Goal: Task Accomplishment & Management: Manage account settings

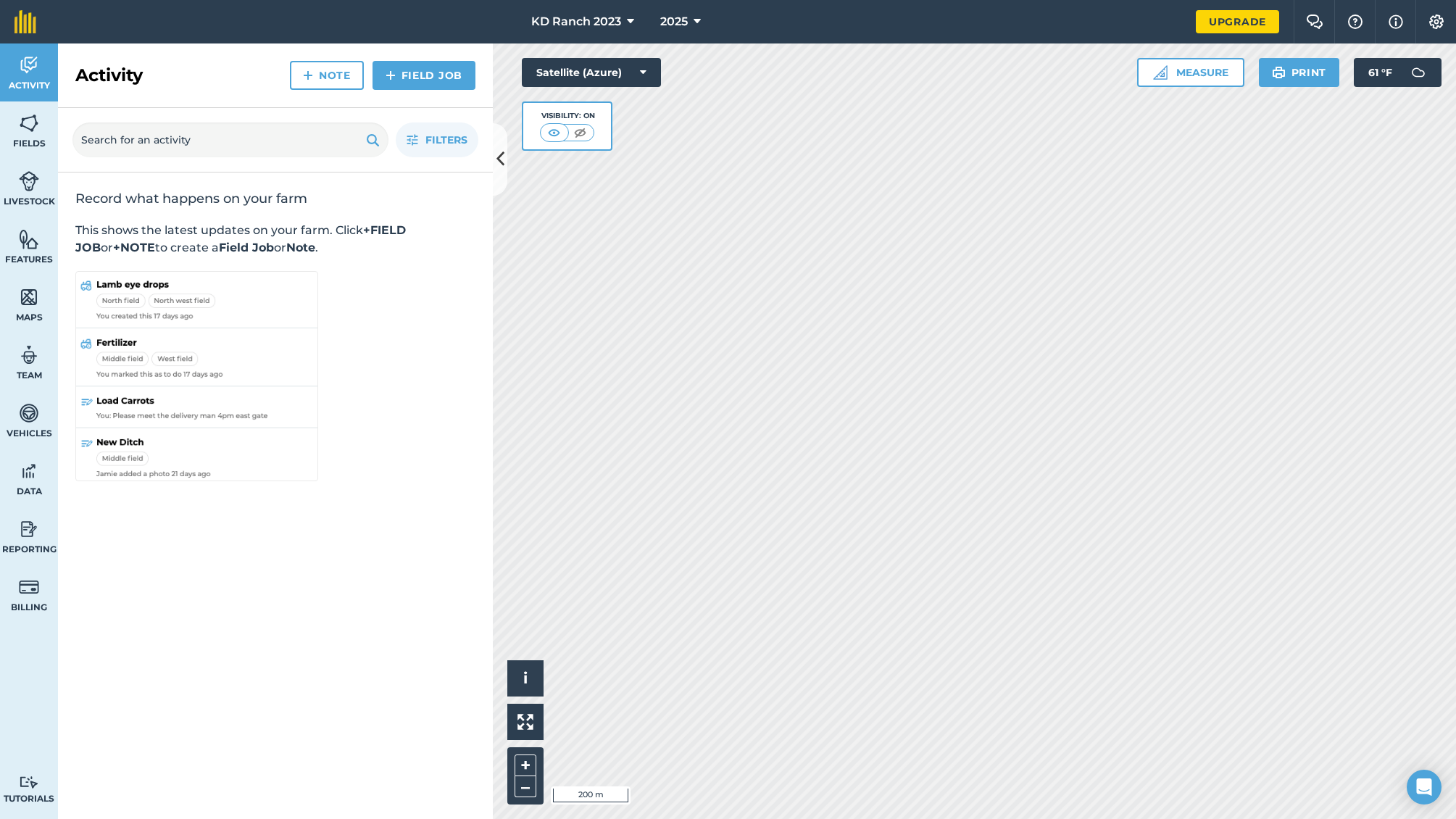
click at [47, 114] on link "Fields" at bounding box center [29, 131] width 58 height 58
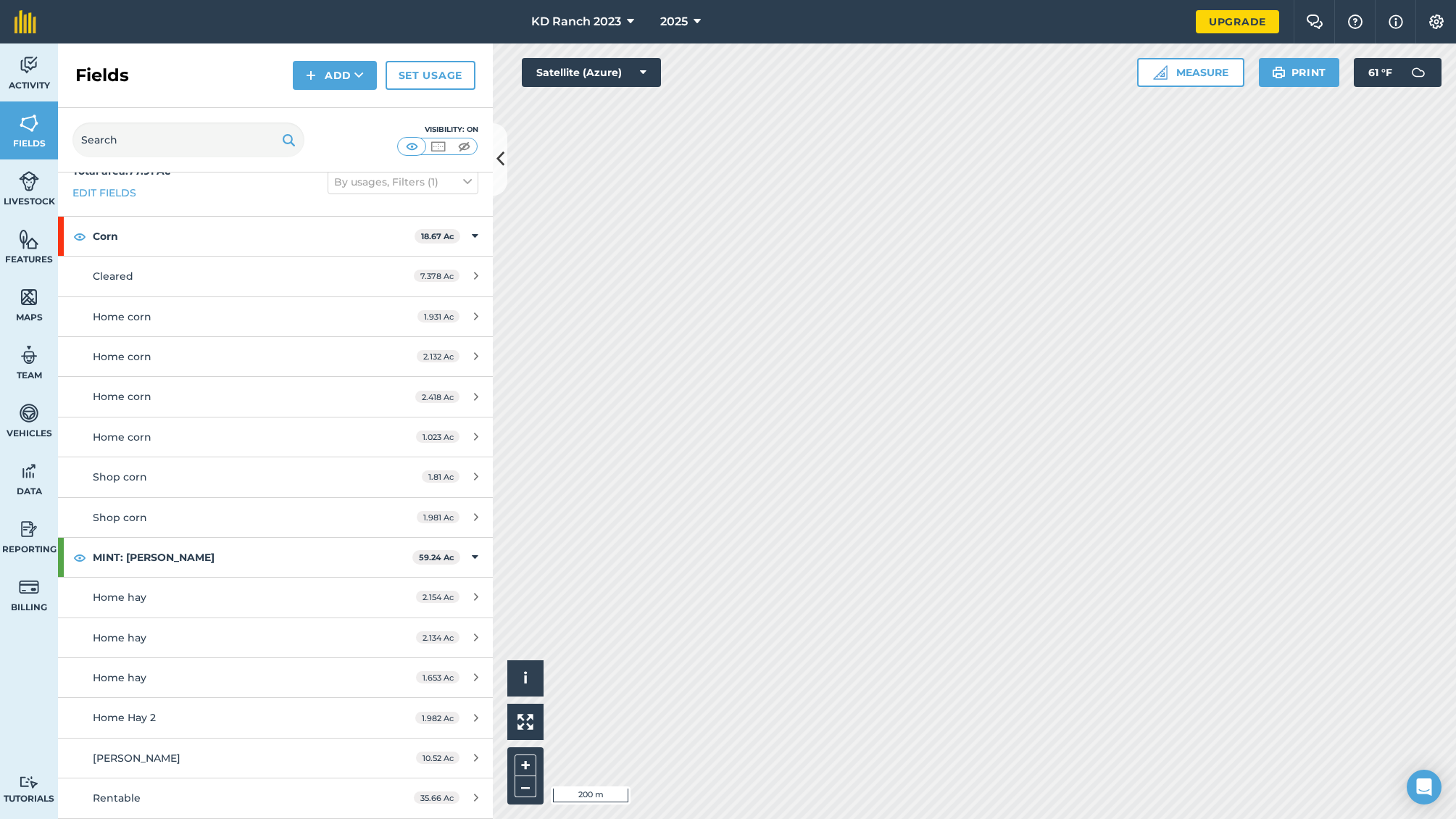
scroll to position [137, 0]
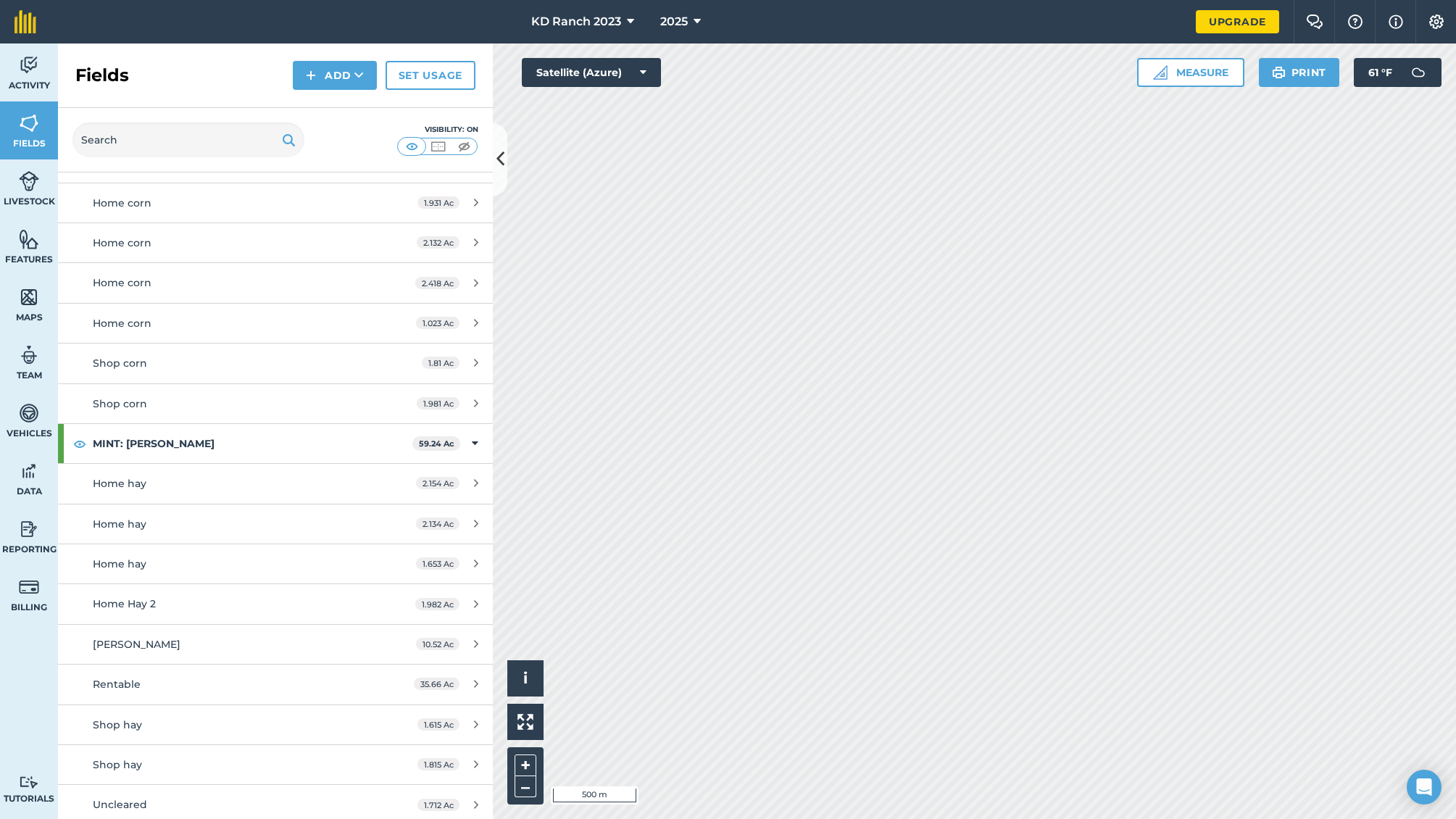
click at [688, 18] on button "2025" at bounding box center [681, 21] width 52 height 44
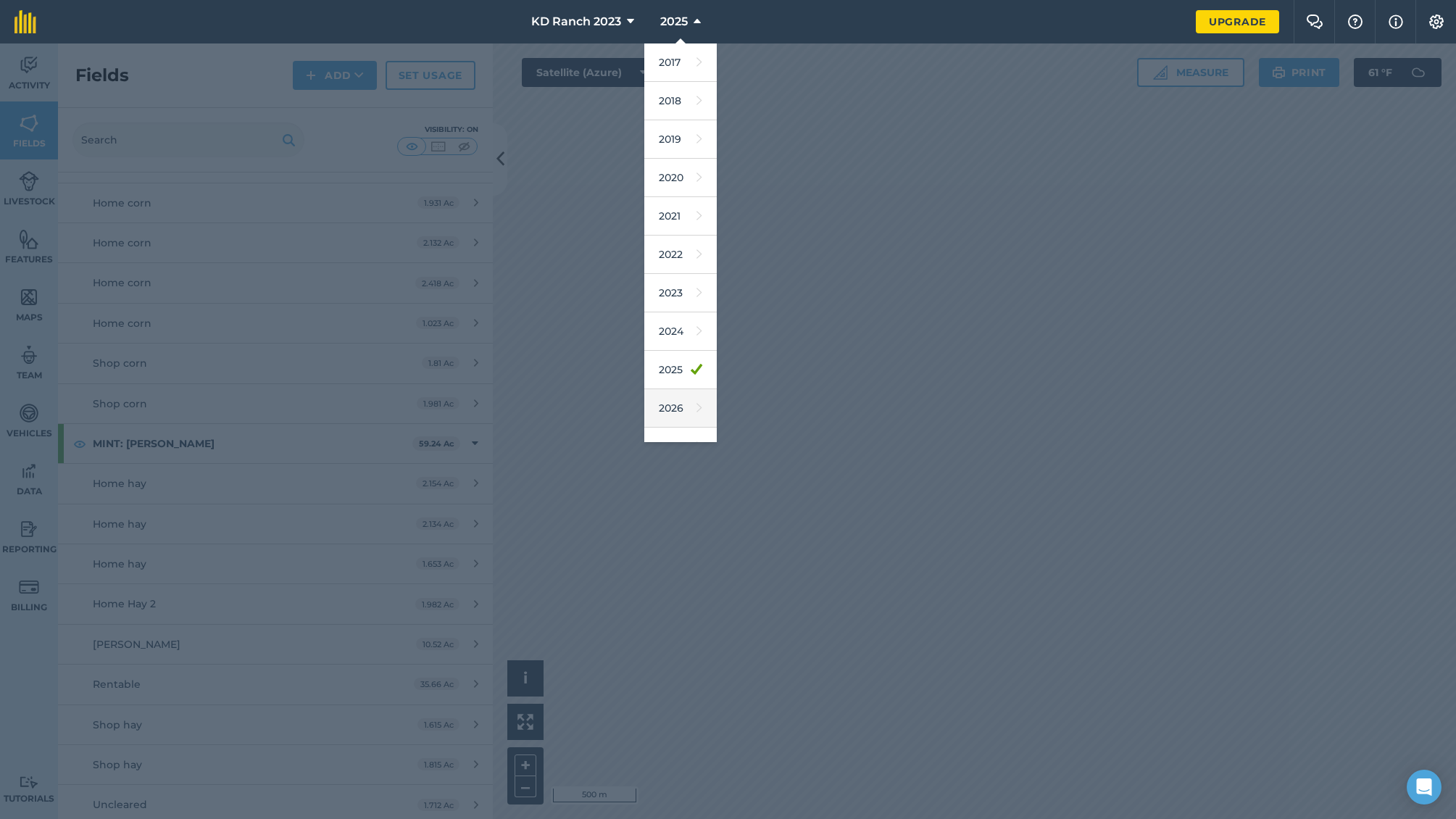
click at [682, 408] on link "2026" at bounding box center [681, 409] width 73 height 39
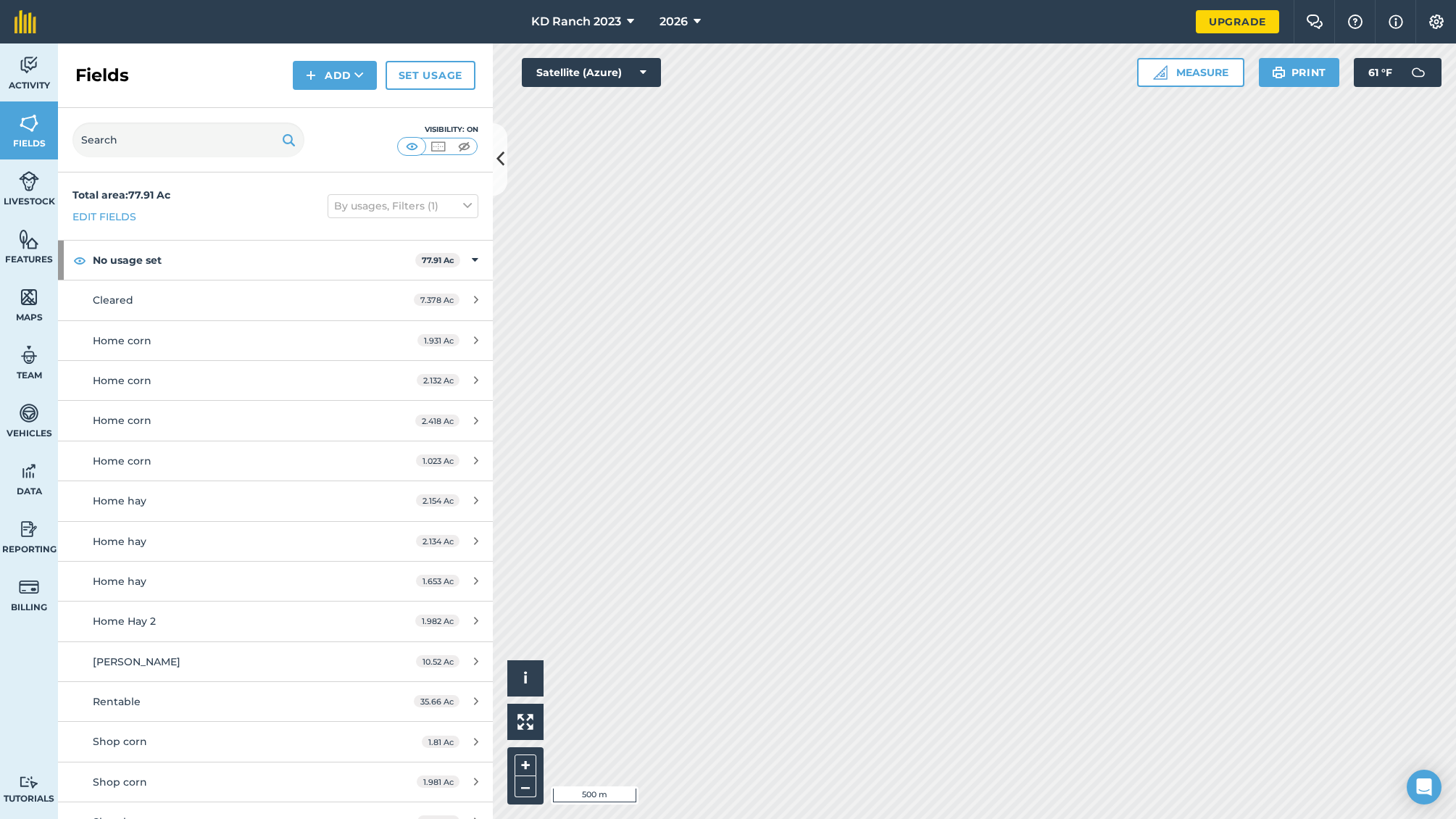
scroll to position [10, 0]
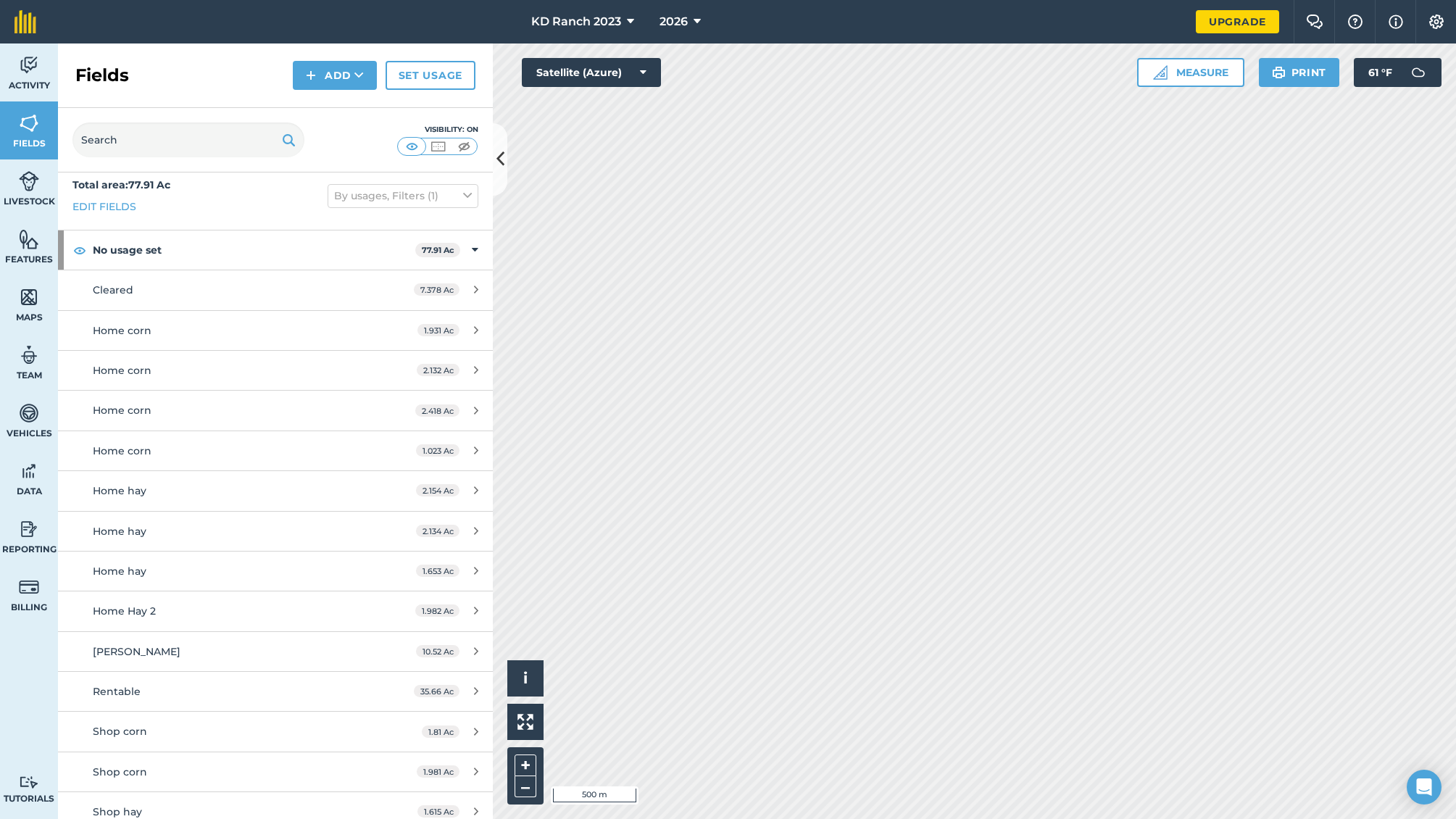
click at [416, 146] on img at bounding box center [412, 146] width 18 height 15
click at [468, 249] on div "No usage set 77.91 Ac" at bounding box center [276, 249] width 435 height 39
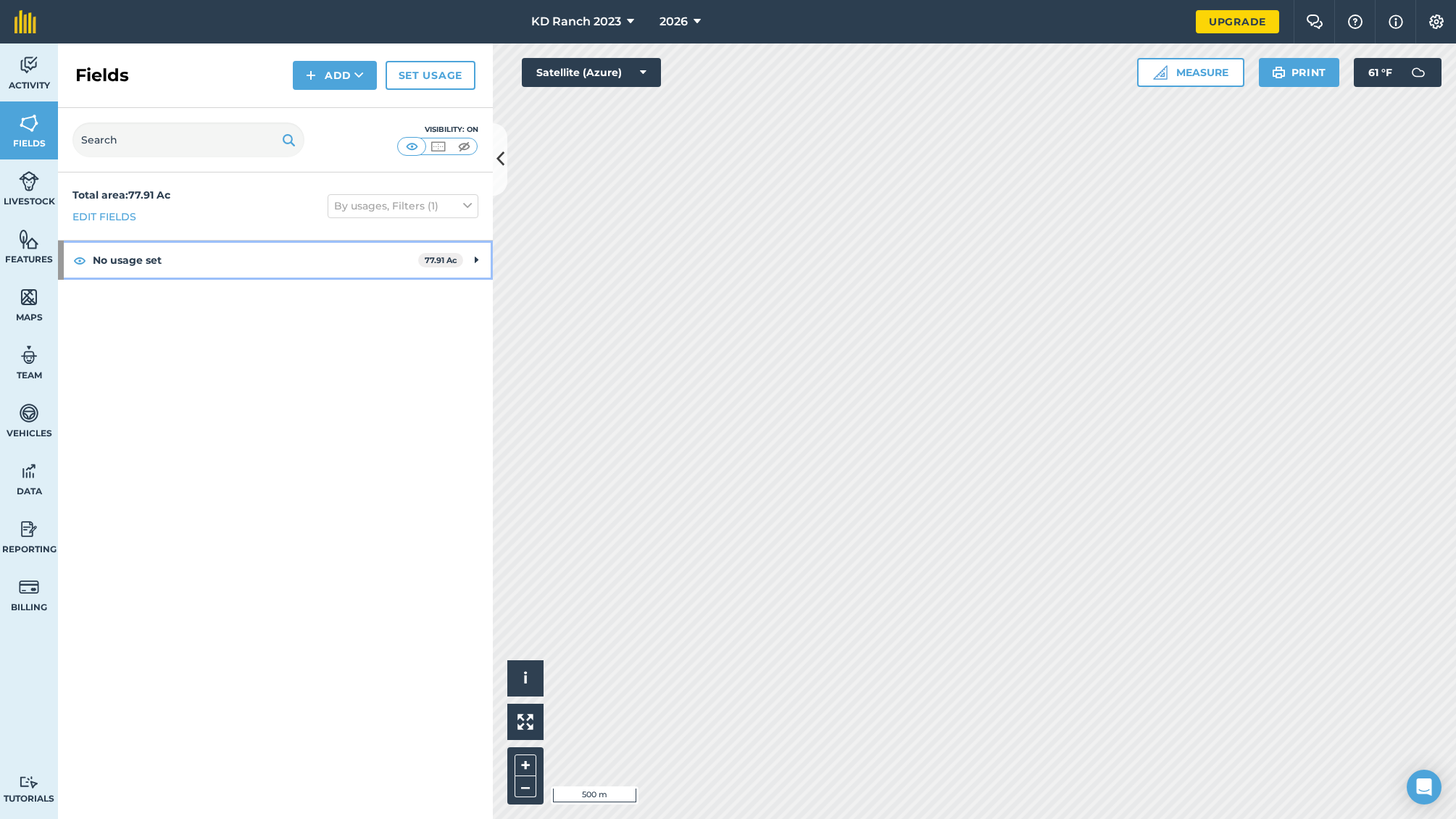
click at [468, 256] on div "No usage set 77.91 Ac" at bounding box center [276, 260] width 435 height 39
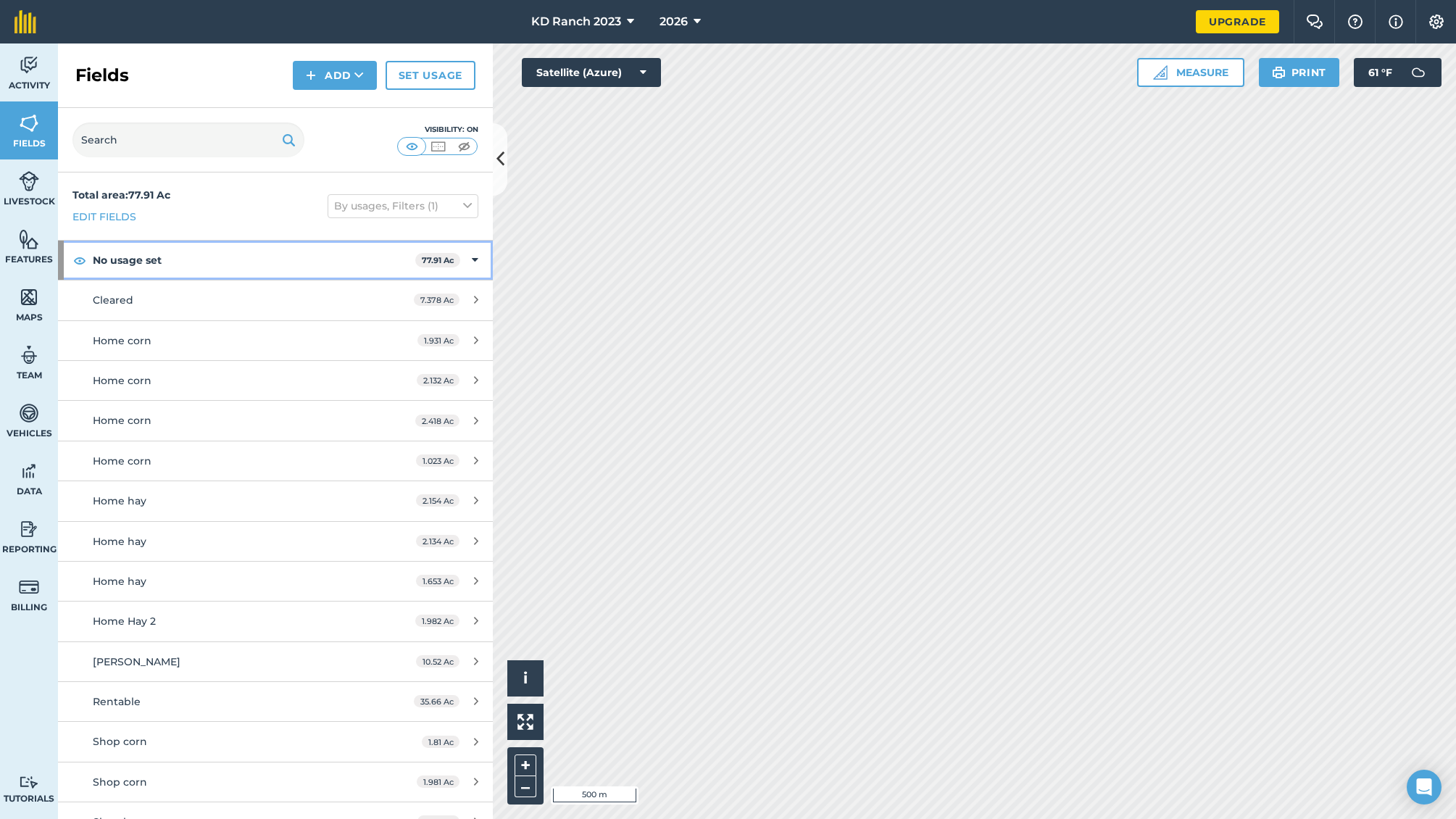
scroll to position [98, 0]
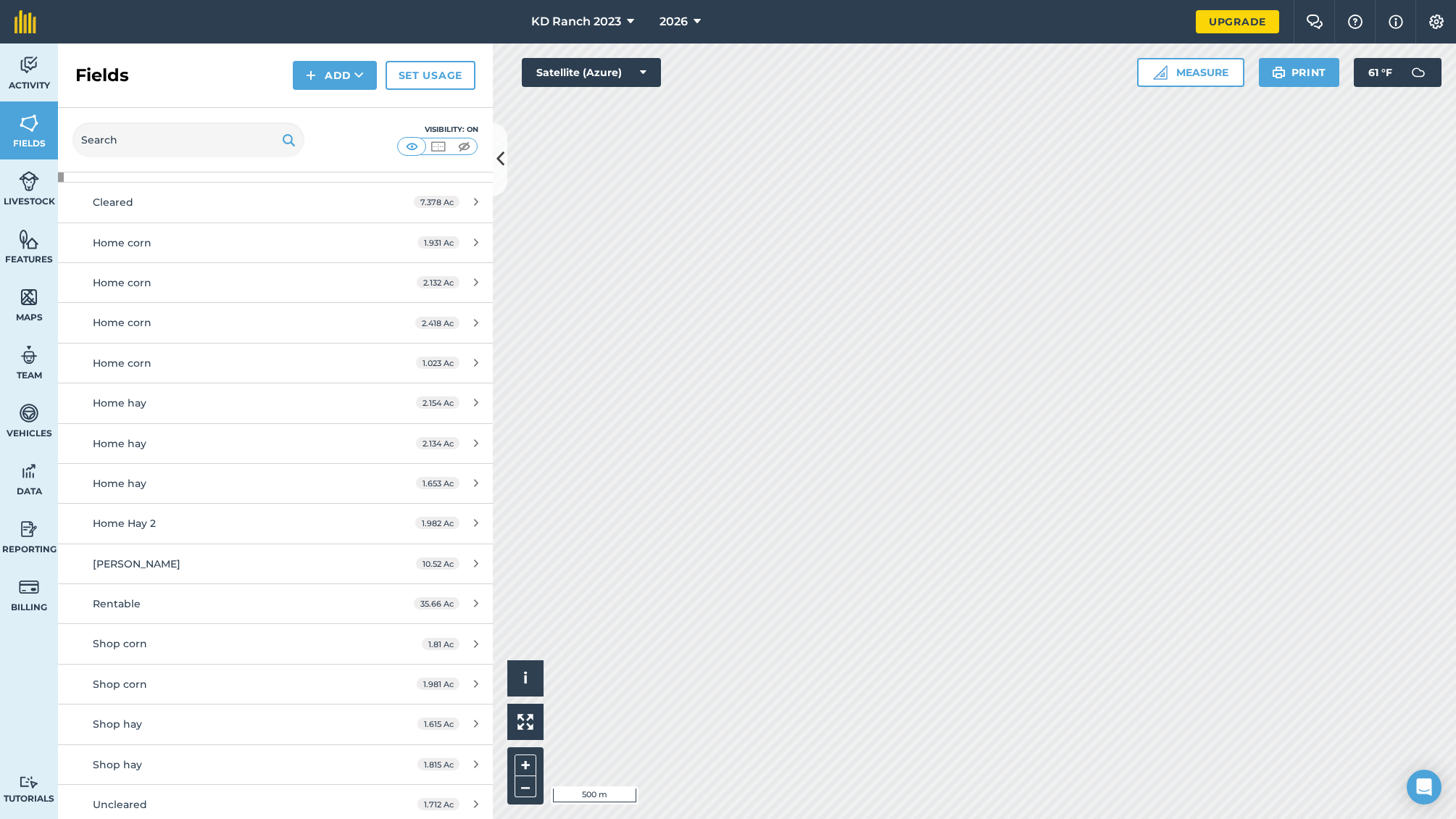
click at [556, 21] on span "KD Ranch 2023" at bounding box center [576, 21] width 90 height 17
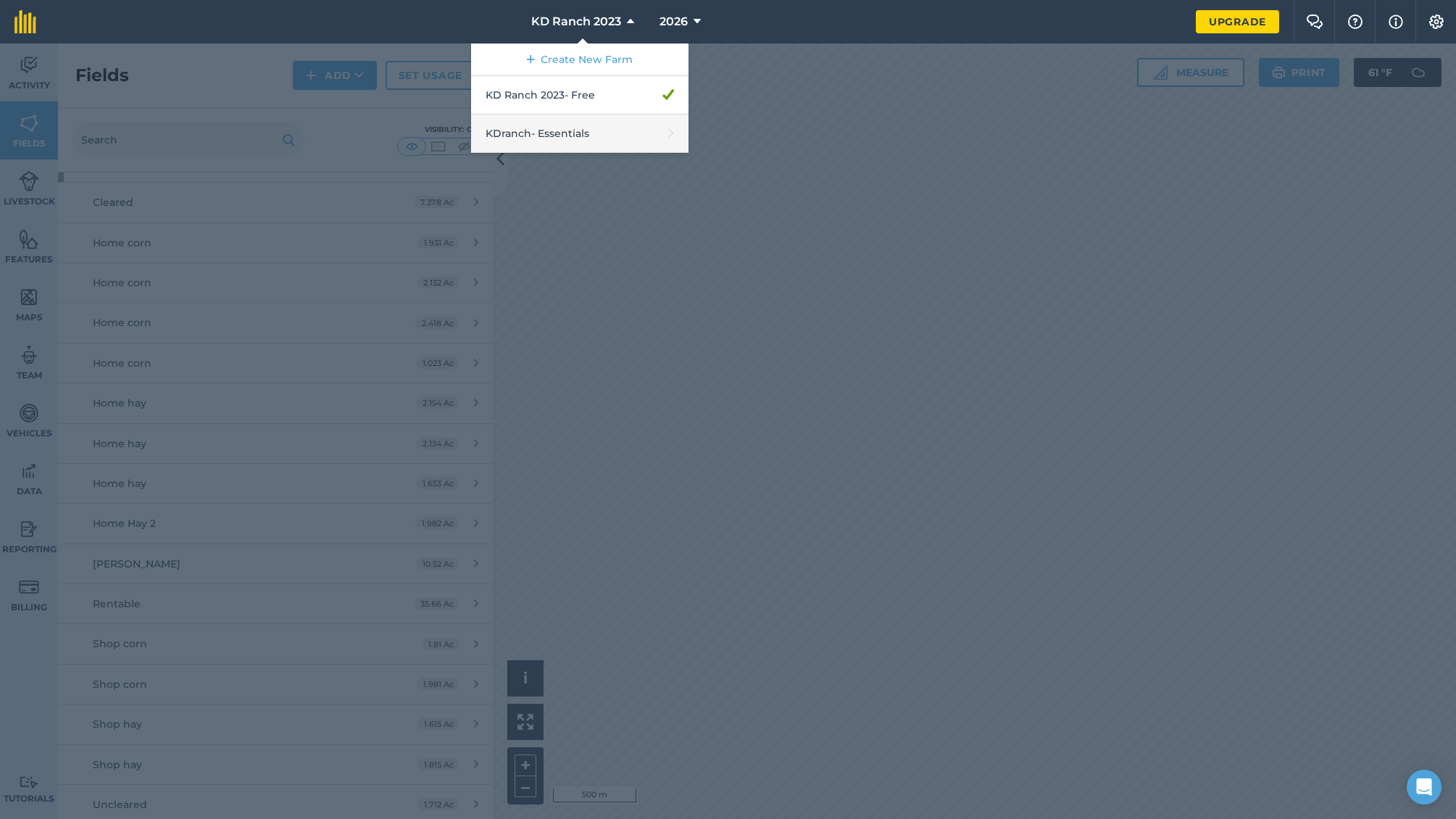
click at [568, 128] on link "KDranch - Essentials" at bounding box center [579, 133] width 218 height 39
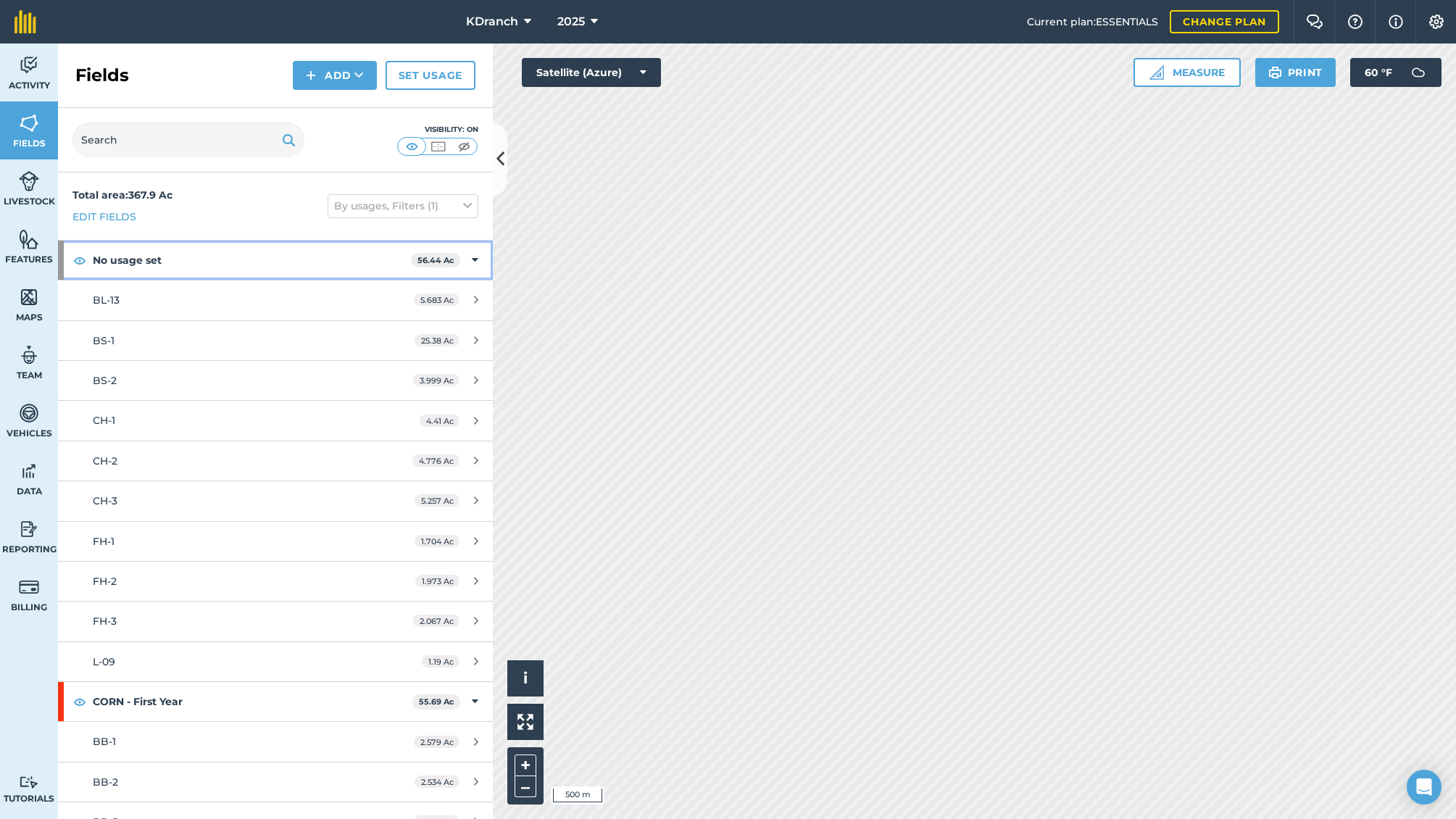
click at [473, 262] on div "No usage set 56.44 Ac" at bounding box center [276, 260] width 435 height 39
click at [468, 297] on div "CORN - First Year 55.69 Ac" at bounding box center [276, 300] width 435 height 39
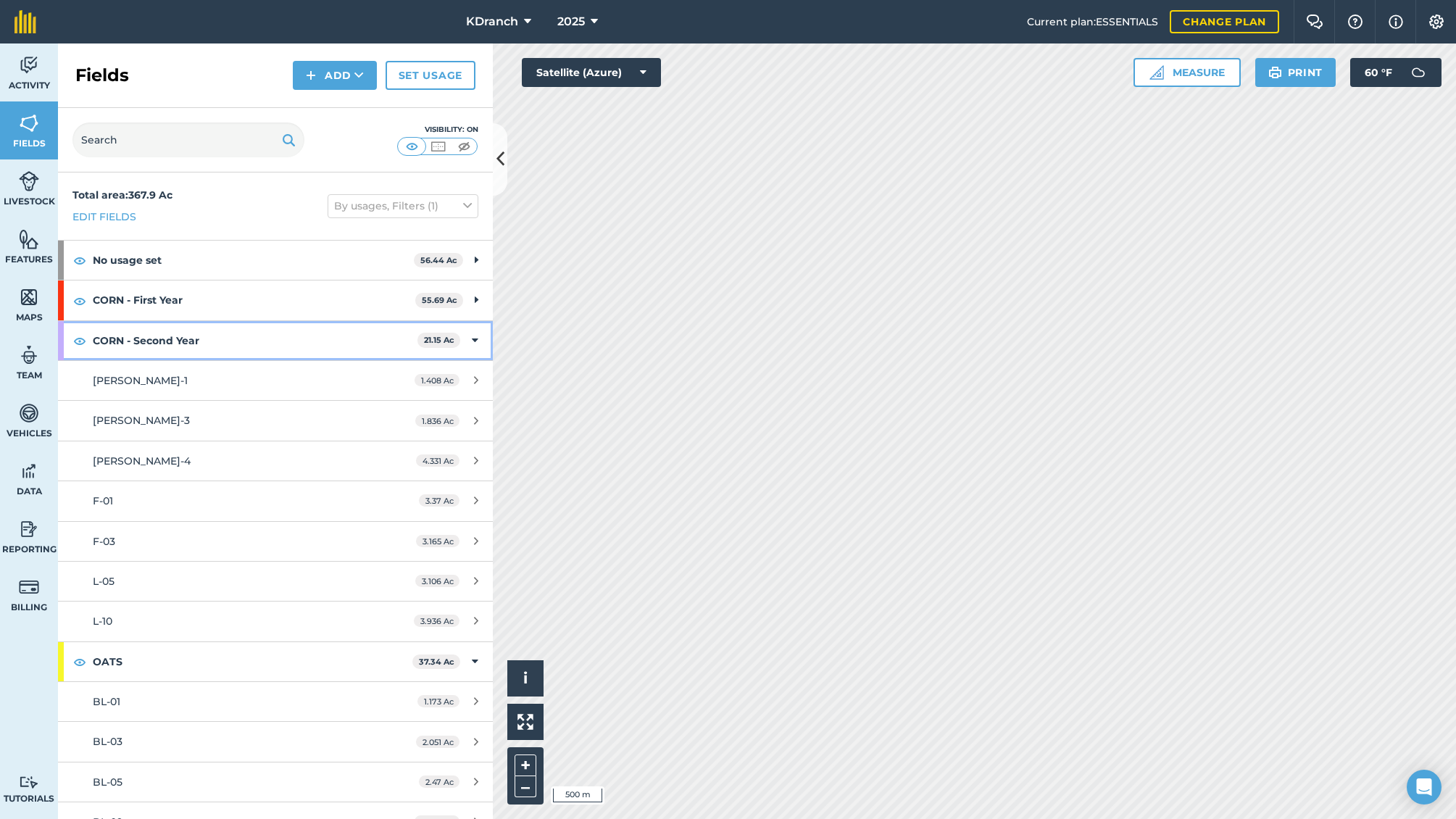
click at [465, 330] on div "CORN - Second Year 21.15 Ac" at bounding box center [276, 340] width 435 height 39
click at [463, 352] on div "CORN - Second Year 21.15 Ac" at bounding box center [276, 340] width 435 height 39
click at [468, 370] on link "[PERSON_NAME]-1 1.408 Ac" at bounding box center [276, 380] width 435 height 39
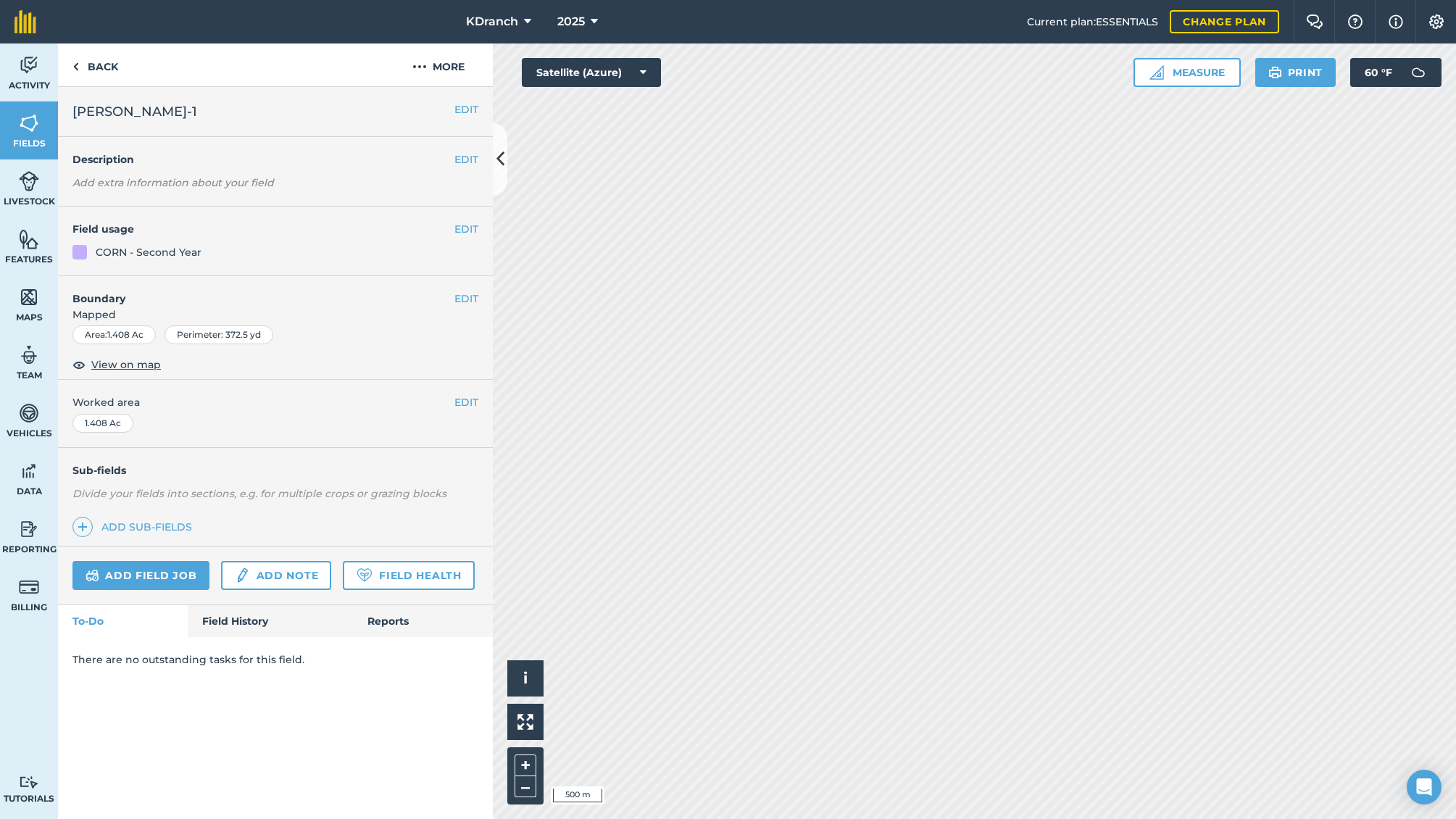
drag, startPoint x: 23, startPoint y: 126, endPoint x: 32, endPoint y: 127, distance: 9.1
click at [23, 126] on img at bounding box center [28, 123] width 20 height 21
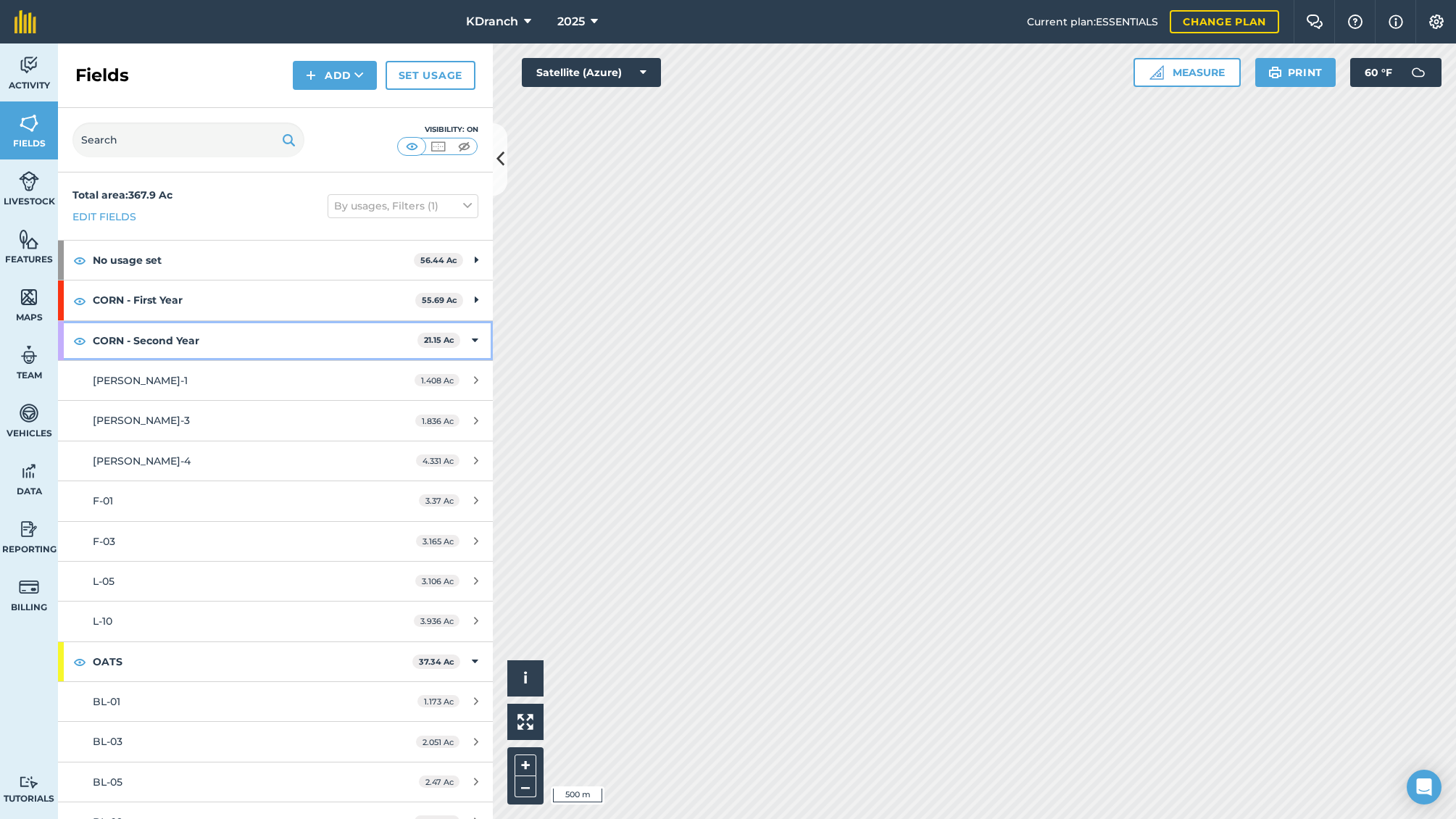
click at [472, 341] on div "CORN - Second Year 21.15 Ac" at bounding box center [276, 340] width 435 height 39
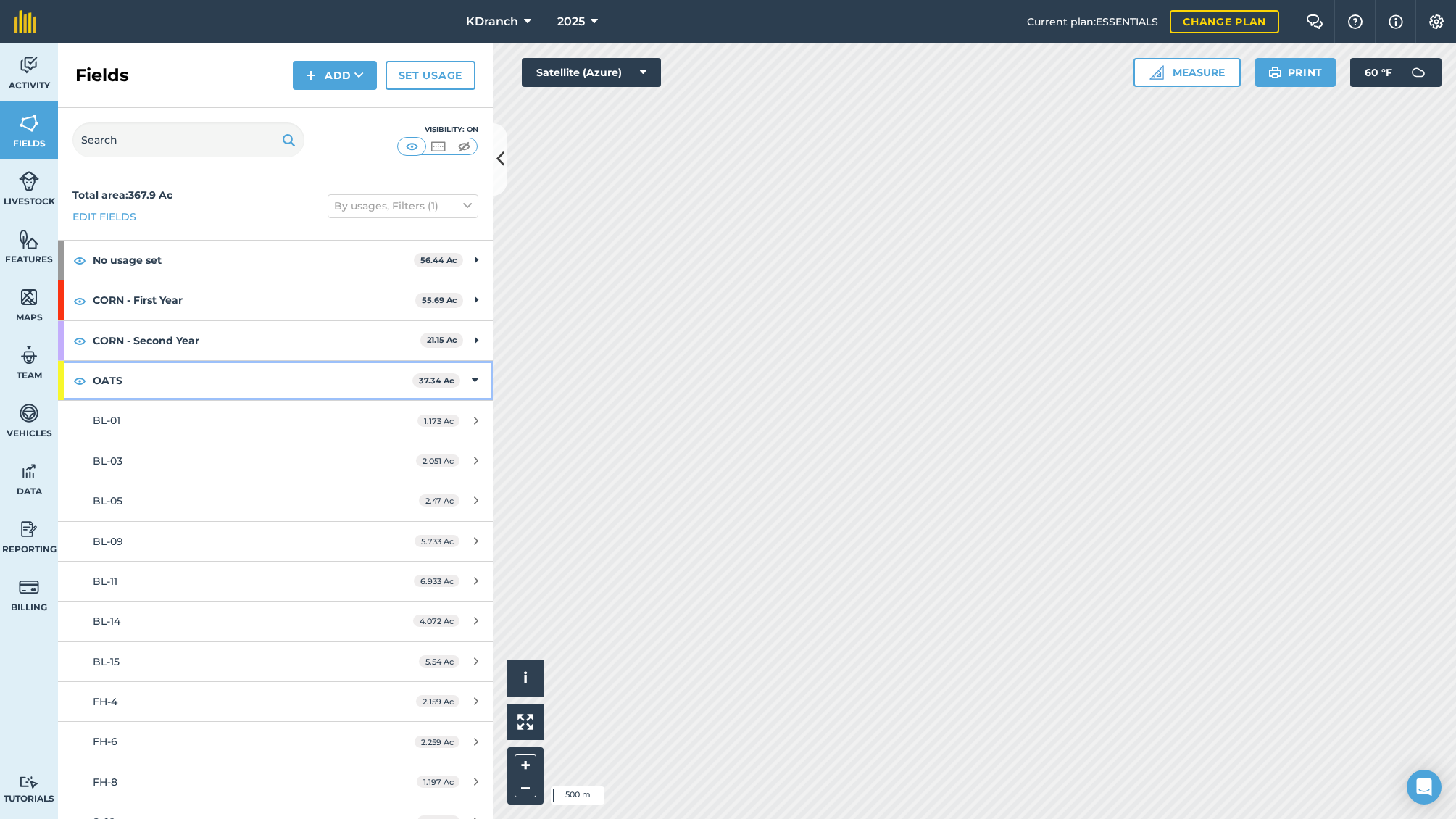
click at [472, 372] on icon at bounding box center [475, 380] width 7 height 15
click at [459, 416] on div "SOYBEANS 47.51 Ac" at bounding box center [276, 421] width 435 height 39
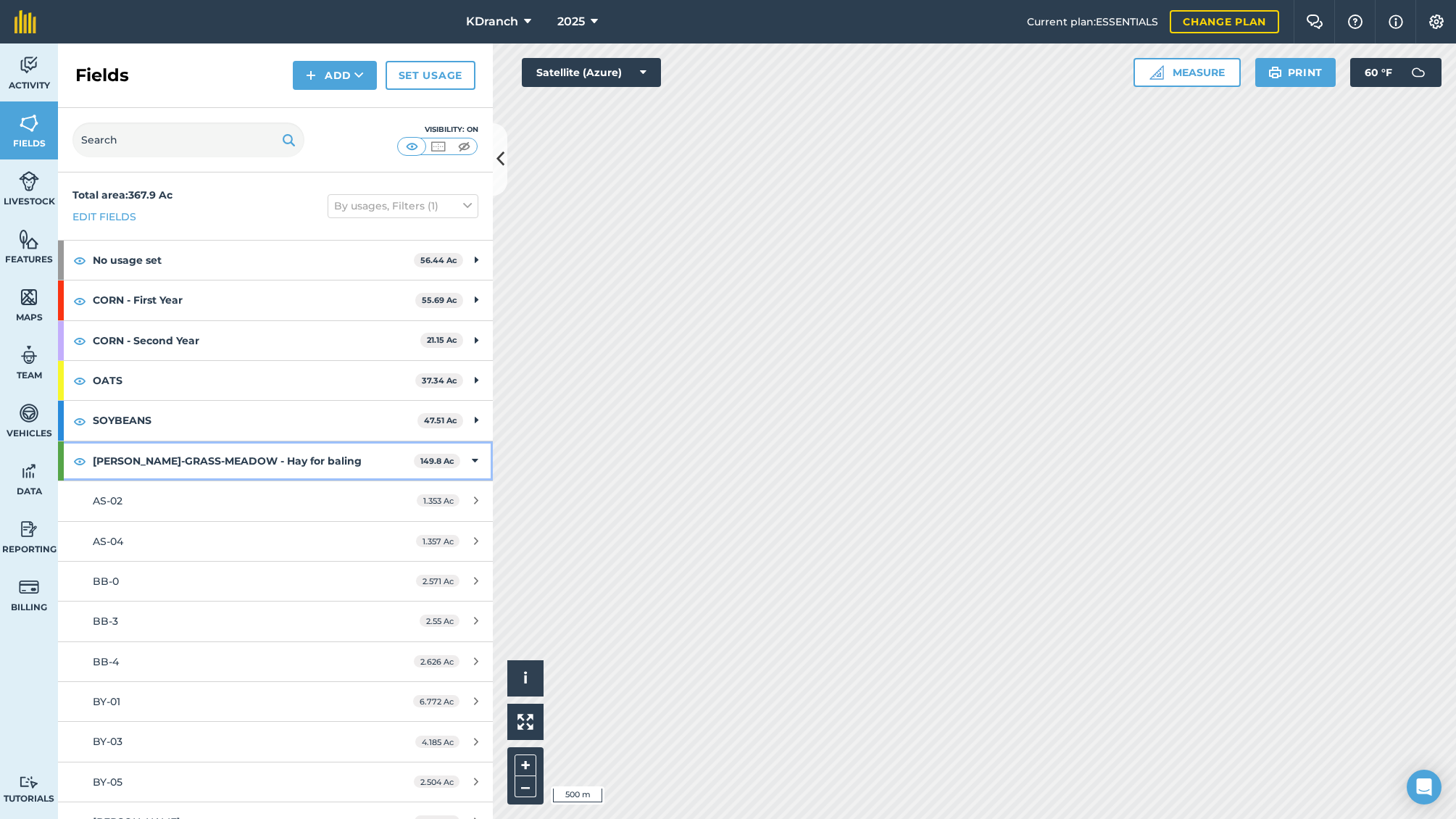
click at [462, 450] on div "[PERSON_NAME]-GRASS-MEADOW - Hay for baling 149.8 Ac" at bounding box center [276, 461] width 435 height 39
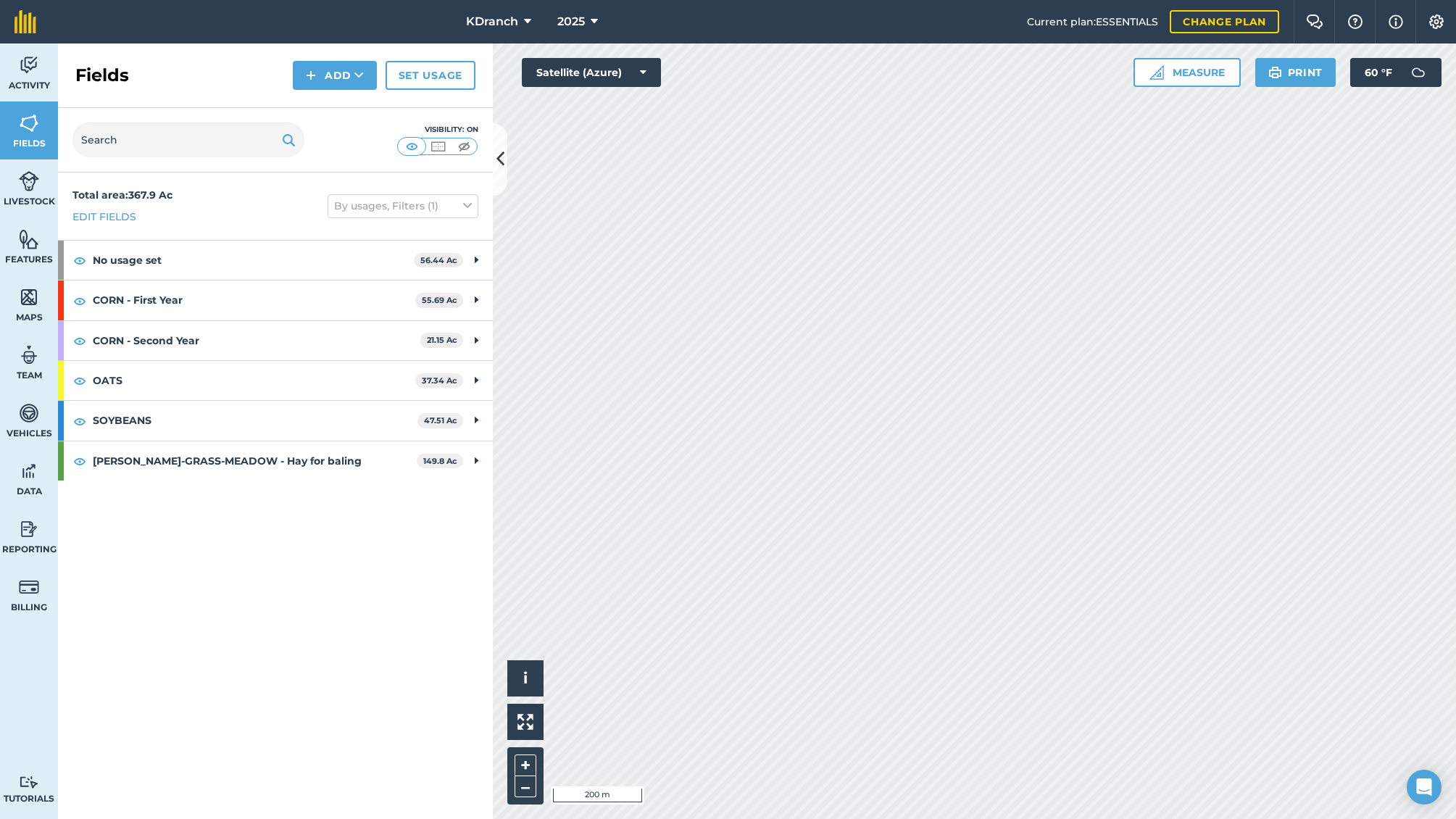
click at [591, 24] on icon at bounding box center [594, 21] width 7 height 17
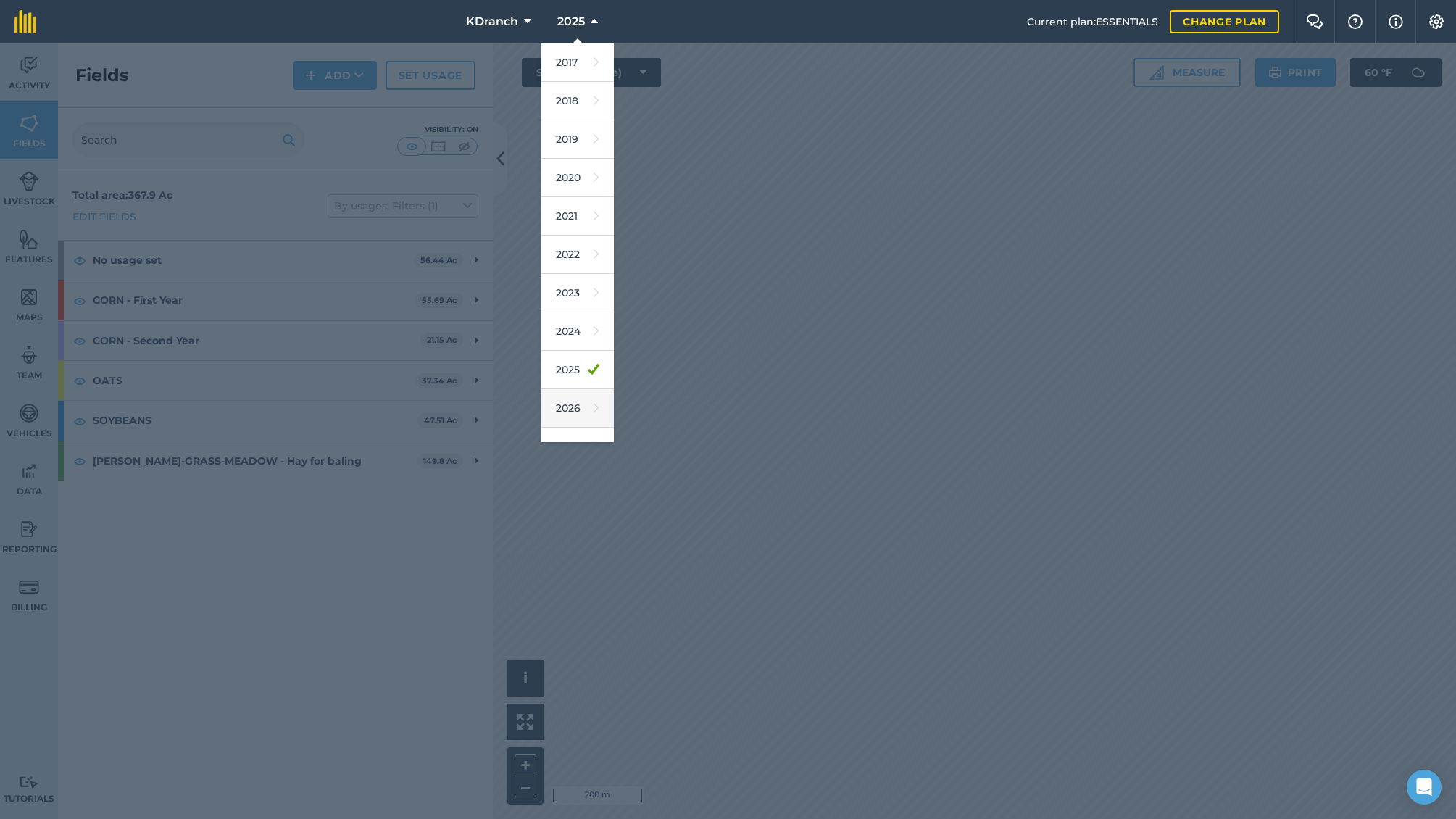
click at [552, 413] on link "2026" at bounding box center [577, 409] width 73 height 39
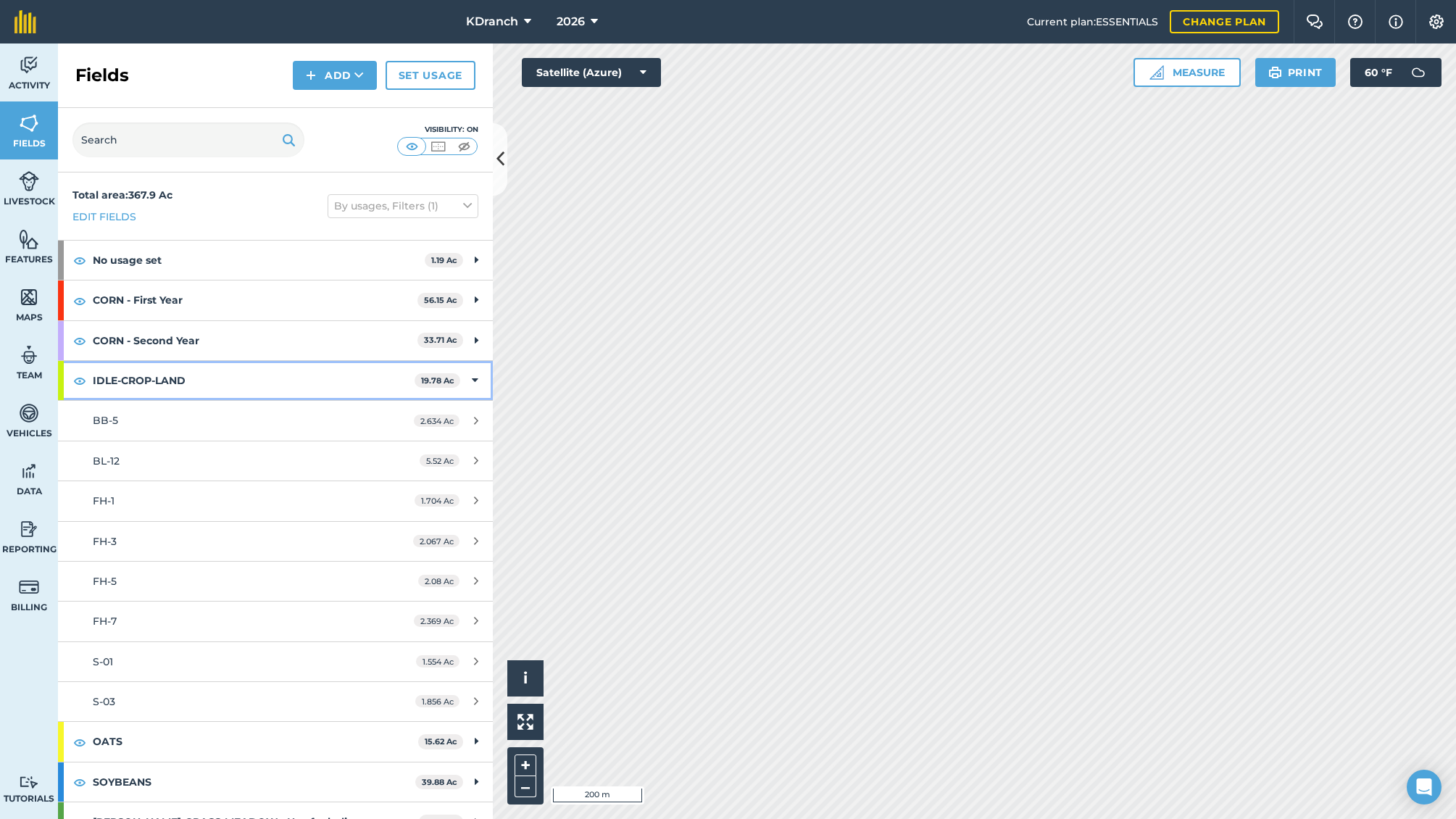
click at [468, 375] on div "IDLE-CROP-LAND 19.78 Ac" at bounding box center [276, 380] width 435 height 39
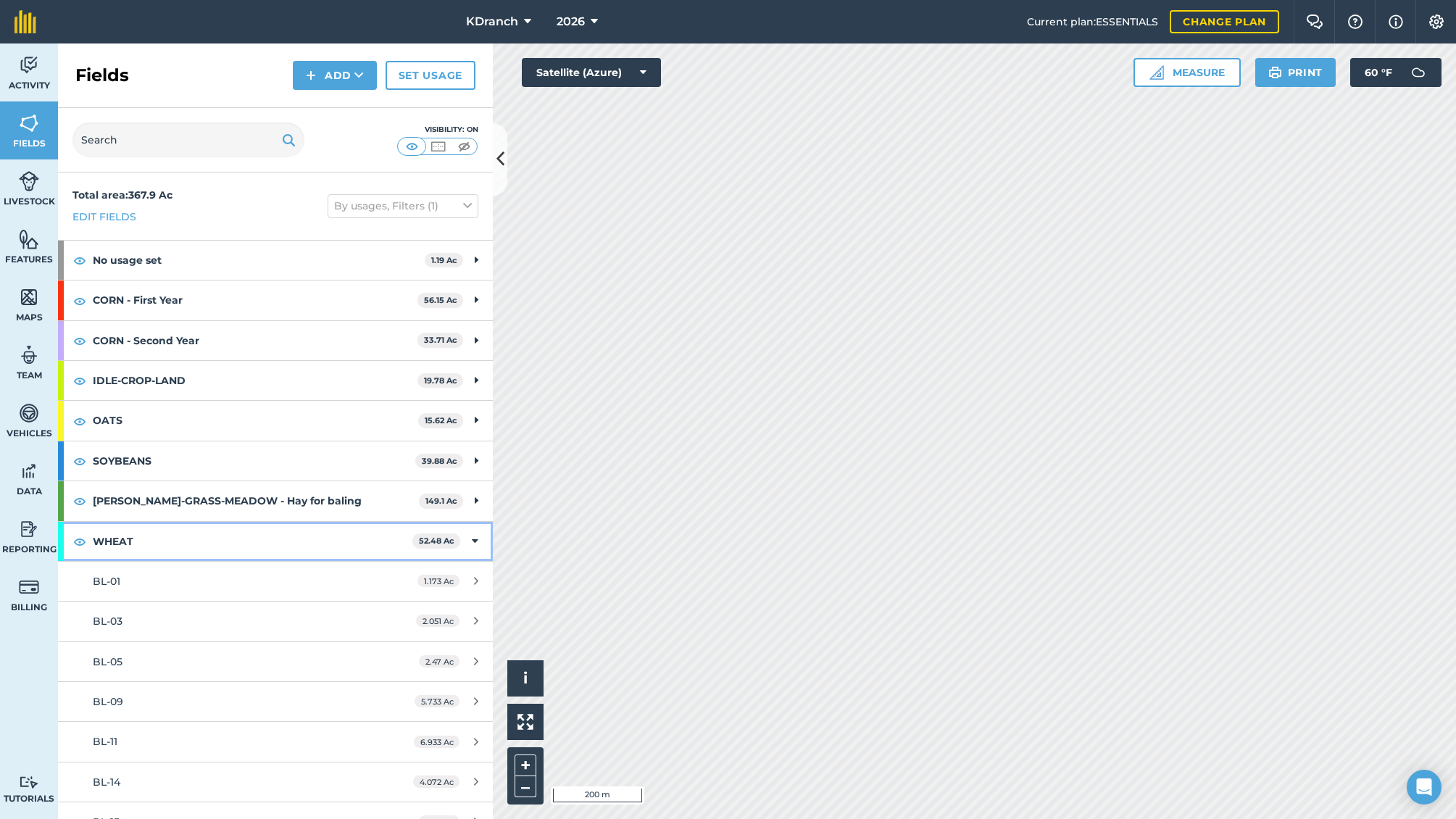
click at [458, 535] on div "WHEAT 52.48 Ac" at bounding box center [276, 541] width 435 height 39
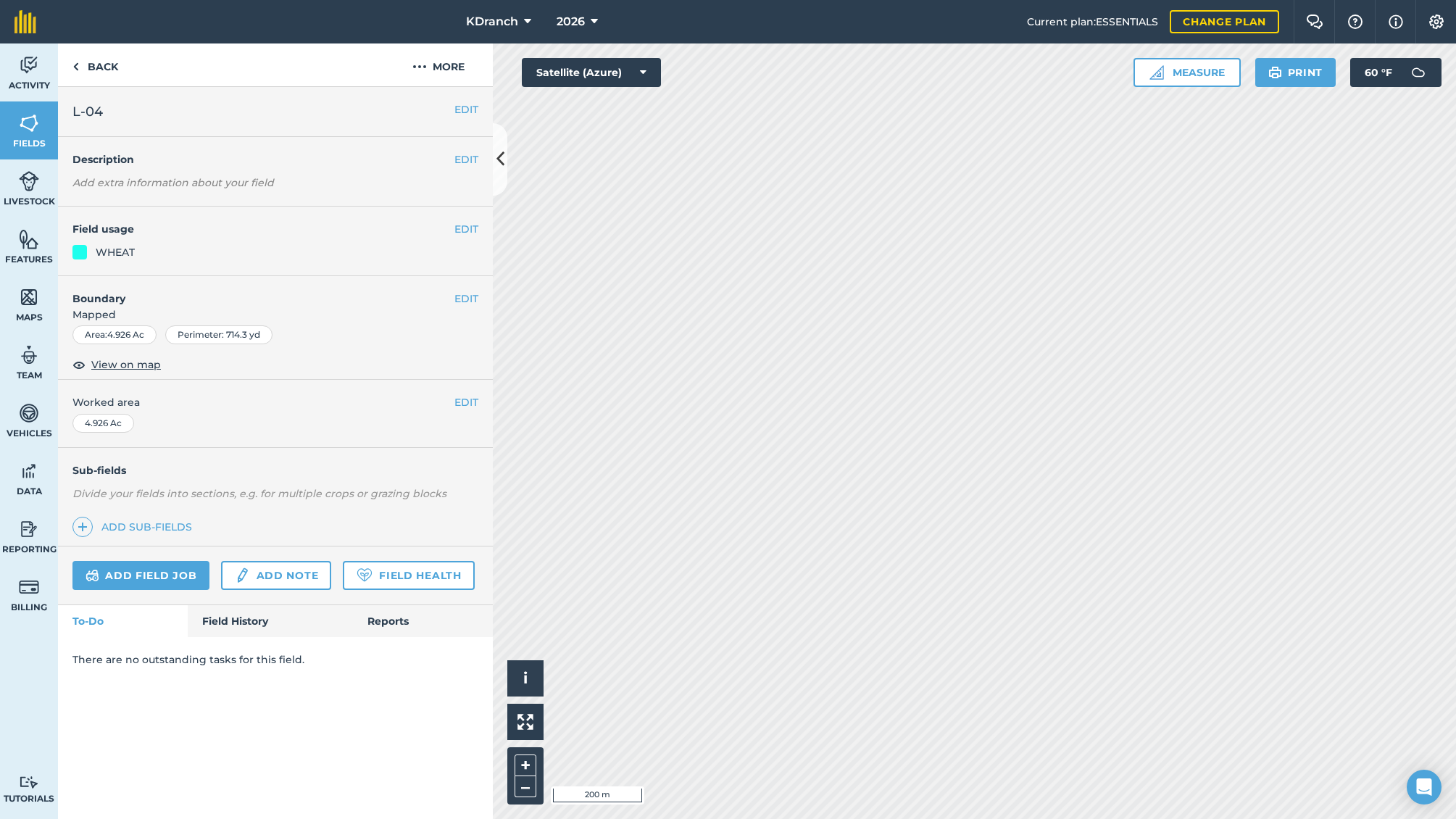
click at [482, 228] on div "EDIT Field usage WHEAT" at bounding box center [276, 242] width 435 height 70
click at [480, 228] on div "EDIT Field usage WHEAT" at bounding box center [276, 242] width 435 height 70
click at [473, 228] on button "EDIT" at bounding box center [466, 229] width 24 height 15
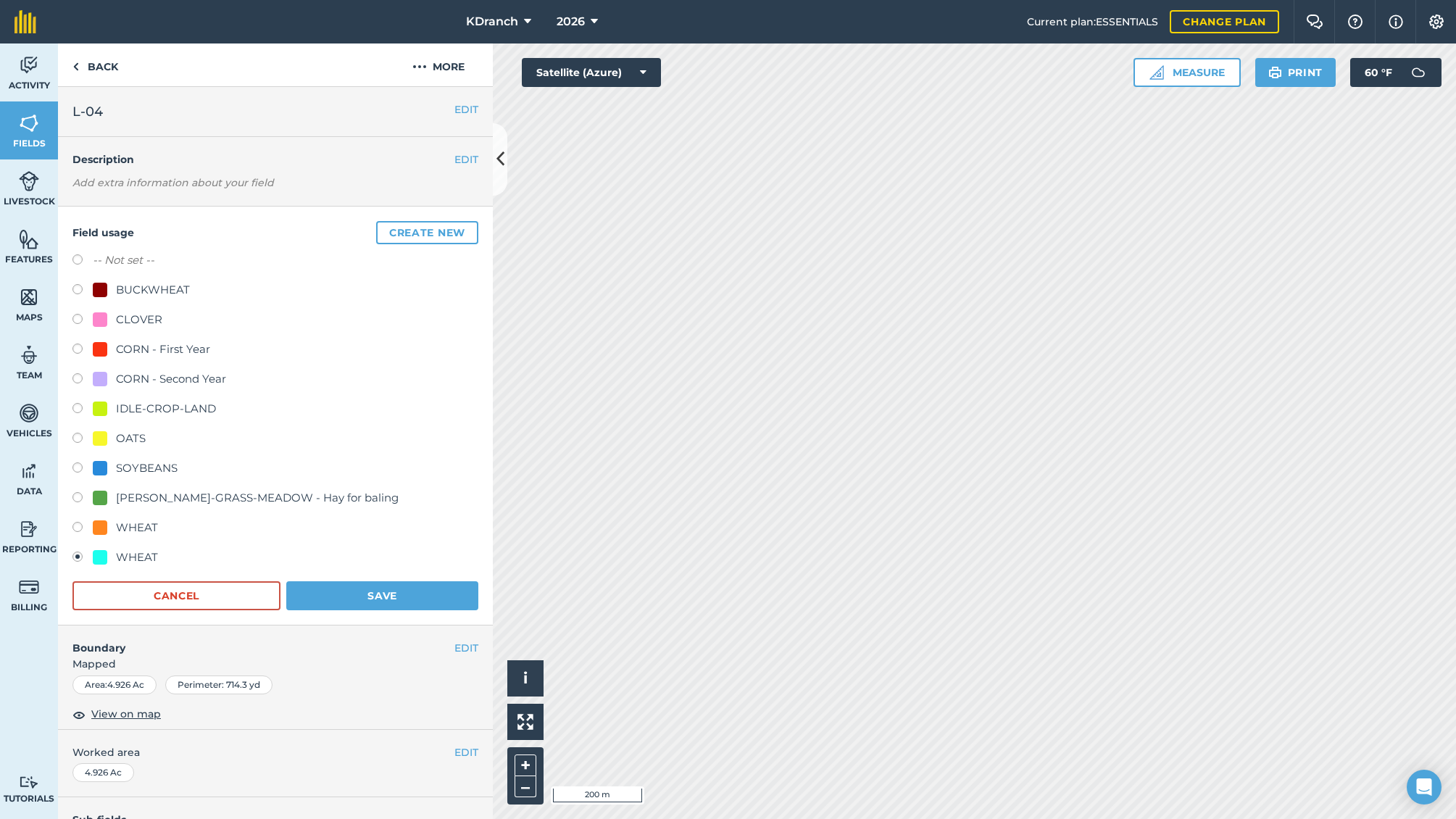
click at [110, 438] on div "OATS" at bounding box center [119, 439] width 53 height 17
radio input "true"
radio input "false"
click at [340, 601] on button "Save" at bounding box center [382, 596] width 192 height 29
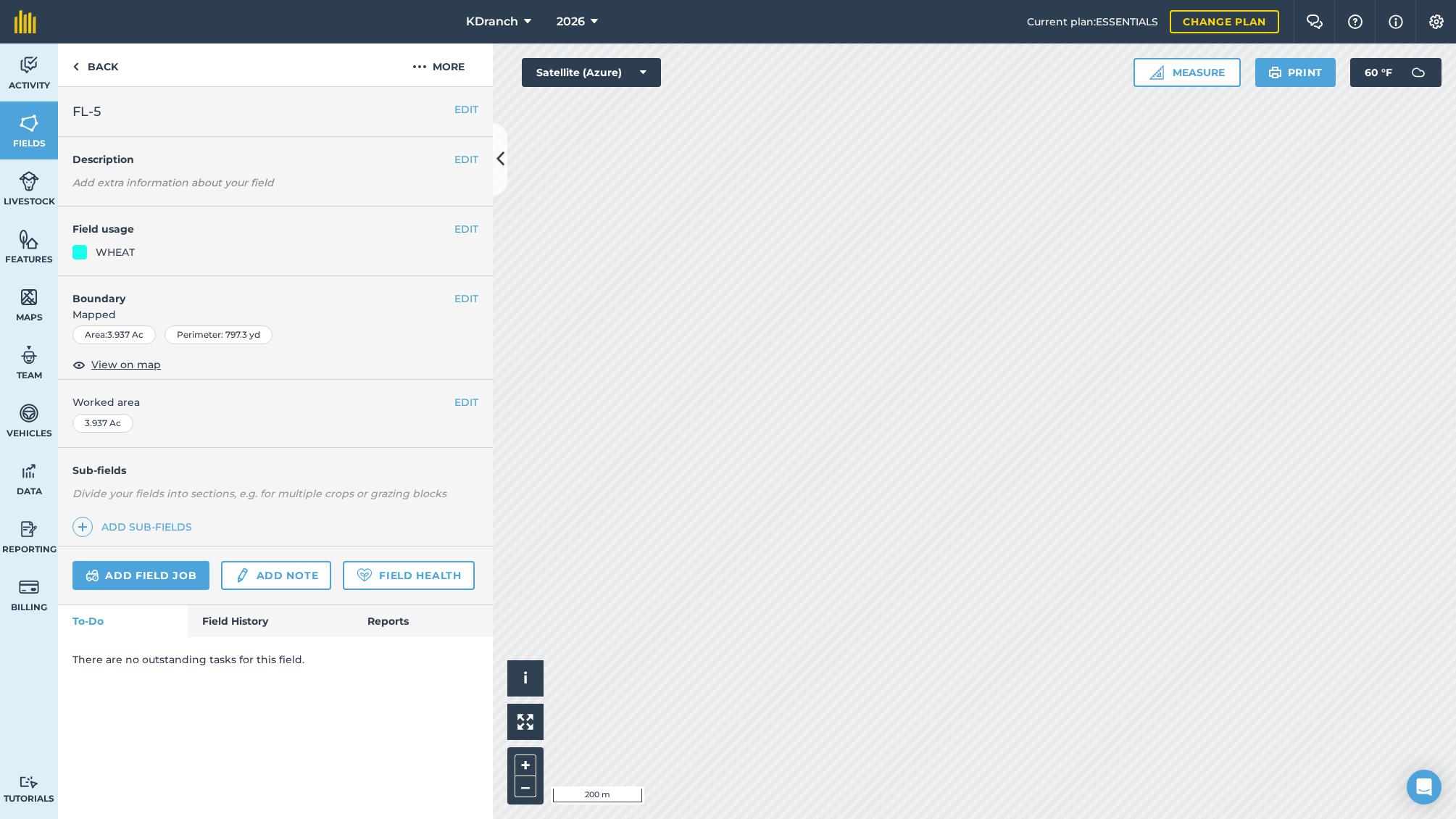
click at [458, 233] on button "EDIT" at bounding box center [466, 229] width 24 height 15
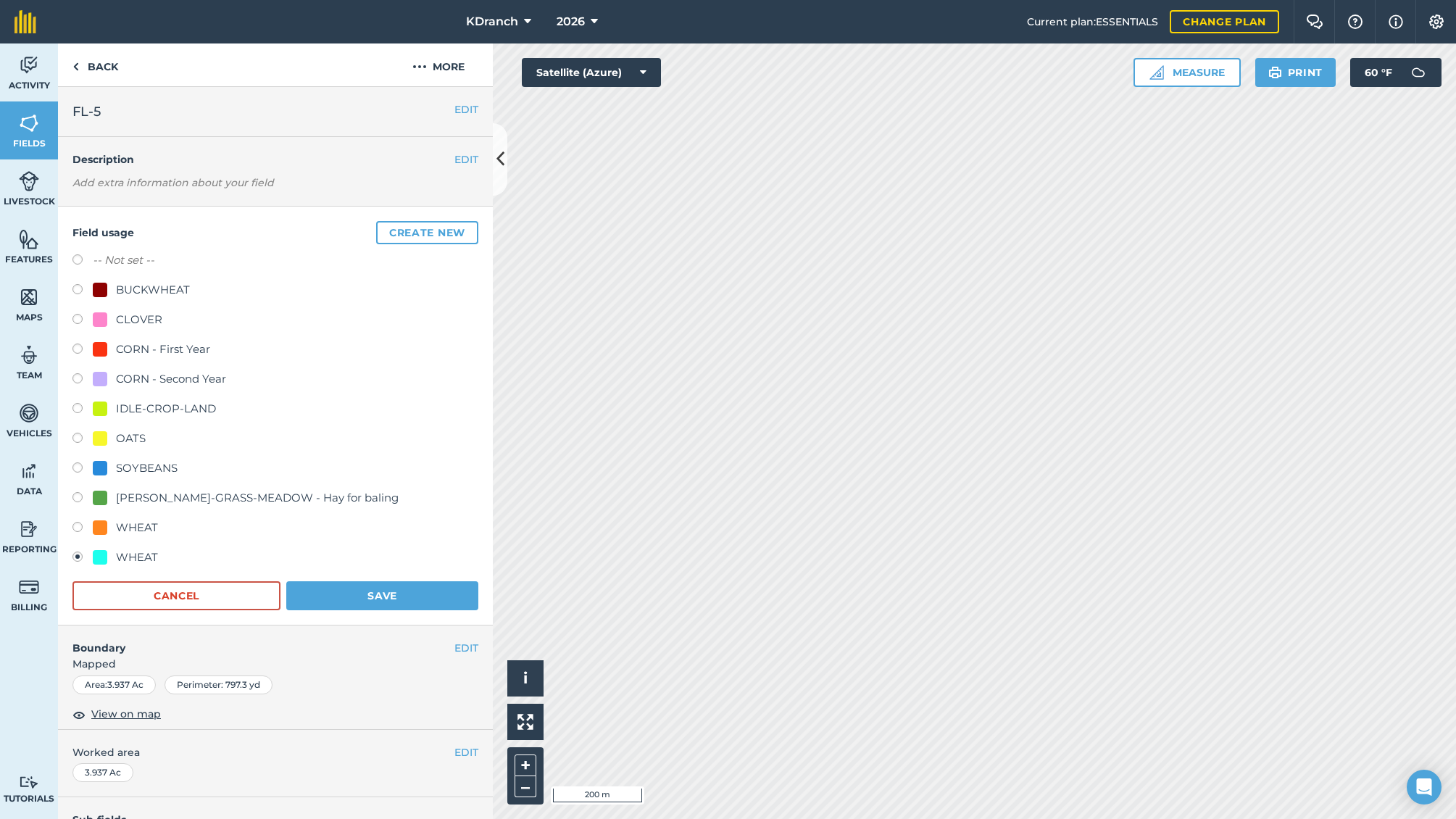
click at [88, 439] on label at bounding box center [82, 440] width 20 height 15
radio input "true"
radio input "false"
click at [332, 590] on button "Save" at bounding box center [382, 596] width 192 height 29
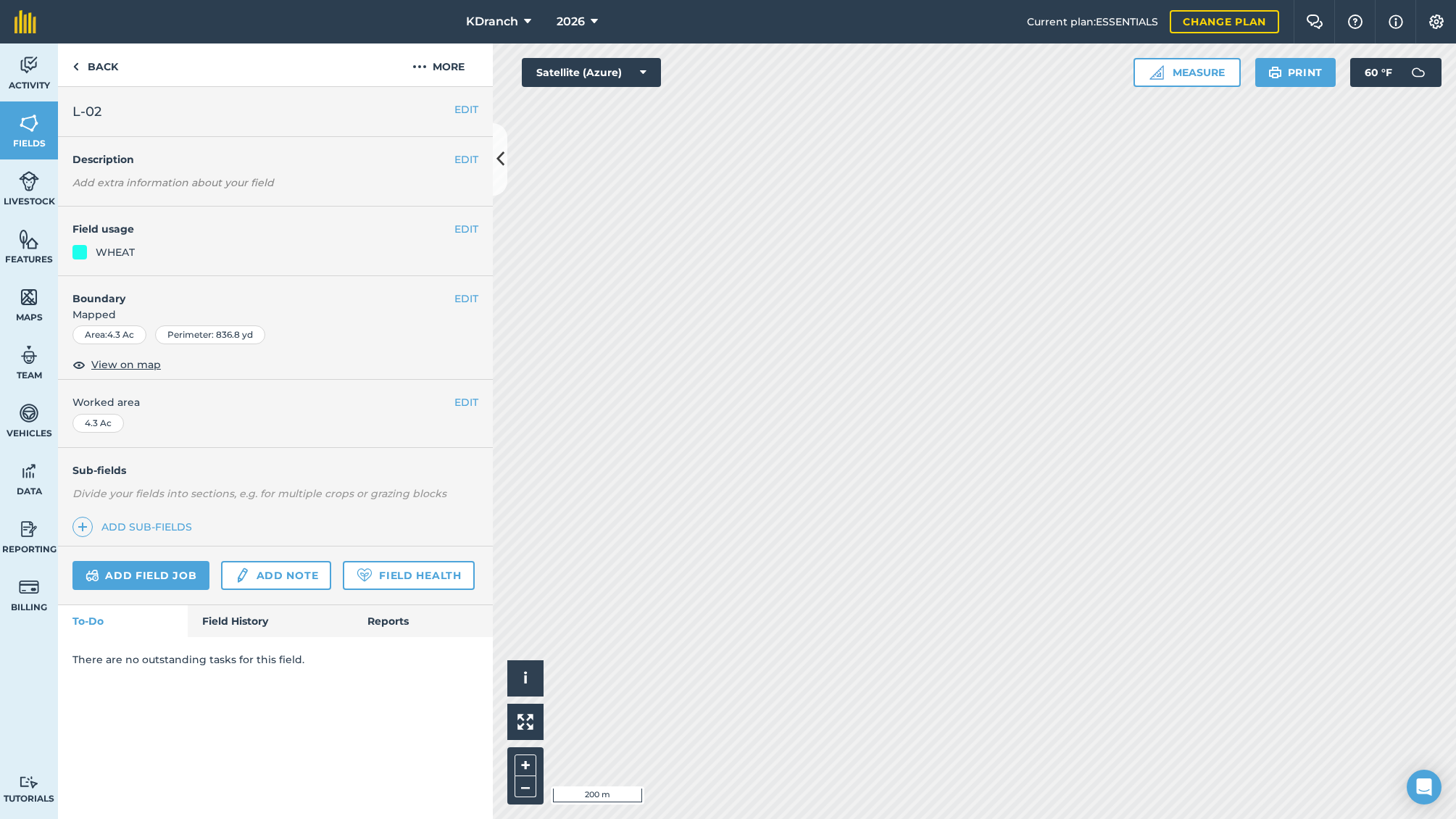
click at [463, 224] on button "EDIT" at bounding box center [466, 229] width 24 height 15
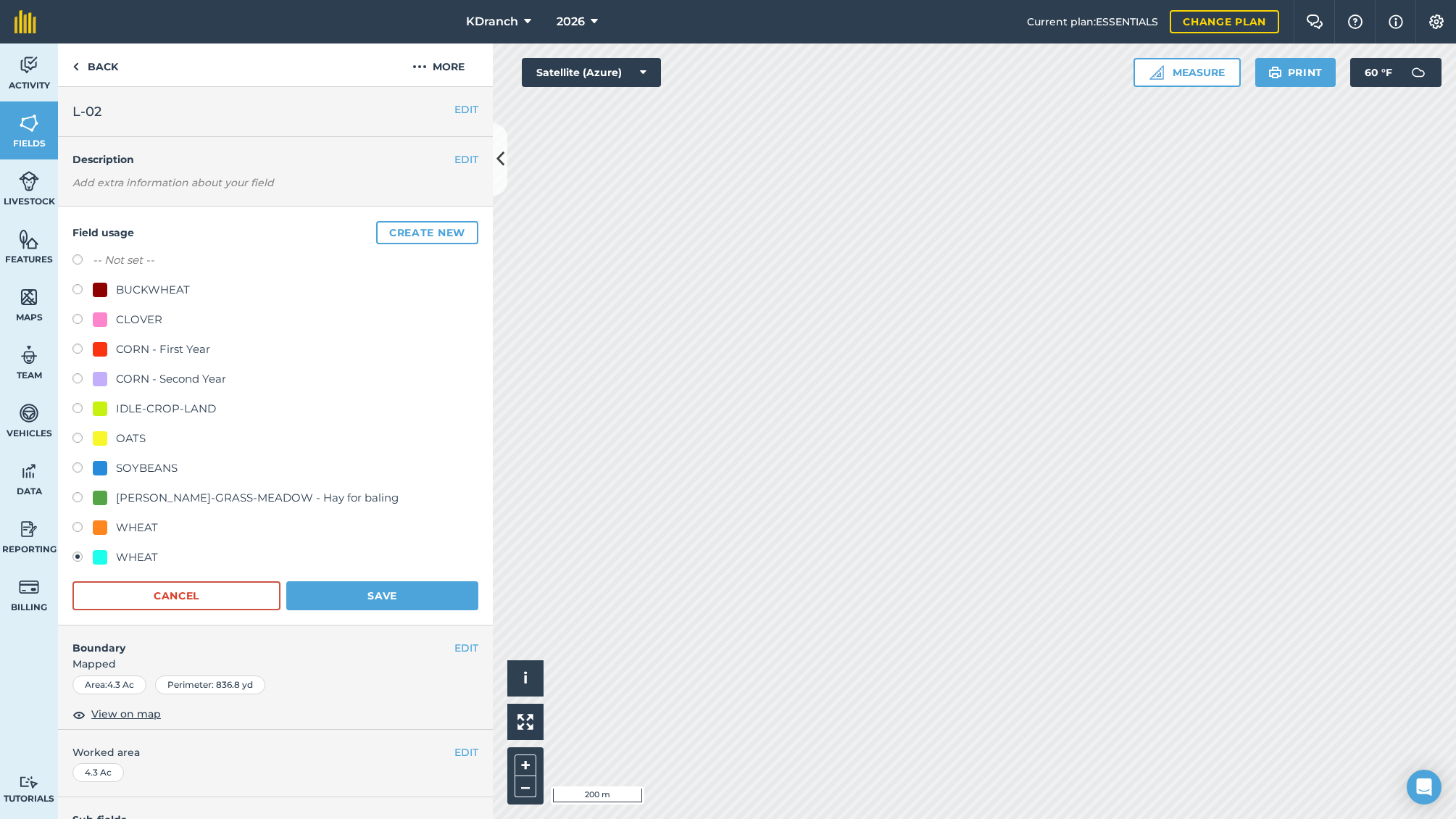
click at [108, 438] on div "OATS" at bounding box center [119, 439] width 53 height 17
radio input "true"
radio input "false"
click at [317, 593] on button "Save" at bounding box center [382, 596] width 192 height 29
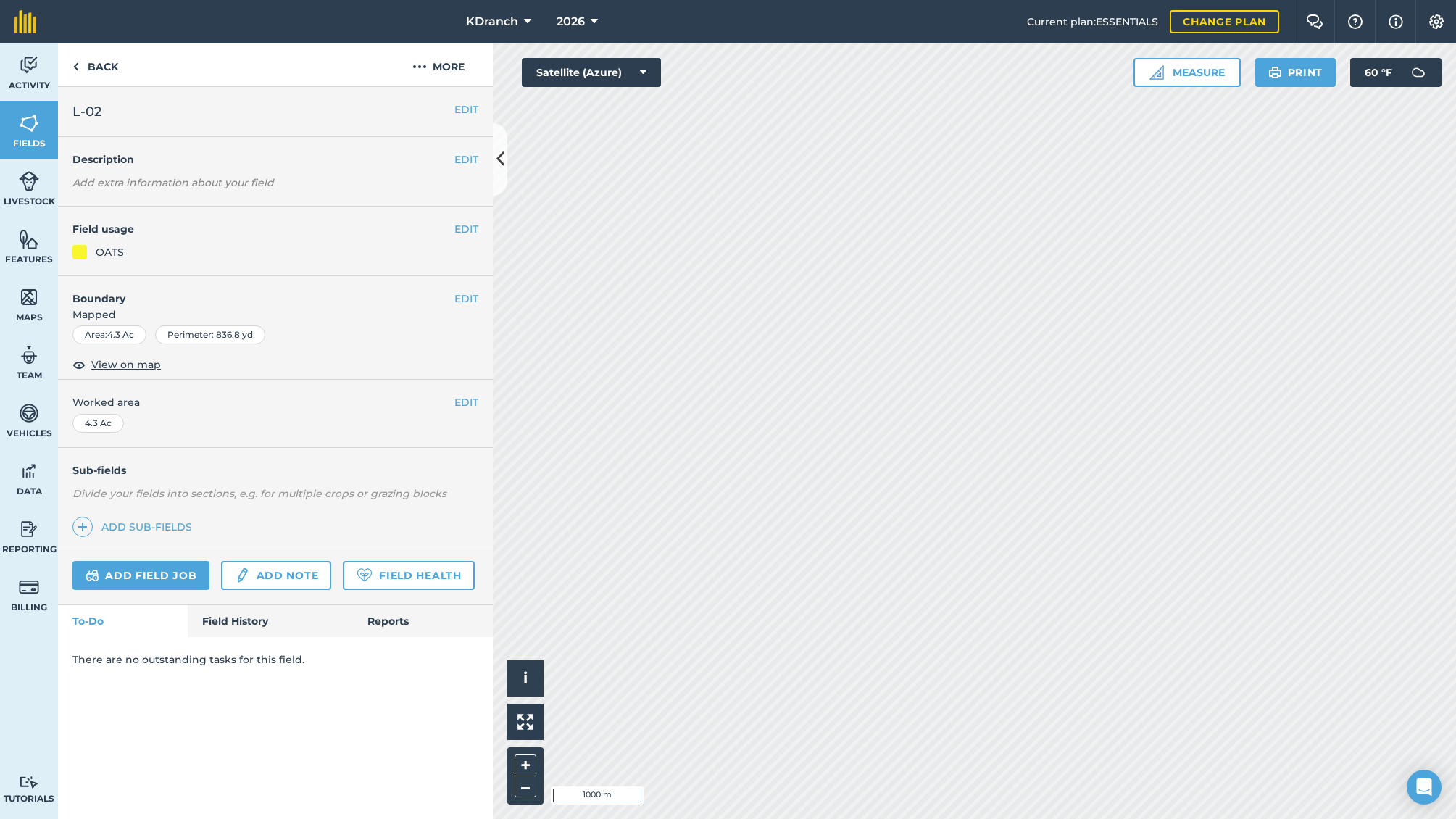
click at [36, 132] on img at bounding box center [28, 123] width 20 height 21
click at [472, 233] on button "EDIT" at bounding box center [466, 229] width 24 height 15
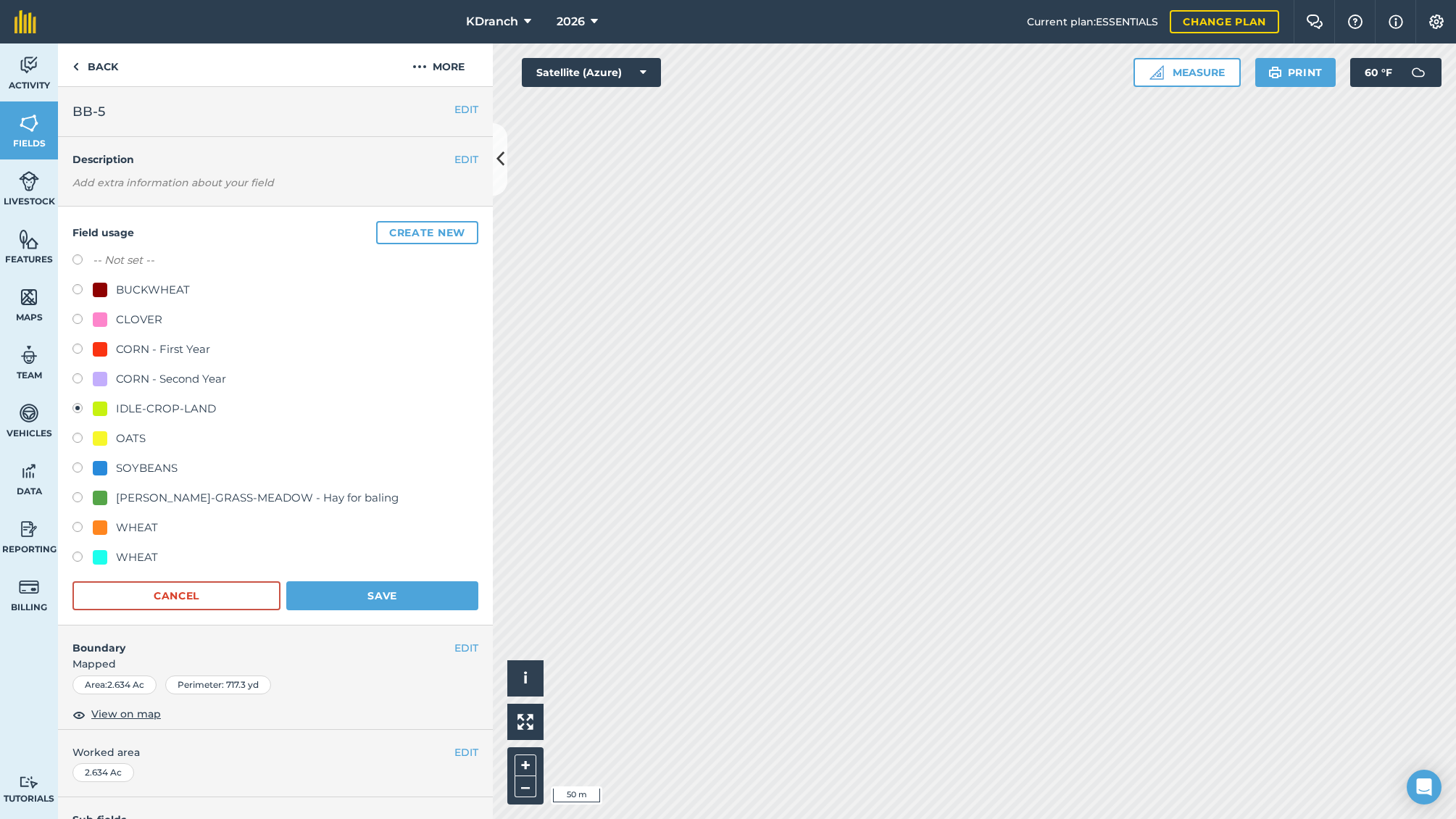
click at [112, 349] on div "CORN - First Year" at bounding box center [151, 349] width 117 height 17
radio input "true"
radio input "false"
click at [348, 597] on button "Save" at bounding box center [382, 596] width 192 height 29
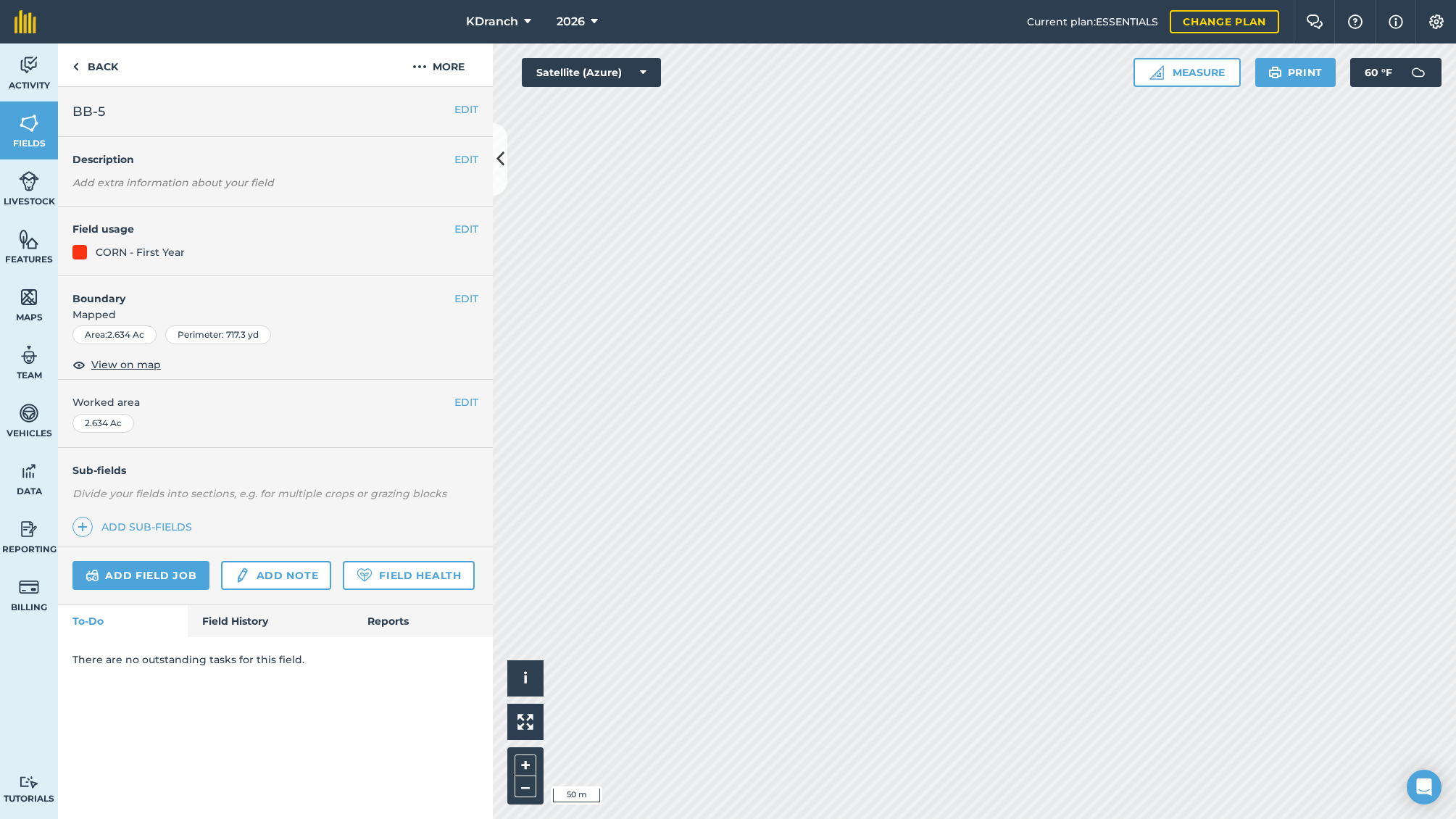
click at [20, 123] on img at bounding box center [28, 123] width 20 height 21
click at [39, 138] on span "Fields" at bounding box center [29, 143] width 58 height 12
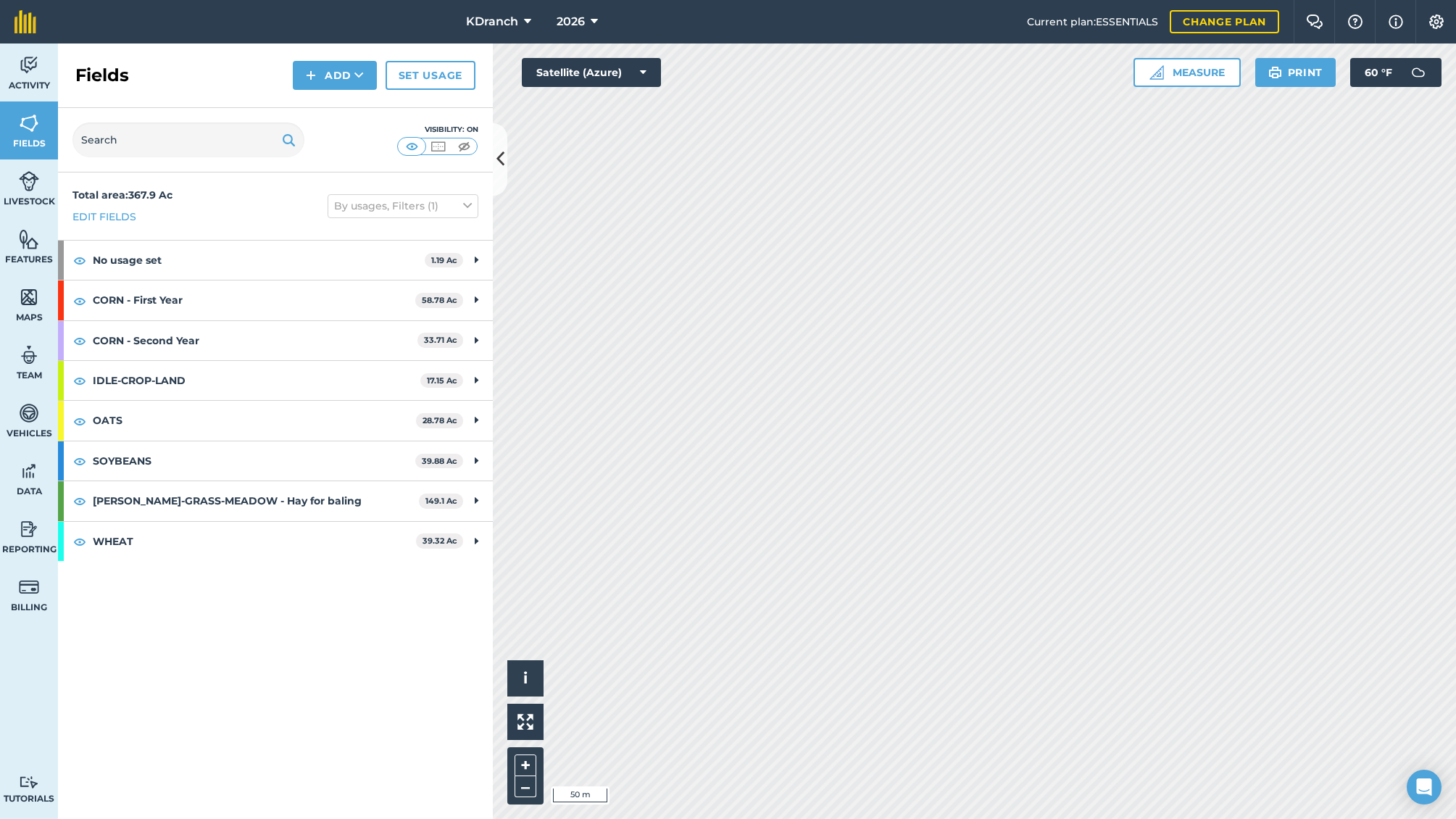
click at [352, 75] on button "Add" at bounding box center [335, 75] width 84 height 29
click at [352, 117] on link "Draw" at bounding box center [335, 107] width 79 height 32
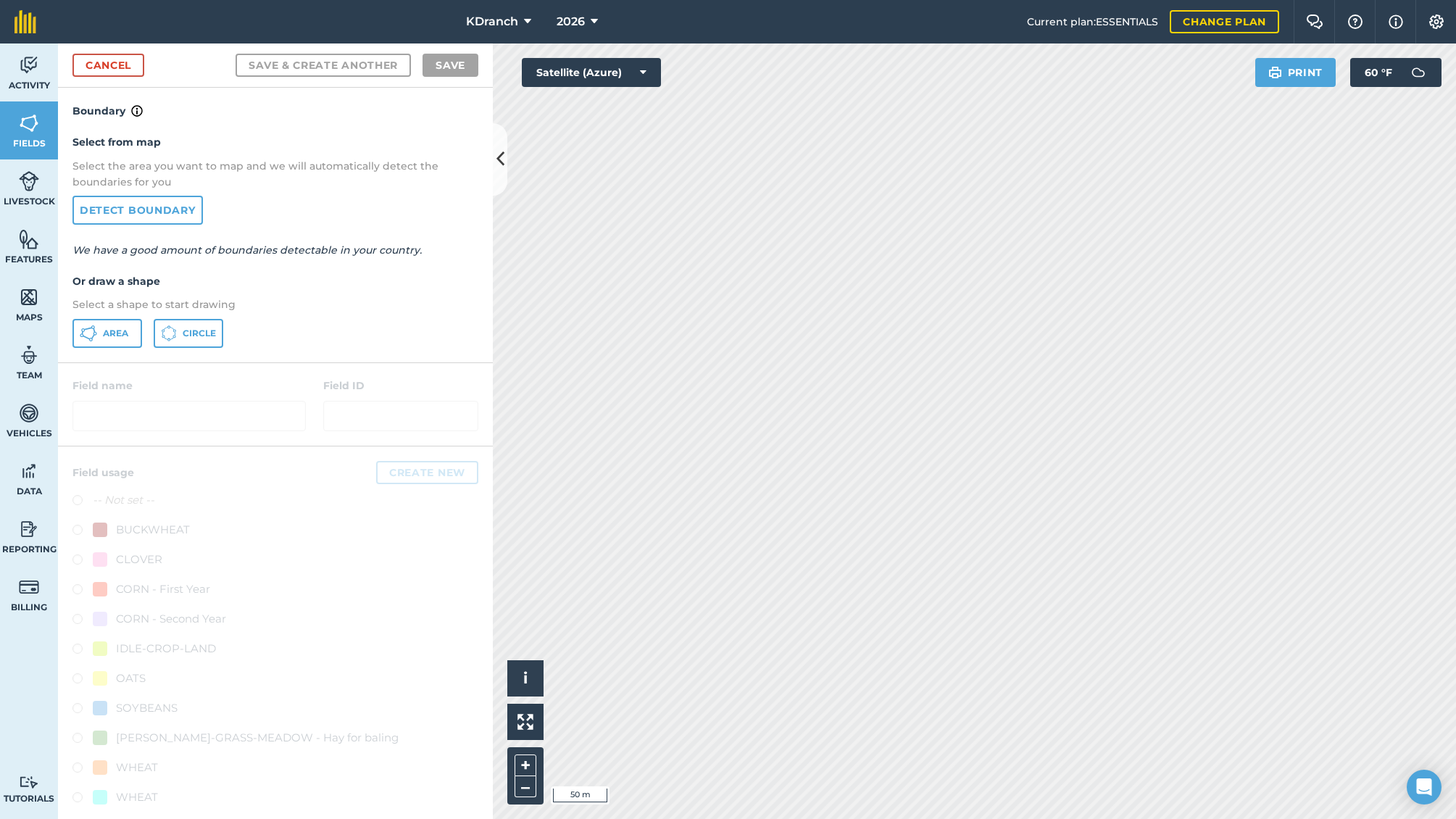
click at [114, 329] on span "Area" at bounding box center [115, 334] width 25 height 12
click at [120, 73] on link "Cancel" at bounding box center [108, 65] width 72 height 23
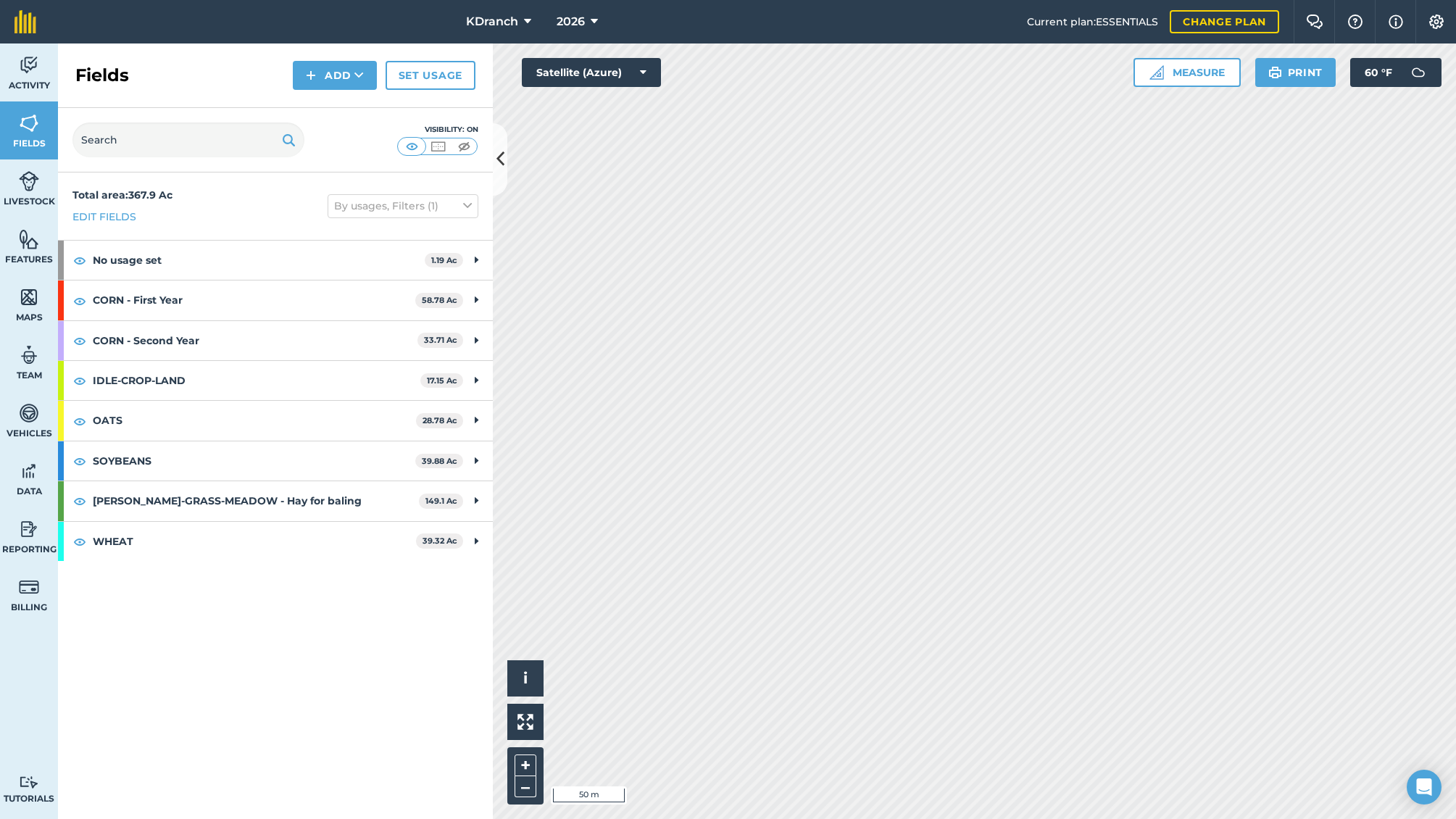
click at [355, 79] on icon at bounding box center [360, 74] width 10 height 15
click at [348, 100] on link "Draw" at bounding box center [335, 107] width 79 height 32
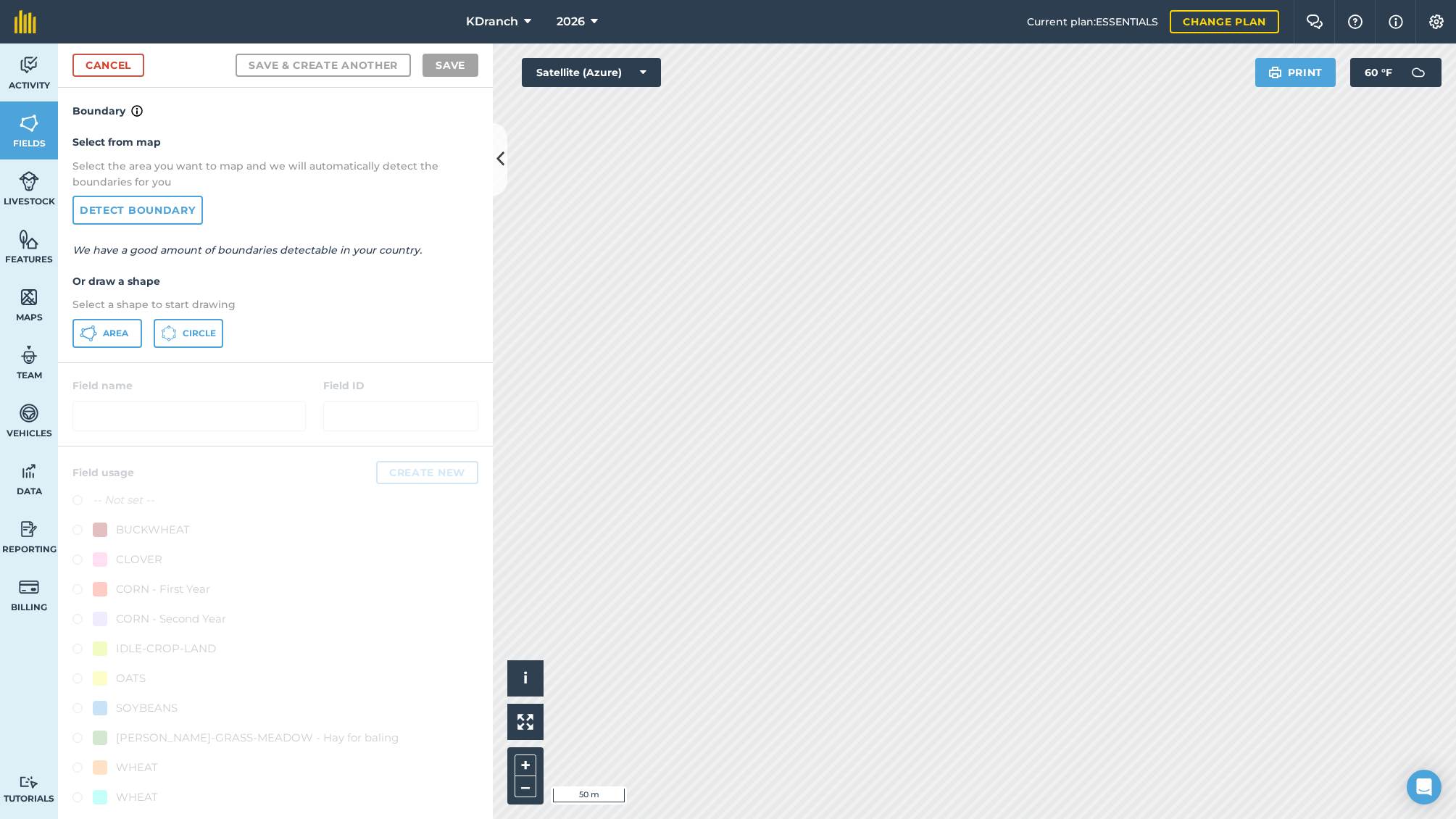
click at [110, 338] on button "Area" at bounding box center [107, 334] width 70 height 29
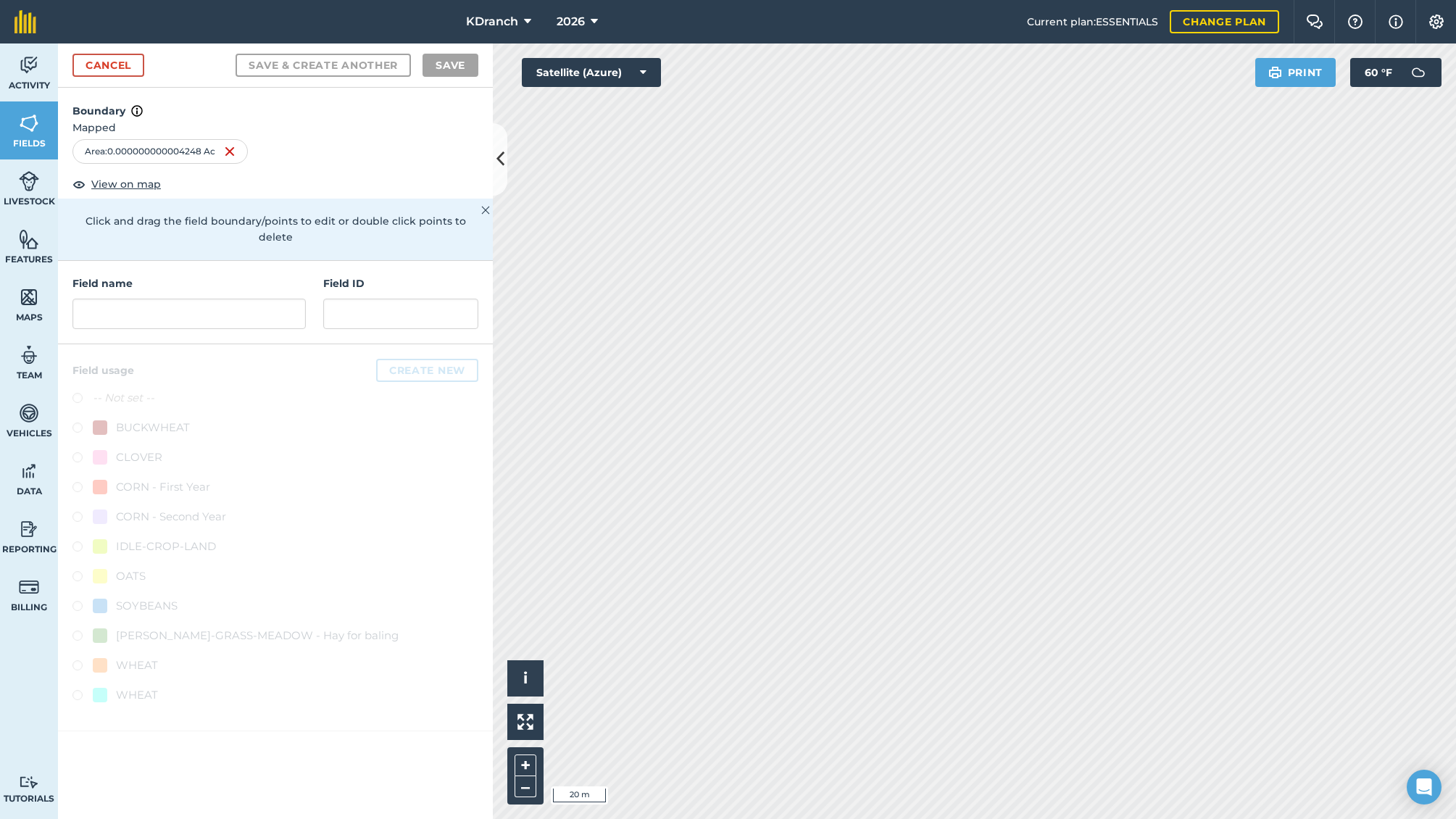
click at [119, 71] on link "Cancel" at bounding box center [108, 65] width 72 height 23
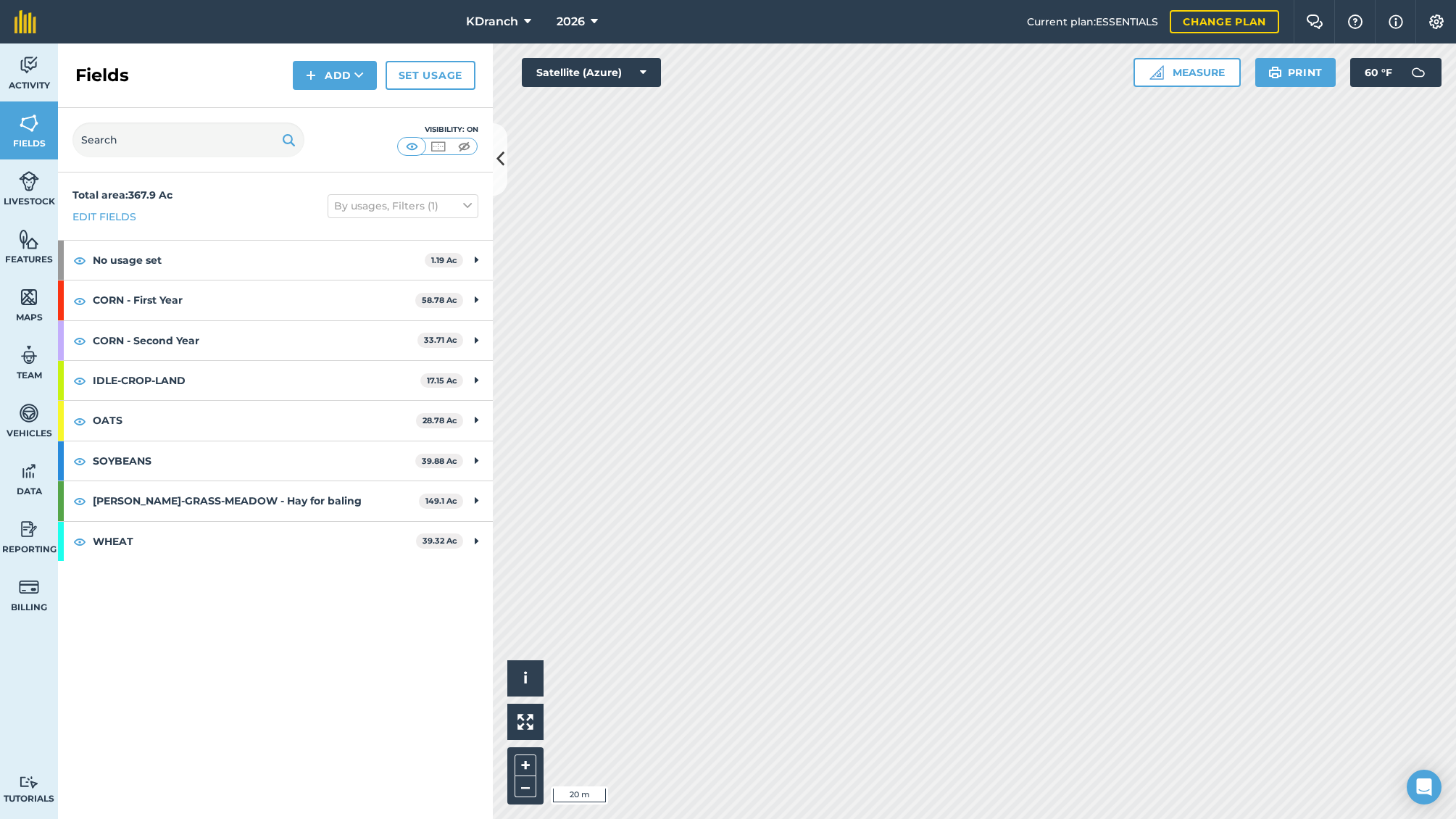
click at [336, 76] on button "Add" at bounding box center [335, 75] width 84 height 29
click at [347, 108] on link "Draw" at bounding box center [335, 107] width 79 height 32
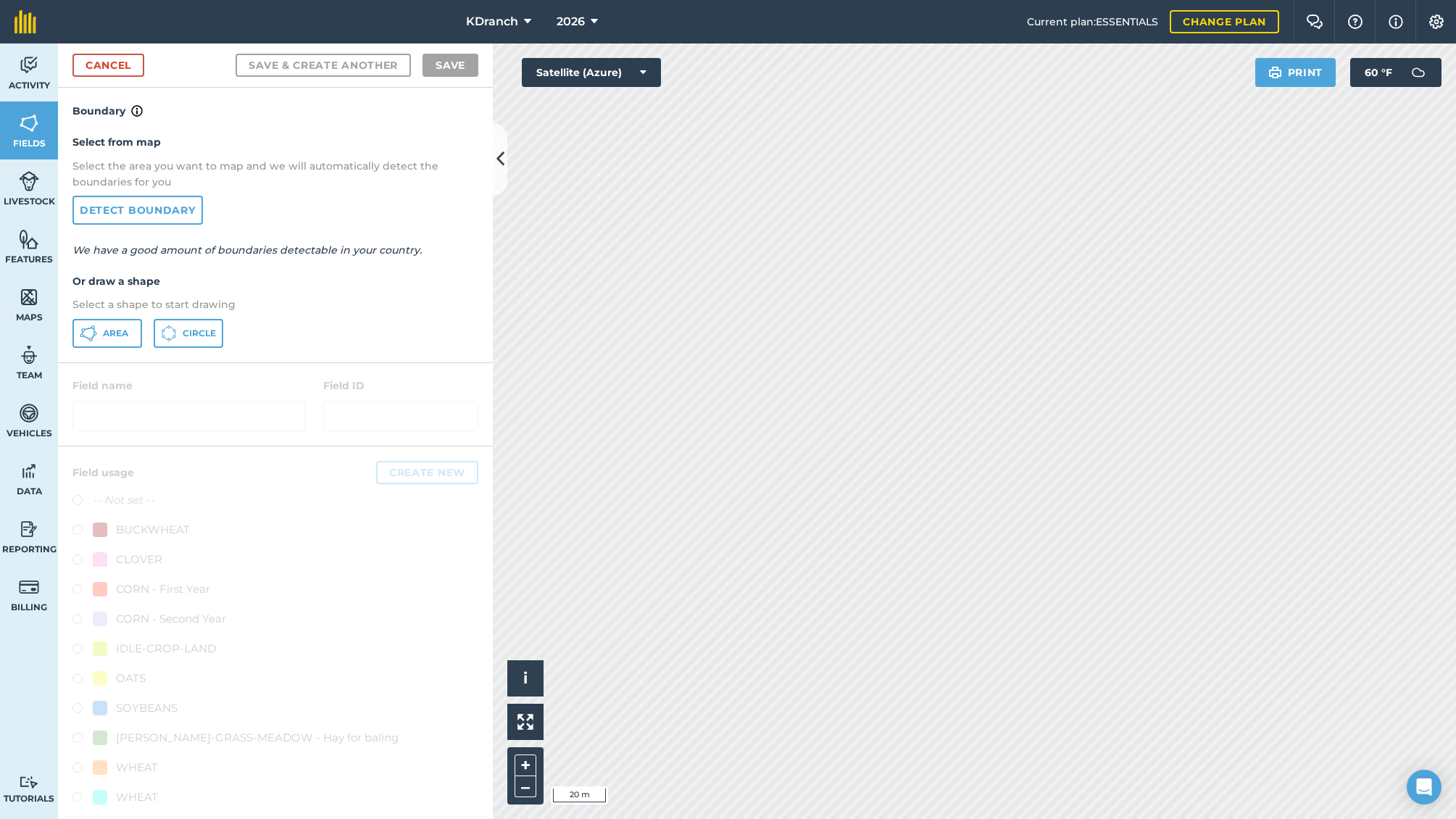
click at [105, 336] on button "Area" at bounding box center [107, 334] width 70 height 29
click at [97, 60] on link "Cancel" at bounding box center [108, 65] width 72 height 23
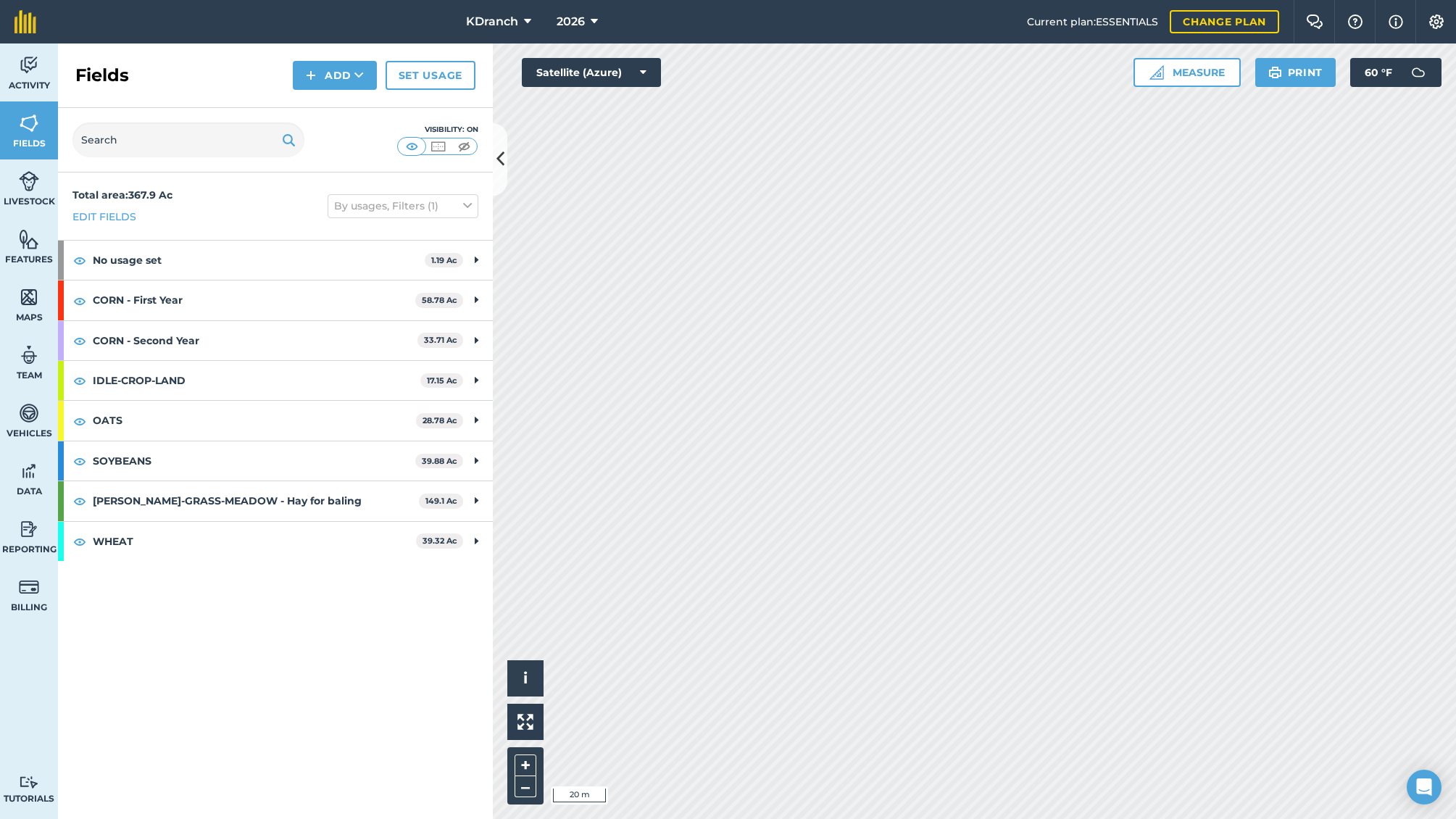
click at [1155, 66] on img at bounding box center [1156, 72] width 15 height 15
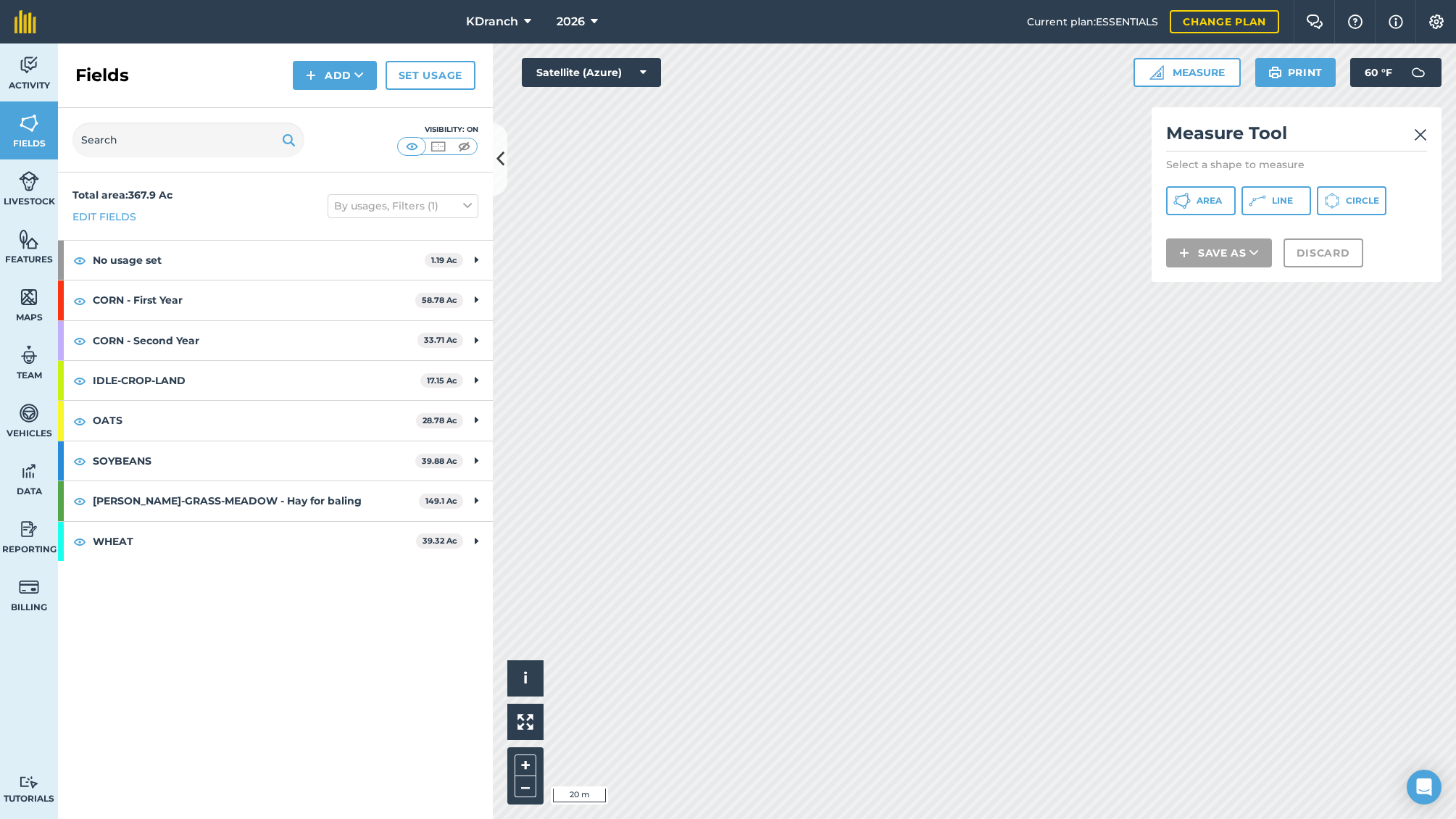
drag, startPoint x: 1262, startPoint y: 198, endPoint x: 1193, endPoint y: 209, distance: 69.9
click at [1191, 198] on icon at bounding box center [1182, 201] width 17 height 17
click at [1294, 199] on button "Line" at bounding box center [1276, 201] width 70 height 29
click at [1371, 233] on img at bounding box center [1374, 236] width 12 height 17
click at [1256, 190] on button "Line" at bounding box center [1276, 201] width 70 height 29
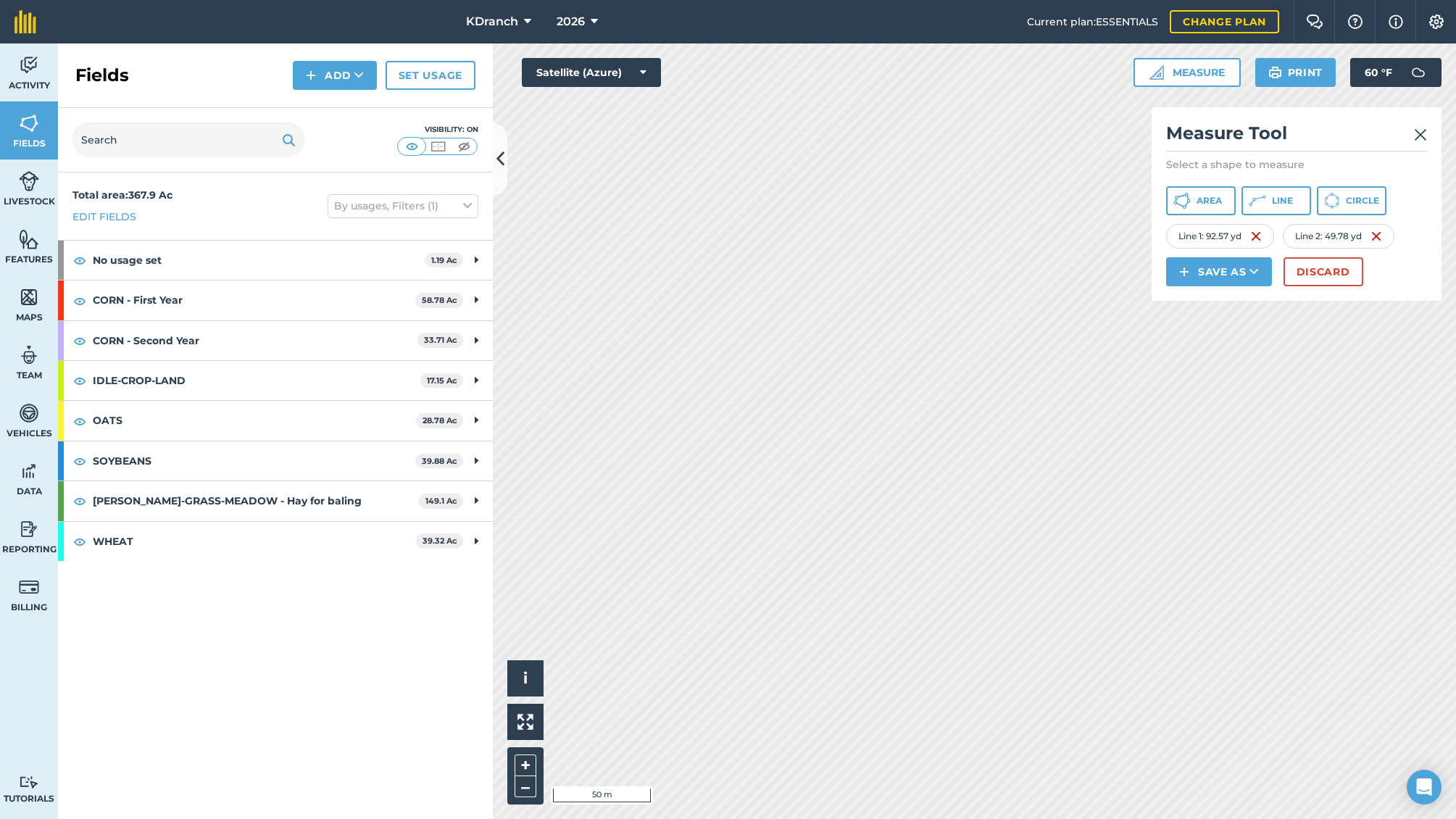
click at [1273, 200] on span "Line" at bounding box center [1283, 201] width 21 height 12
click at [1320, 274] on button "Discard" at bounding box center [1324, 272] width 79 height 29
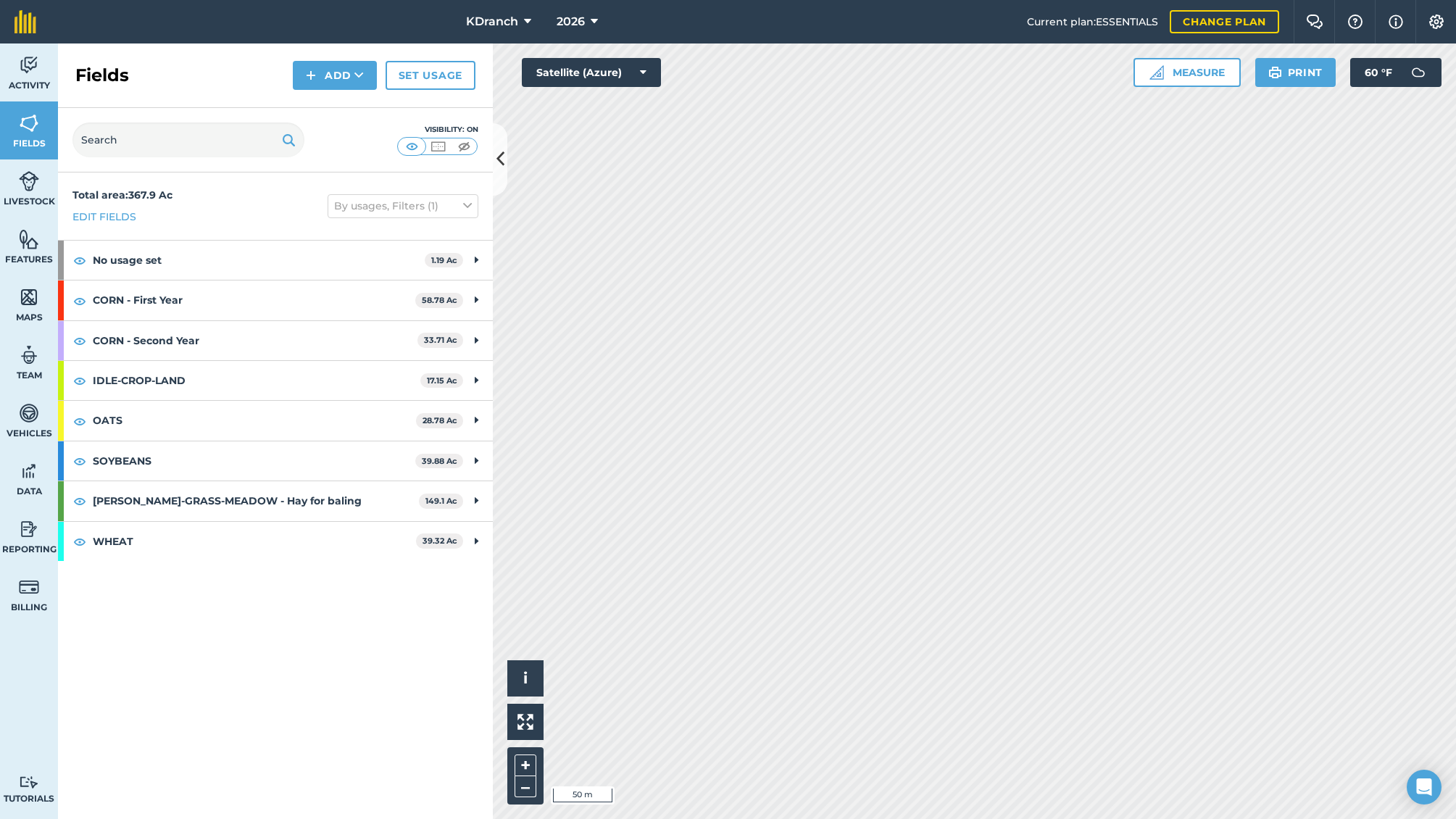
click at [1225, 64] on button "Measure" at bounding box center [1187, 73] width 107 height 29
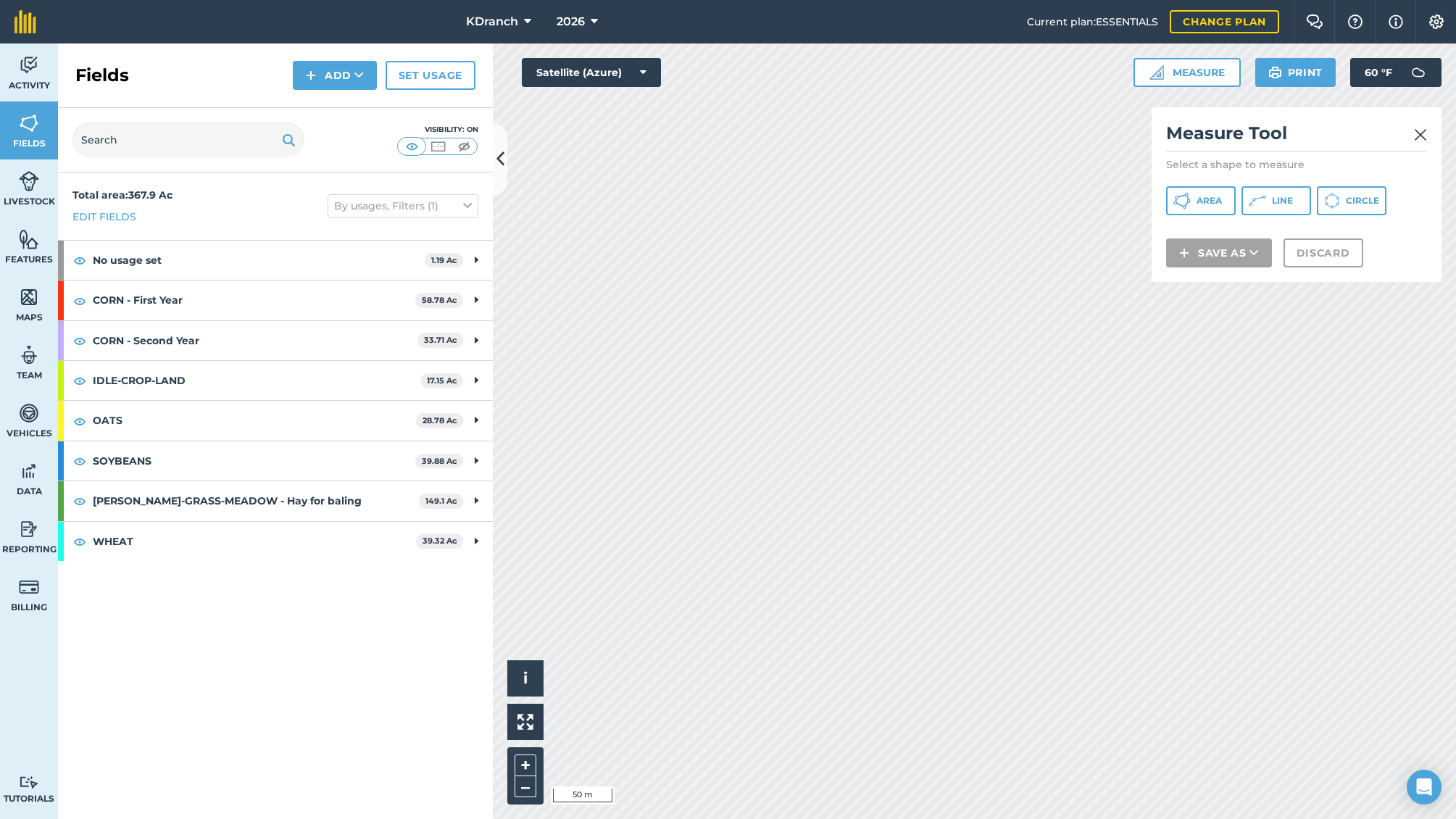
click at [1271, 205] on button "Line" at bounding box center [1276, 201] width 70 height 29
click at [1258, 210] on button "Line" at bounding box center [1276, 201] width 70 height 29
click at [1288, 203] on span "Line" at bounding box center [1283, 201] width 21 height 12
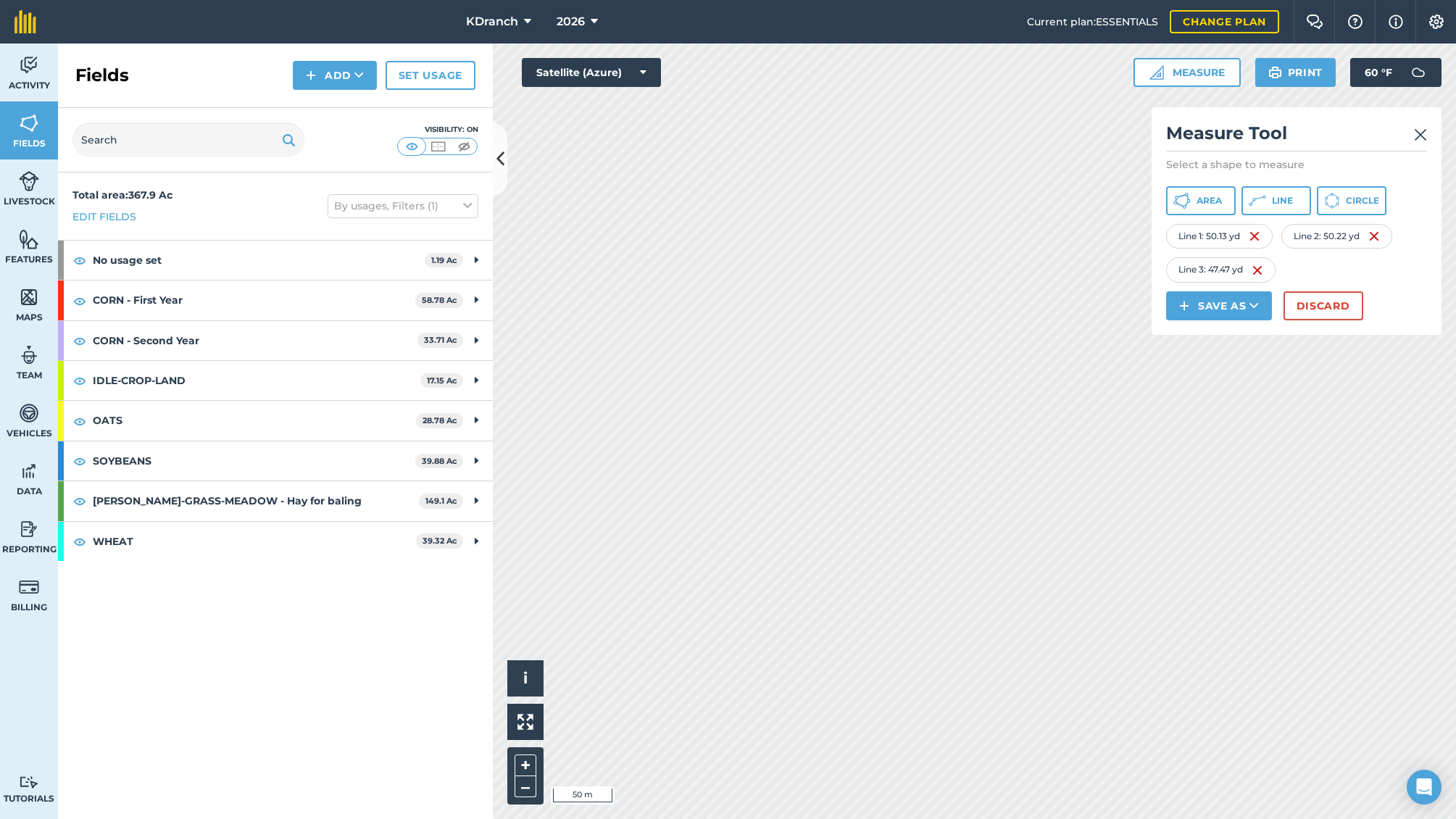
click at [1270, 197] on button "Line" at bounding box center [1276, 201] width 70 height 29
click at [1229, 195] on button "Area" at bounding box center [1201, 201] width 70 height 29
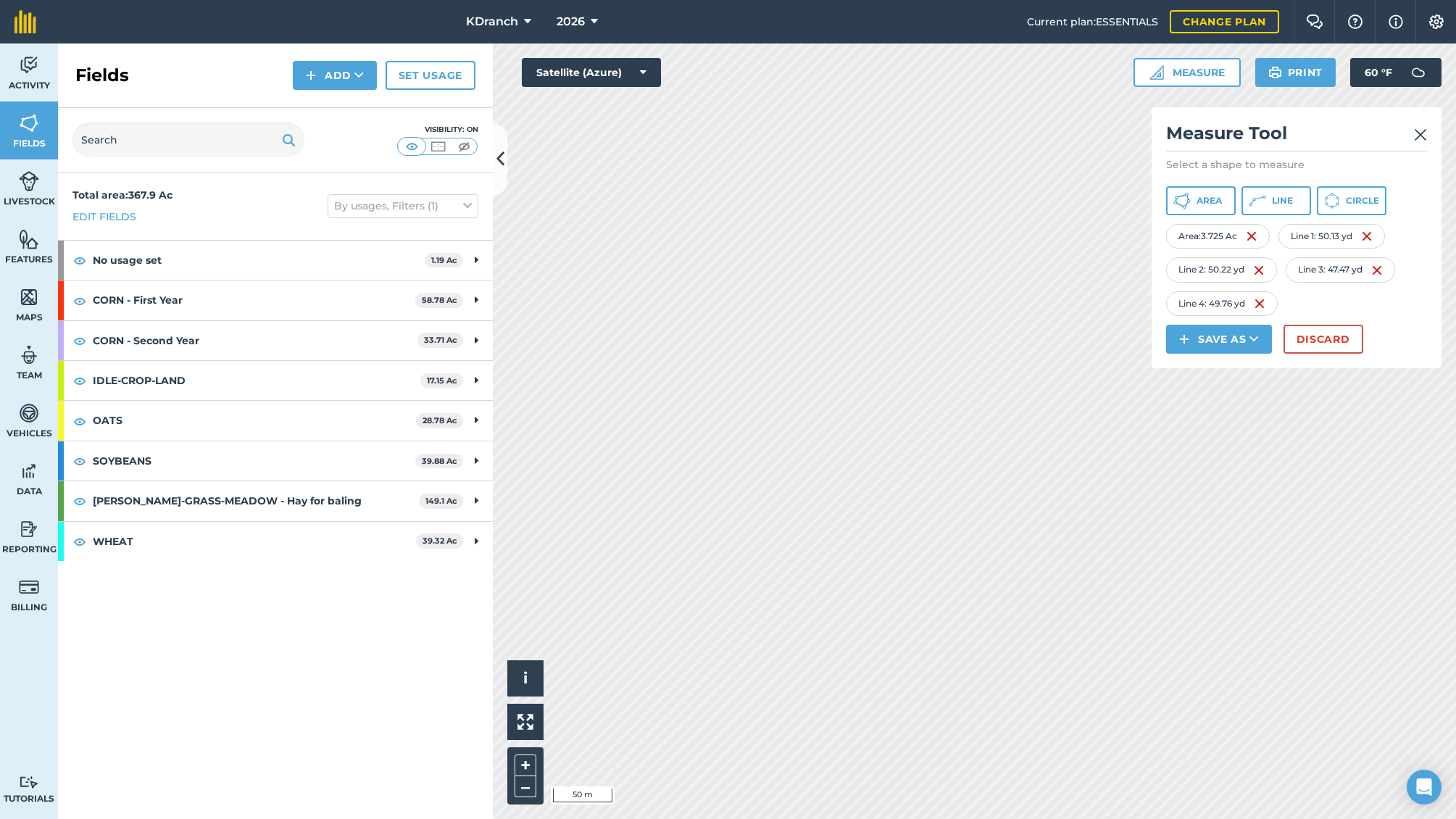
click at [1267, 305] on div "Line 4 : 49.76 yd" at bounding box center [1221, 303] width 111 height 24
click at [1265, 303] on img at bounding box center [1260, 304] width 12 height 17
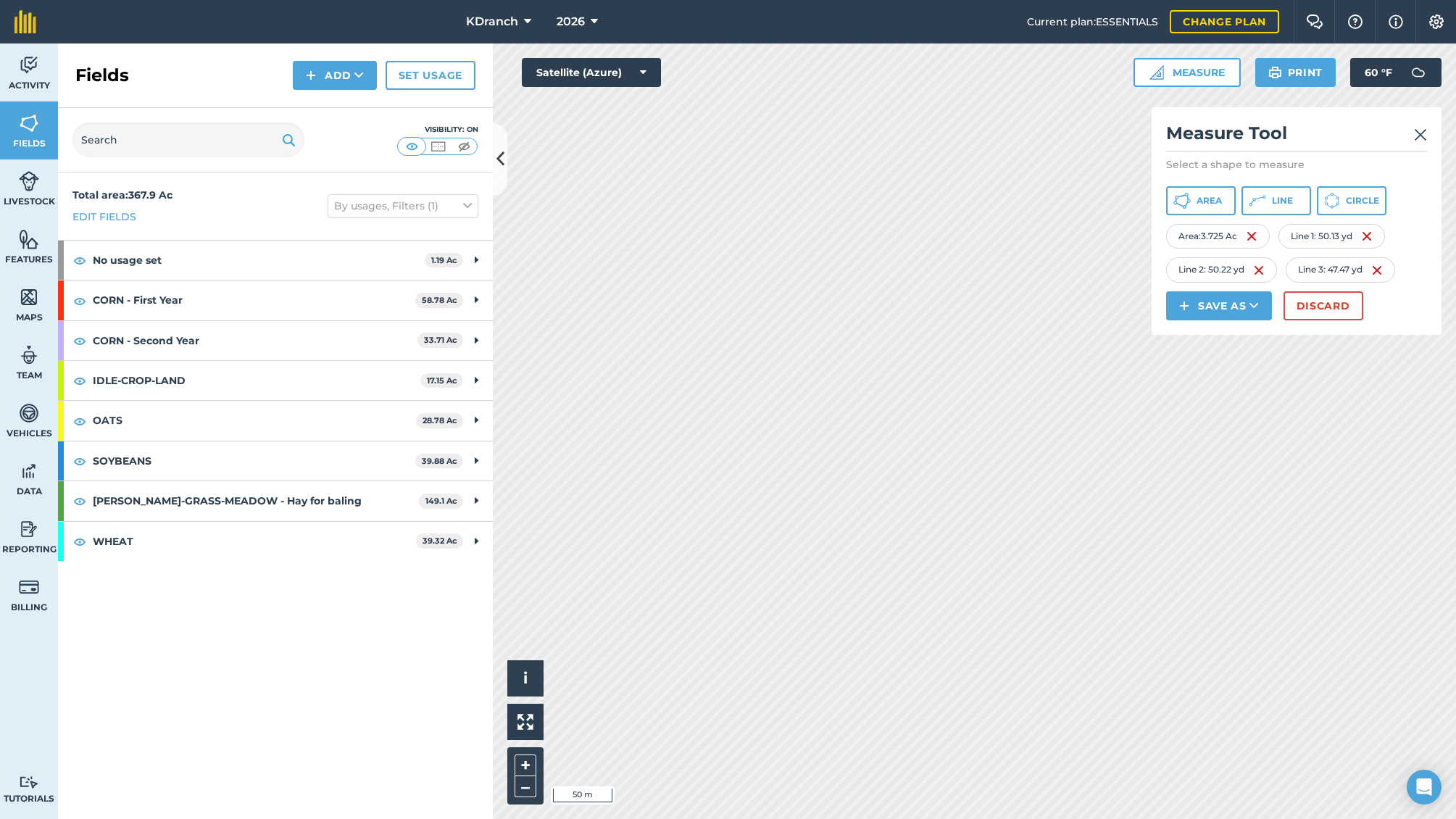
click at [1253, 273] on img at bounding box center [1259, 271] width 12 height 17
click at [1365, 233] on img at bounding box center [1367, 236] width 12 height 17
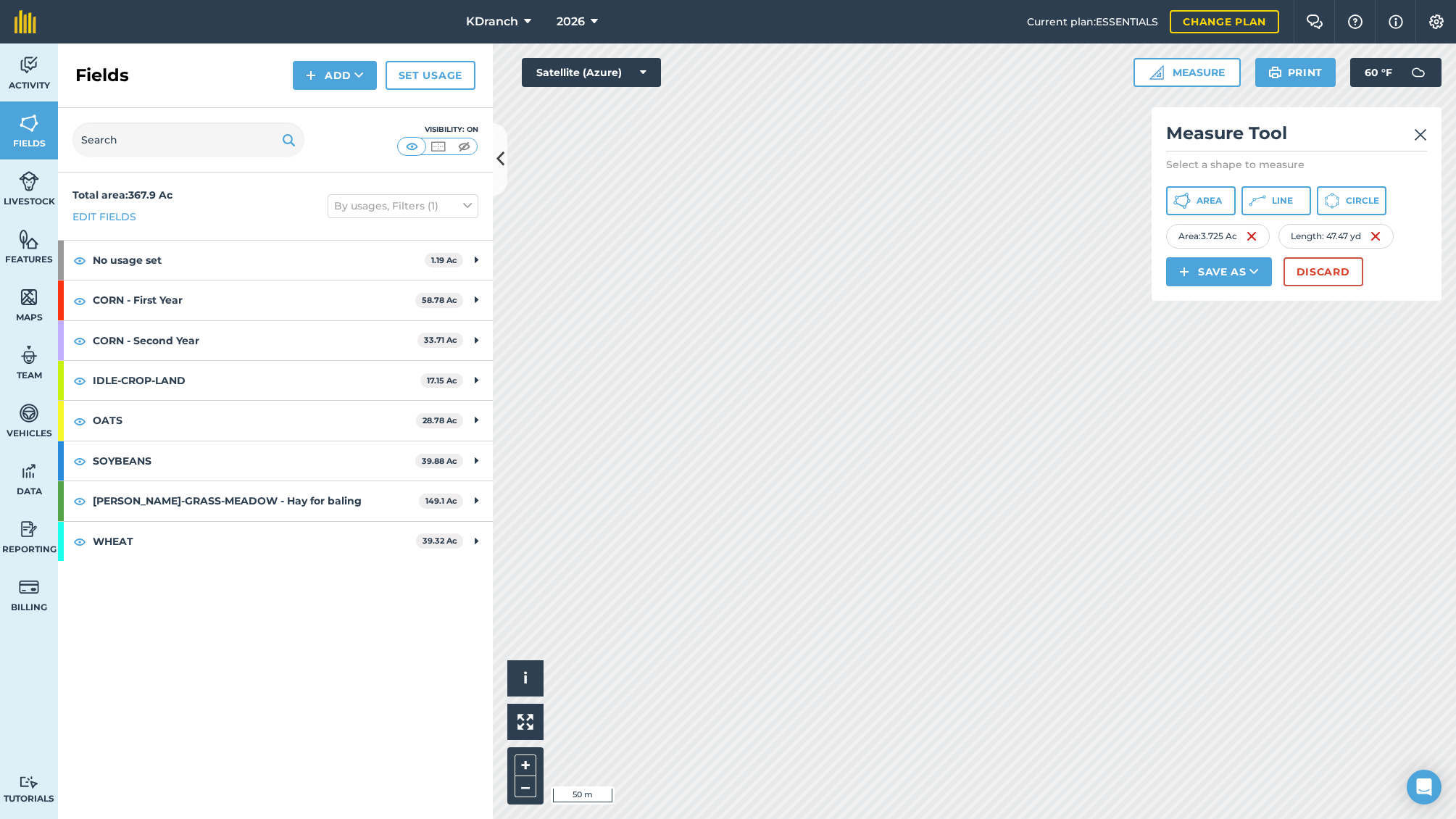
click at [1372, 235] on div "Length : 47.47 yd" at bounding box center [1336, 236] width 115 height 24
click at [1377, 237] on img at bounding box center [1376, 236] width 12 height 17
click at [1239, 279] on button "Save as" at bounding box center [1218, 272] width 105 height 29
click at [1216, 302] on link "Field" at bounding box center [1219, 304] width 102 height 32
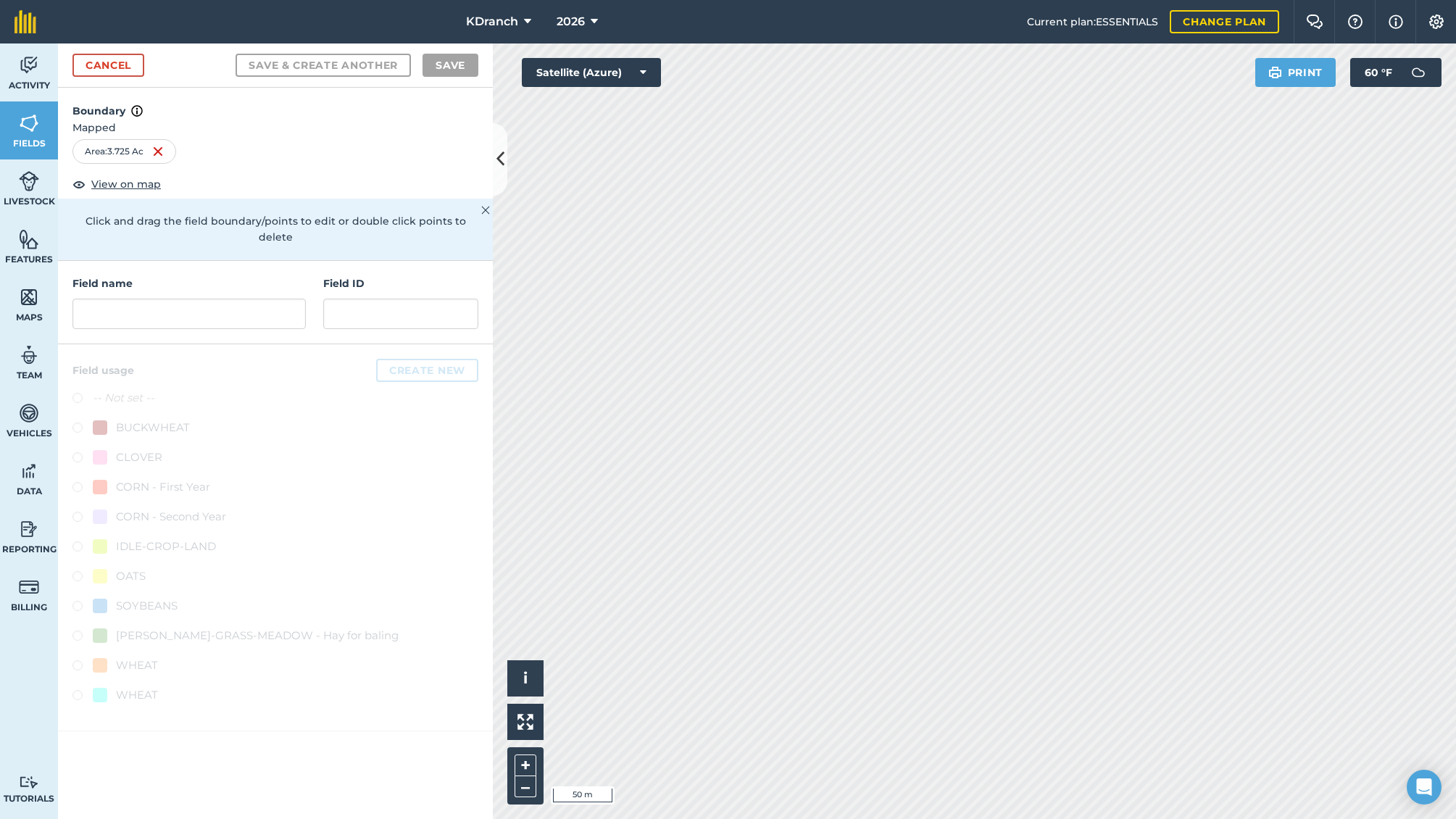
click at [107, 286] on div "Field name Field ID" at bounding box center [276, 303] width 435 height 83
click at [132, 299] on input "text" at bounding box center [189, 313] width 233 height 30
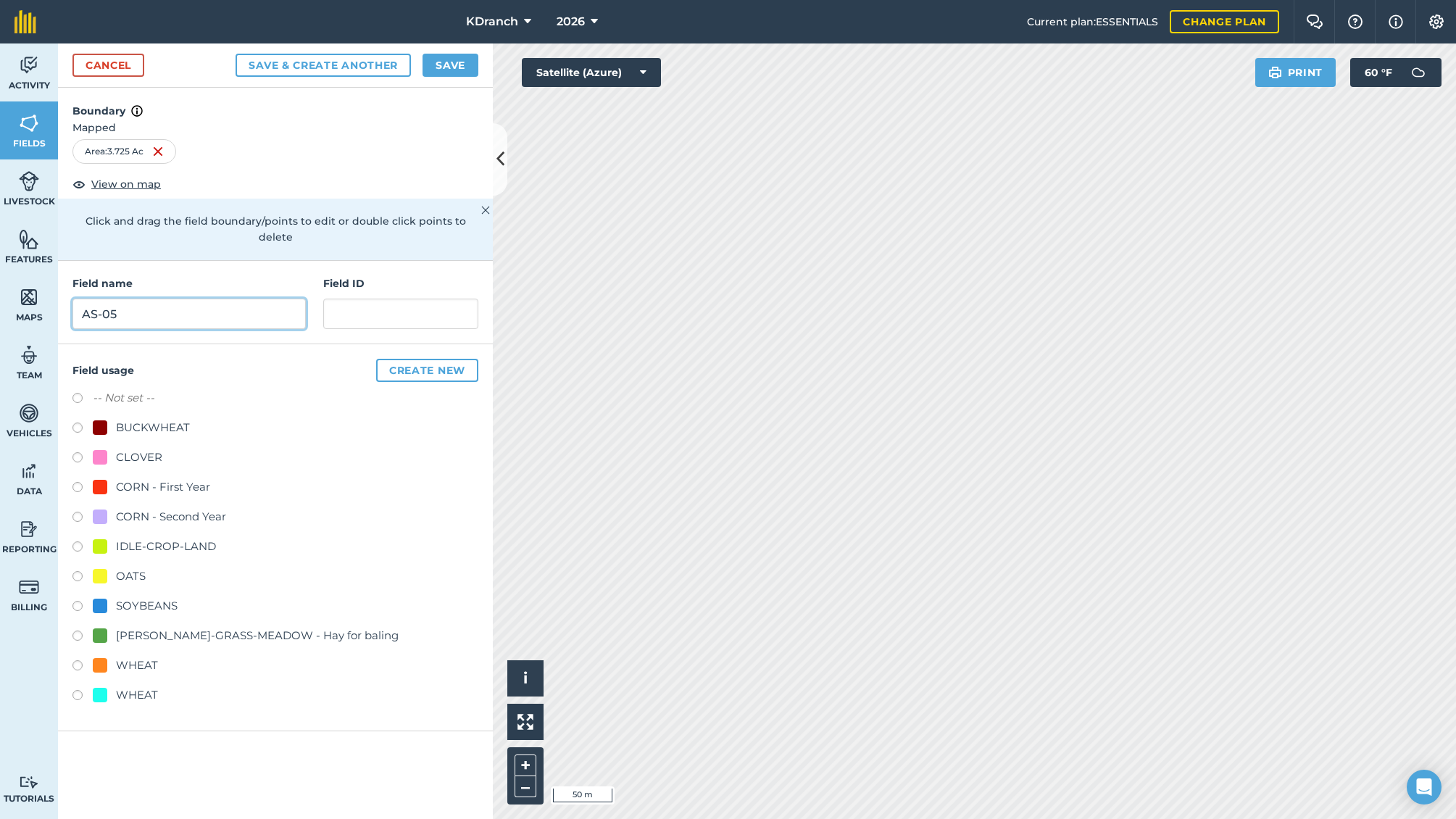
type input "AS-05"
click at [88, 571] on label at bounding box center [82, 578] width 20 height 15
radio input "true"
click at [436, 56] on button "Save" at bounding box center [451, 65] width 56 height 23
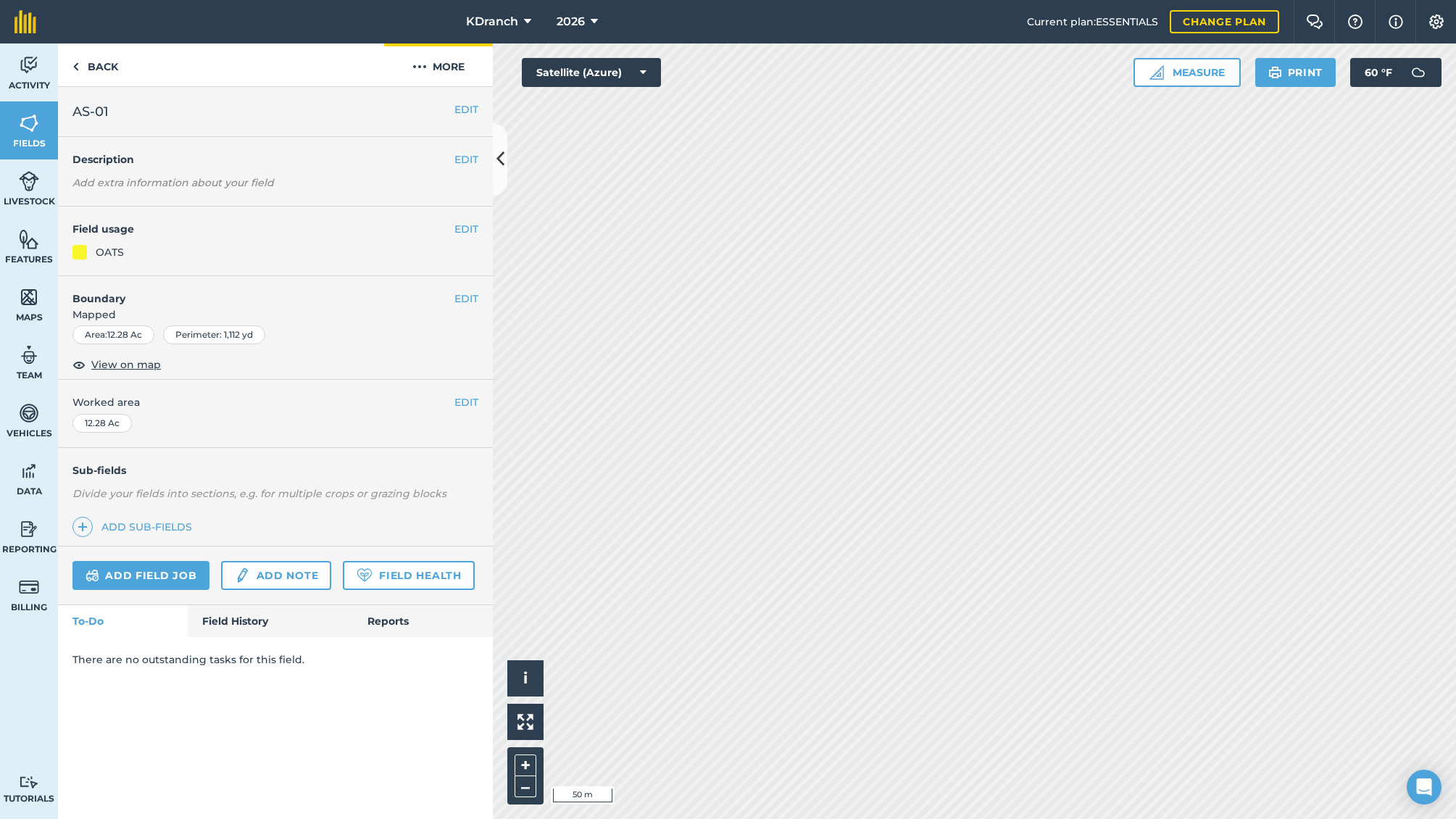
click at [423, 71] on img at bounding box center [420, 67] width 15 height 17
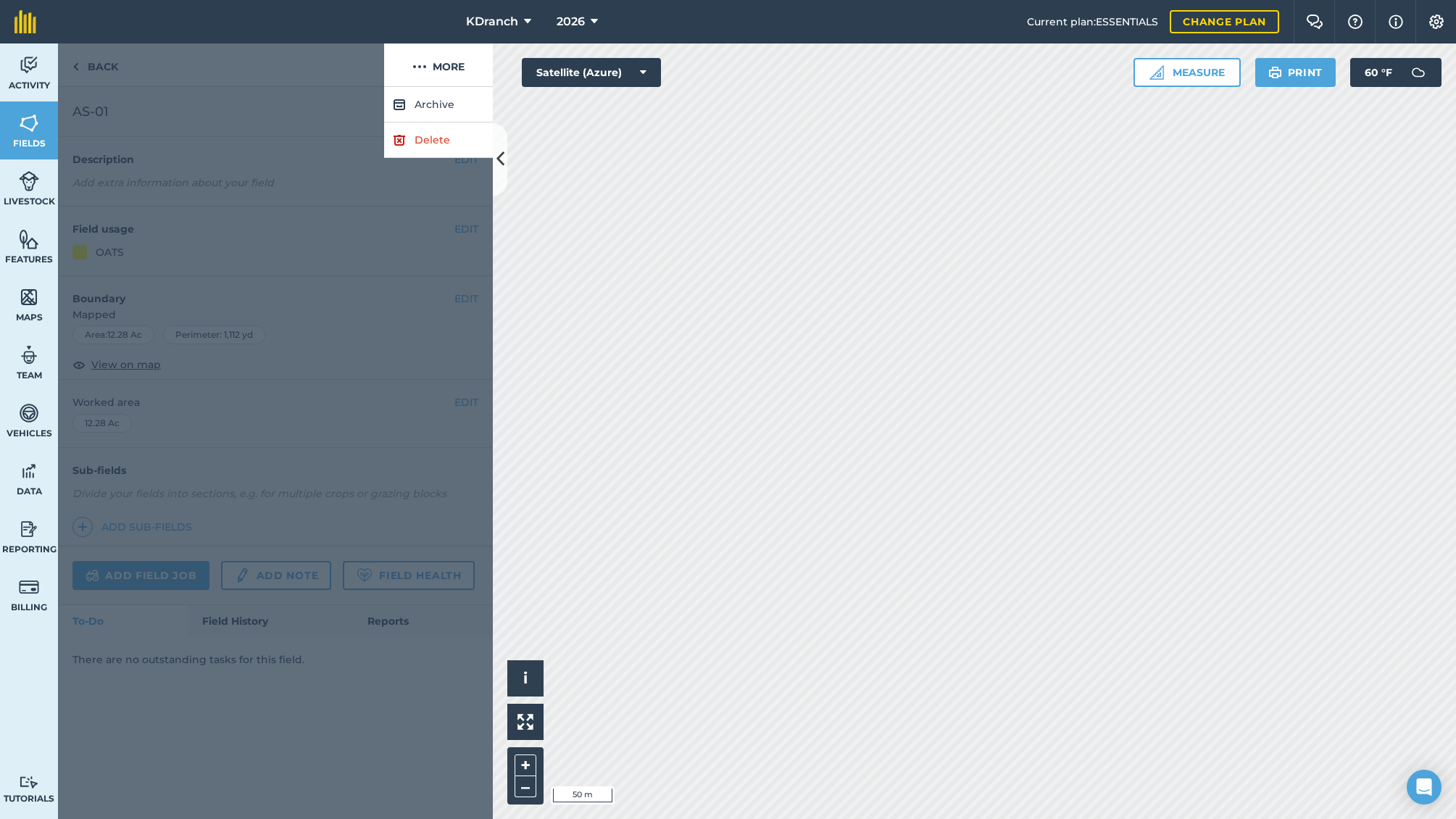
click at [426, 137] on link "Delete" at bounding box center [438, 140] width 108 height 36
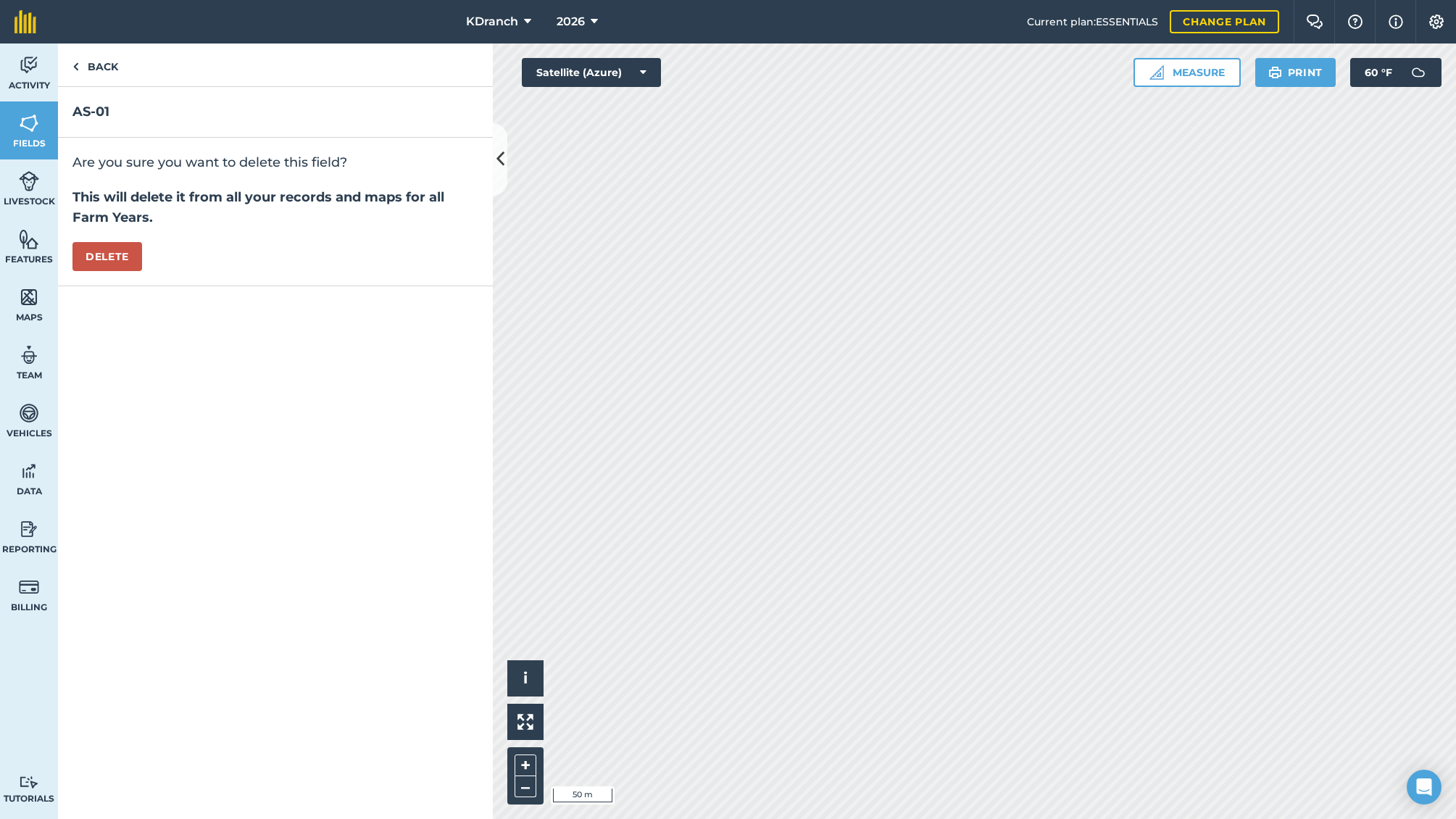
click at [112, 258] on button "Delete" at bounding box center [107, 256] width 70 height 29
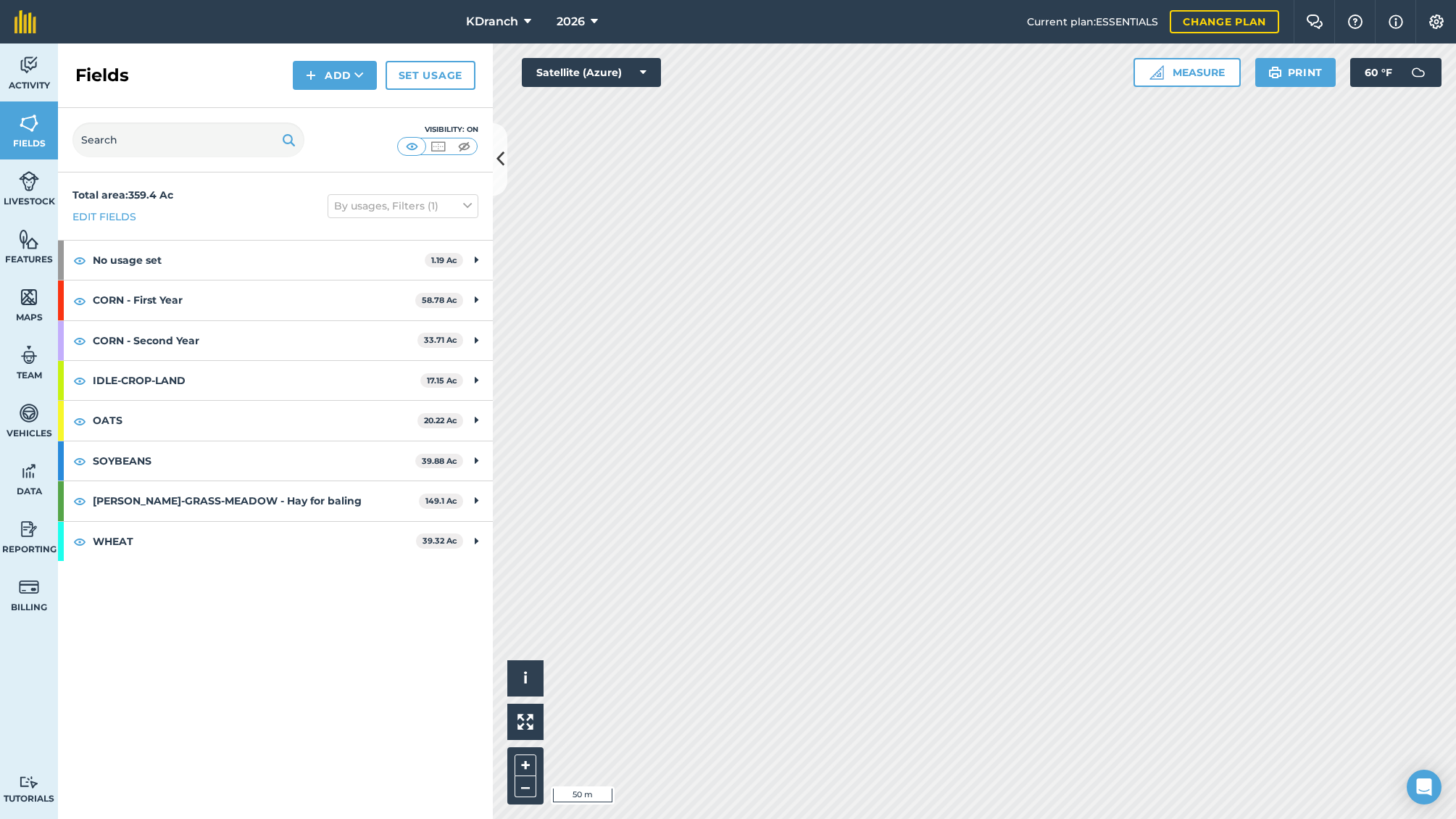
click at [1190, 66] on button "Measure" at bounding box center [1187, 73] width 107 height 29
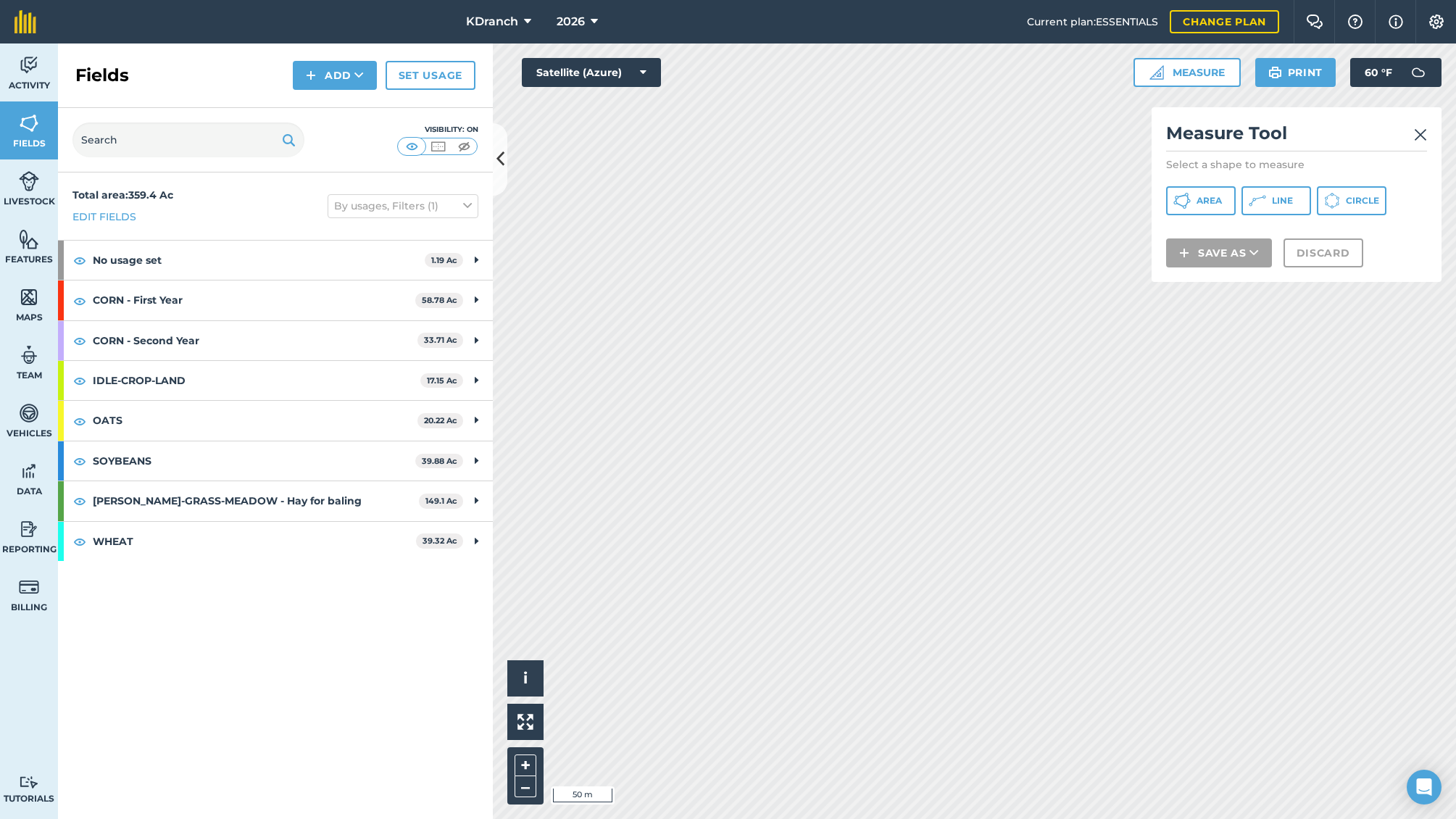
click at [1267, 199] on button "Line" at bounding box center [1276, 201] width 70 height 29
click at [1273, 203] on span "Line" at bounding box center [1283, 201] width 21 height 12
click at [1212, 207] on button "Area" at bounding box center [1201, 201] width 70 height 29
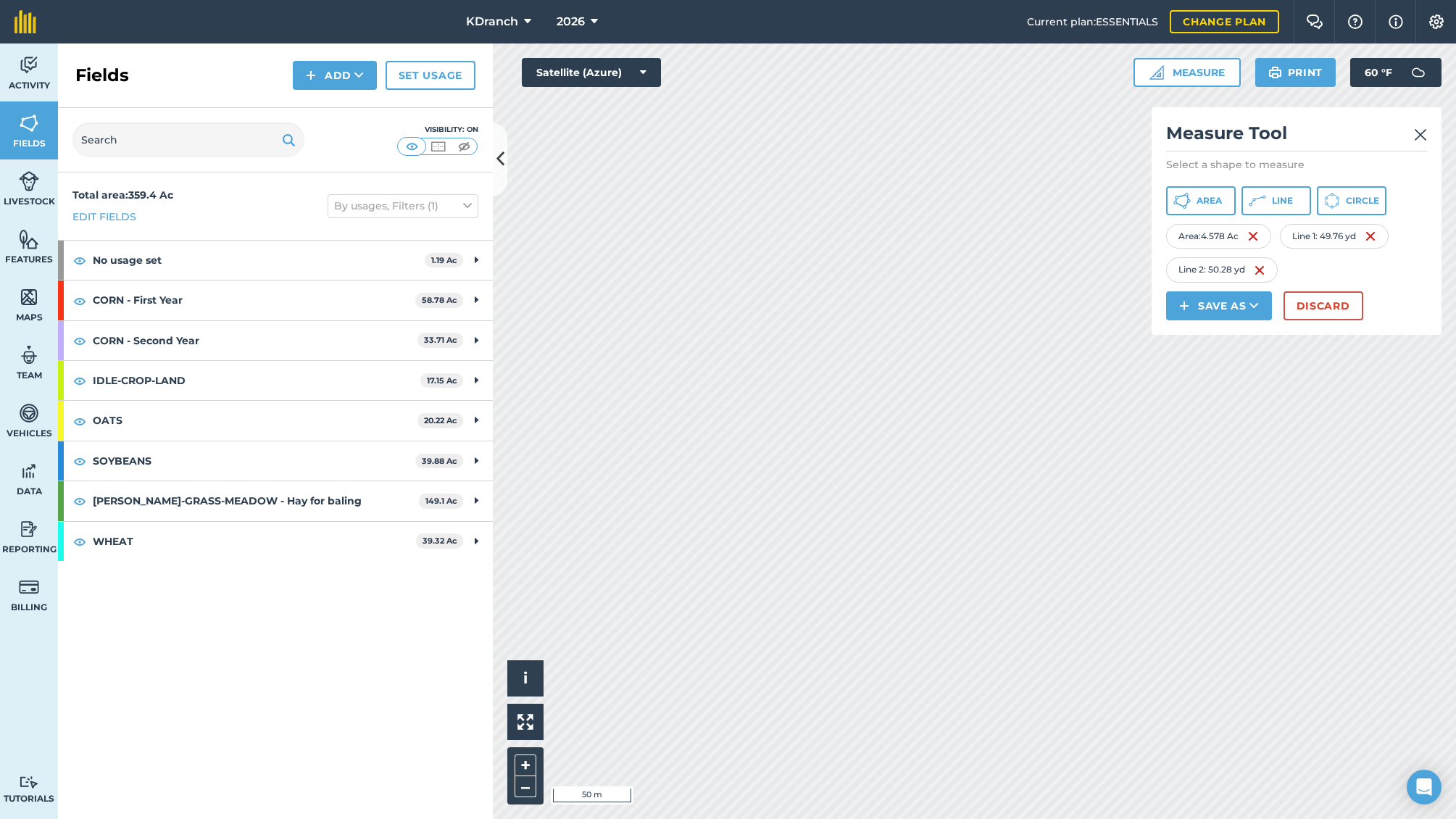
click at [1264, 267] on img at bounding box center [1260, 271] width 12 height 17
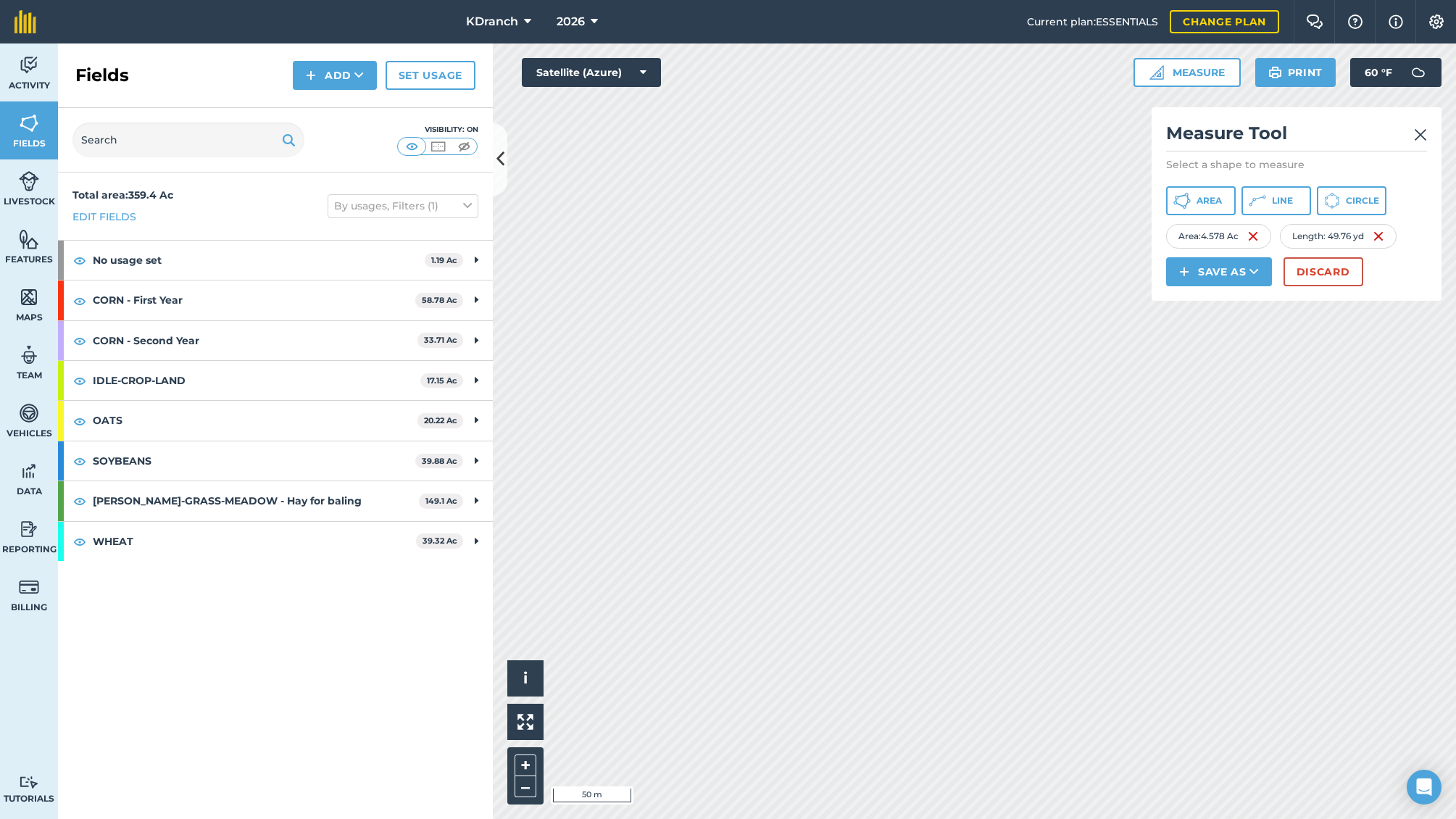
click at [1382, 234] on img at bounding box center [1379, 236] width 12 height 17
click at [1218, 279] on button "Save as" at bounding box center [1218, 272] width 105 height 29
click at [1202, 302] on link "Field" at bounding box center [1219, 304] width 102 height 32
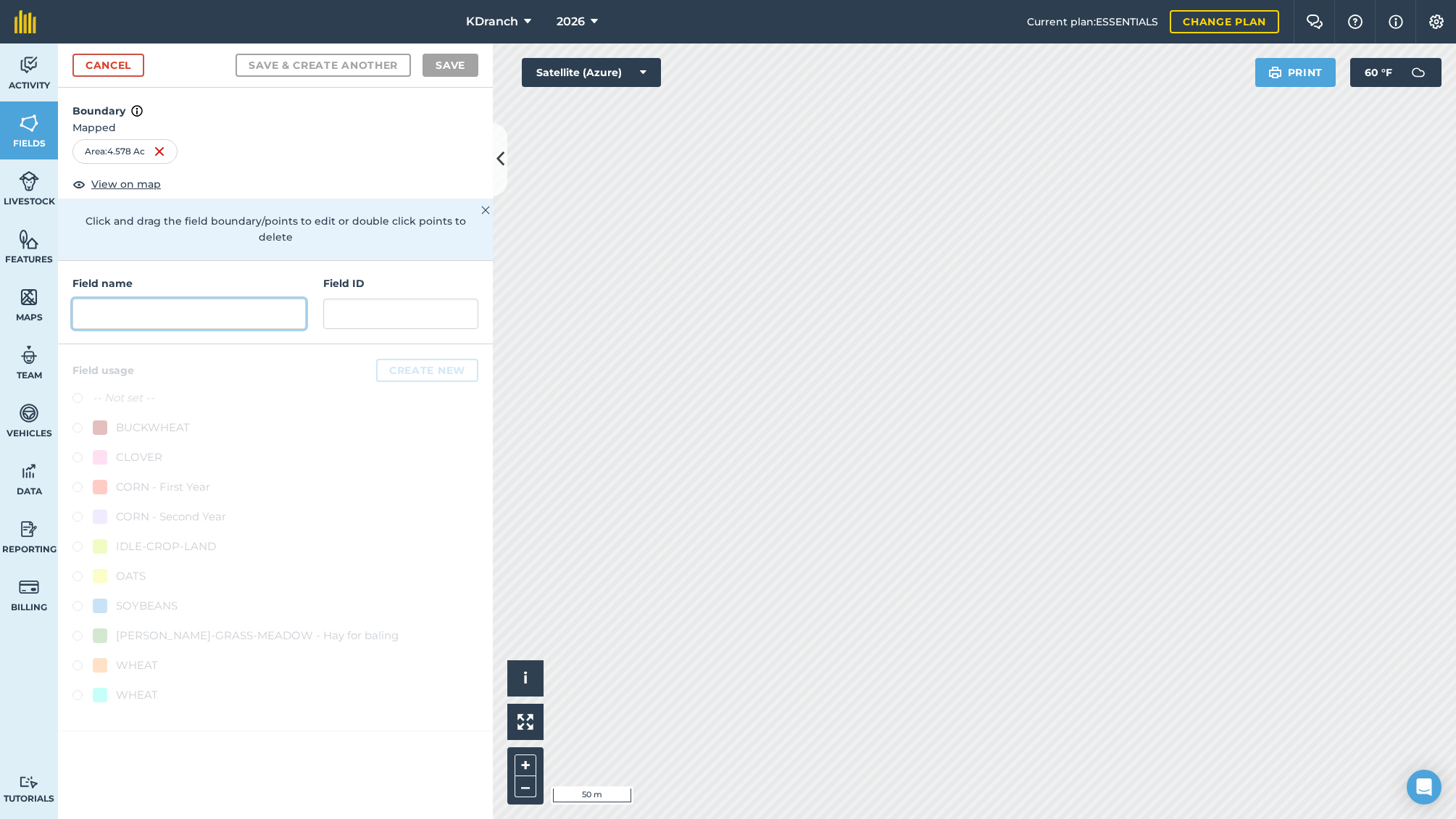
click at [240, 300] on input "text" at bounding box center [189, 313] width 233 height 30
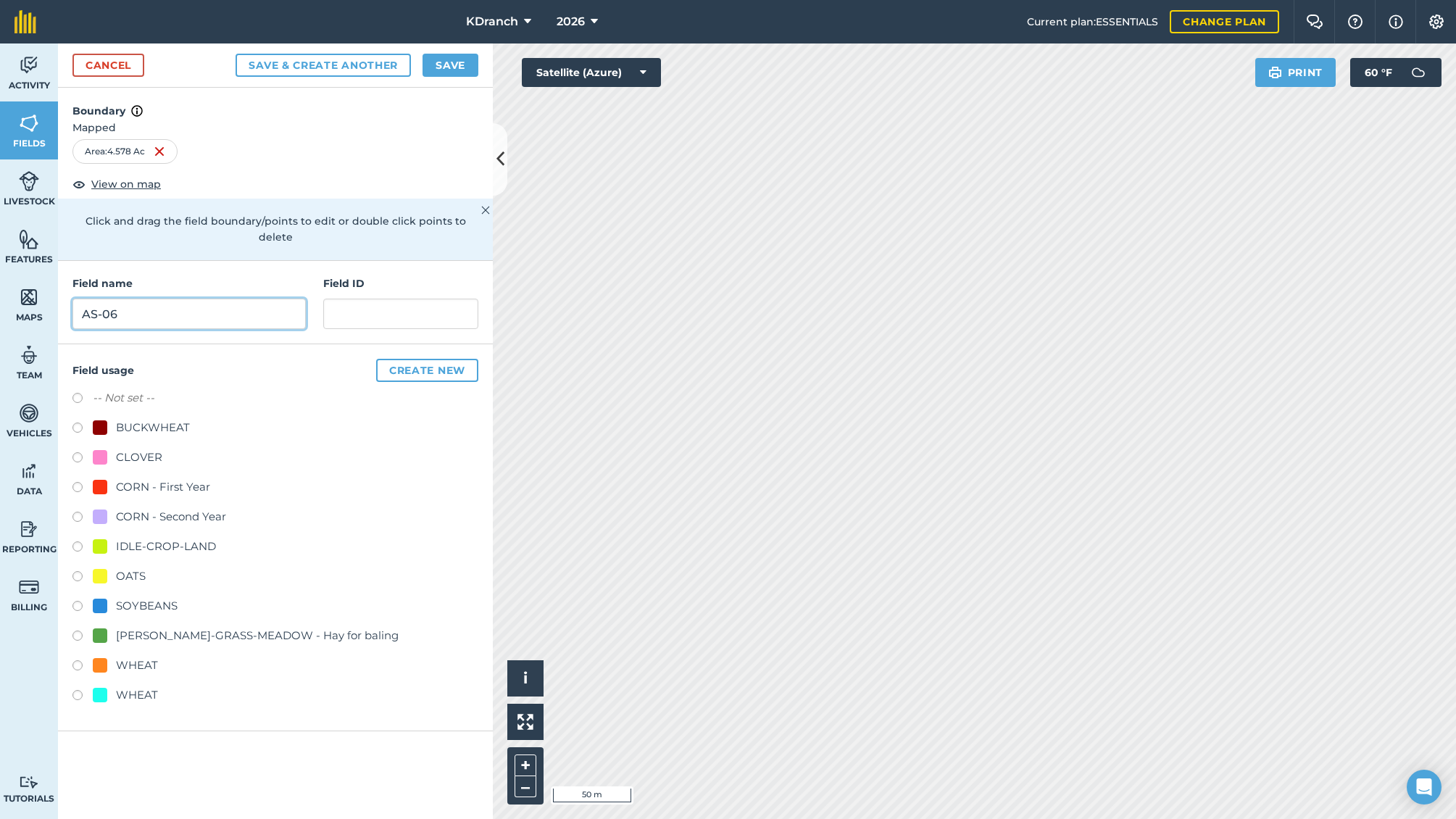
type input "AS-06"
click at [73, 483] on label at bounding box center [82, 489] width 20 height 15
radio input "true"
click at [445, 66] on button "Save" at bounding box center [451, 65] width 56 height 23
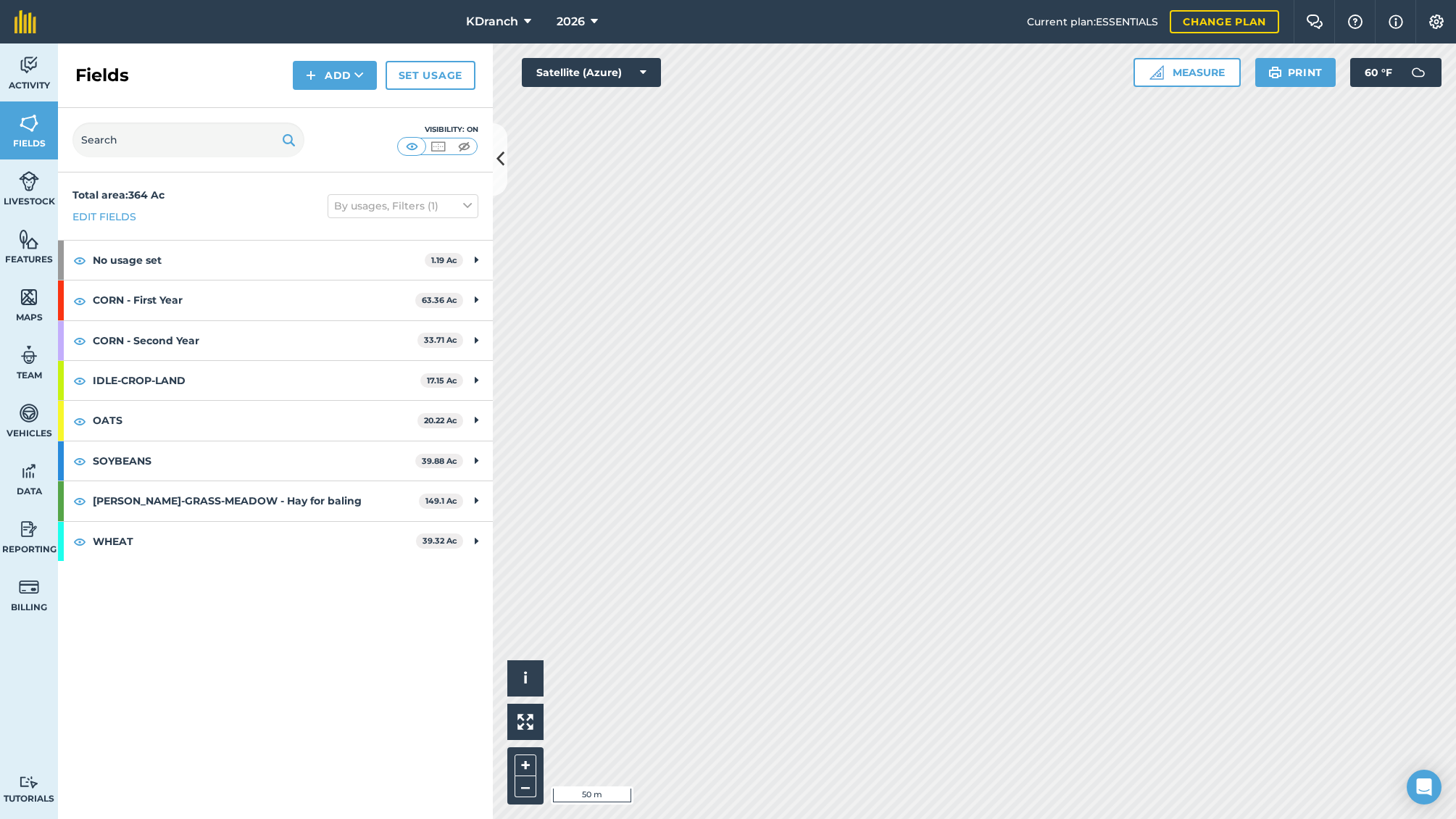
click at [1163, 73] on img at bounding box center [1156, 72] width 15 height 15
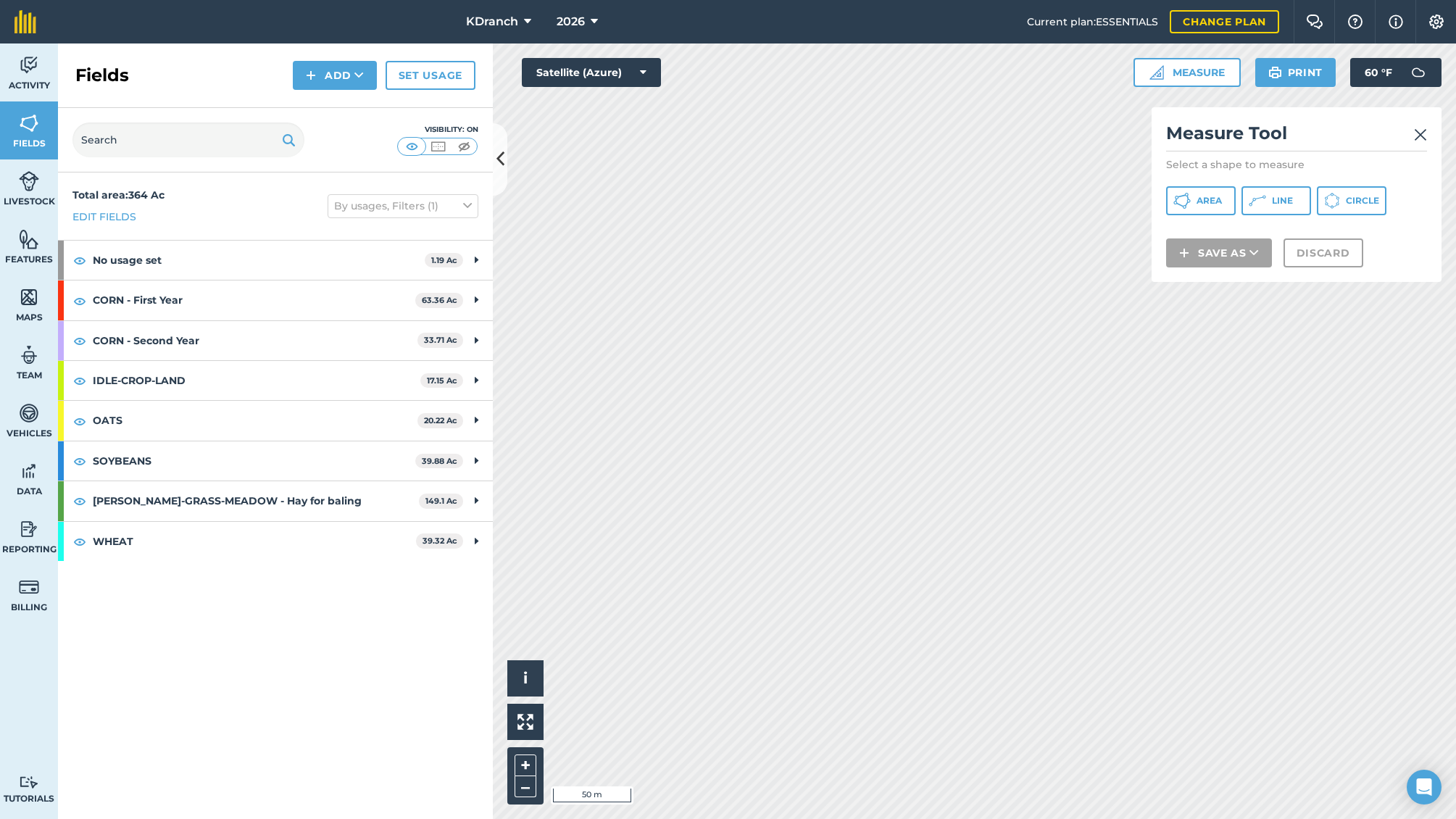
click at [1202, 202] on span "Area" at bounding box center [1209, 201] width 25 height 12
drag, startPoint x: 1239, startPoint y: 268, endPoint x: 1205, endPoint y: 271, distance: 34.1
click at [1239, 268] on button "Save as" at bounding box center [1218, 272] width 105 height 29
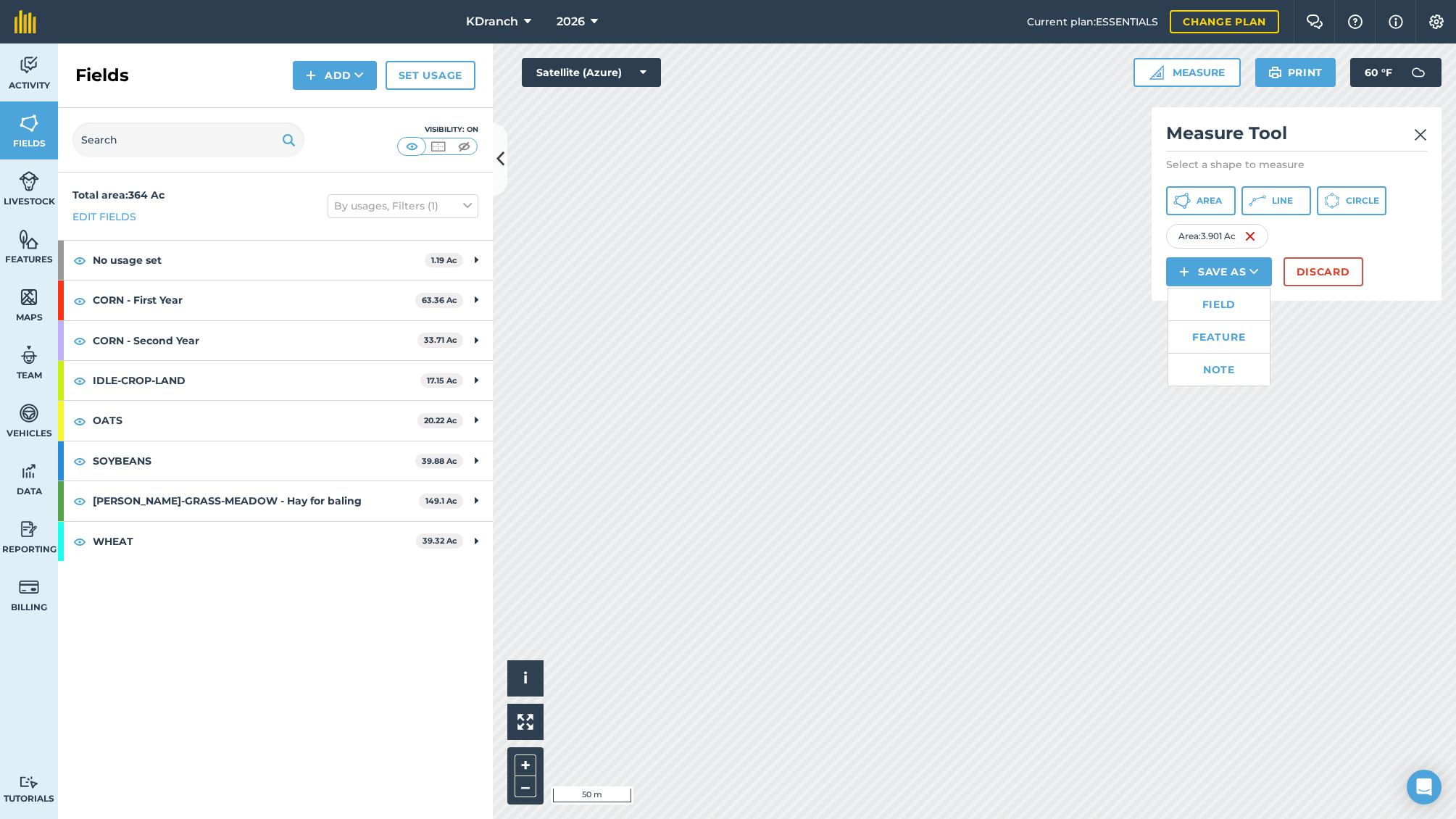
click at [1221, 307] on link "Field" at bounding box center [1219, 304] width 102 height 32
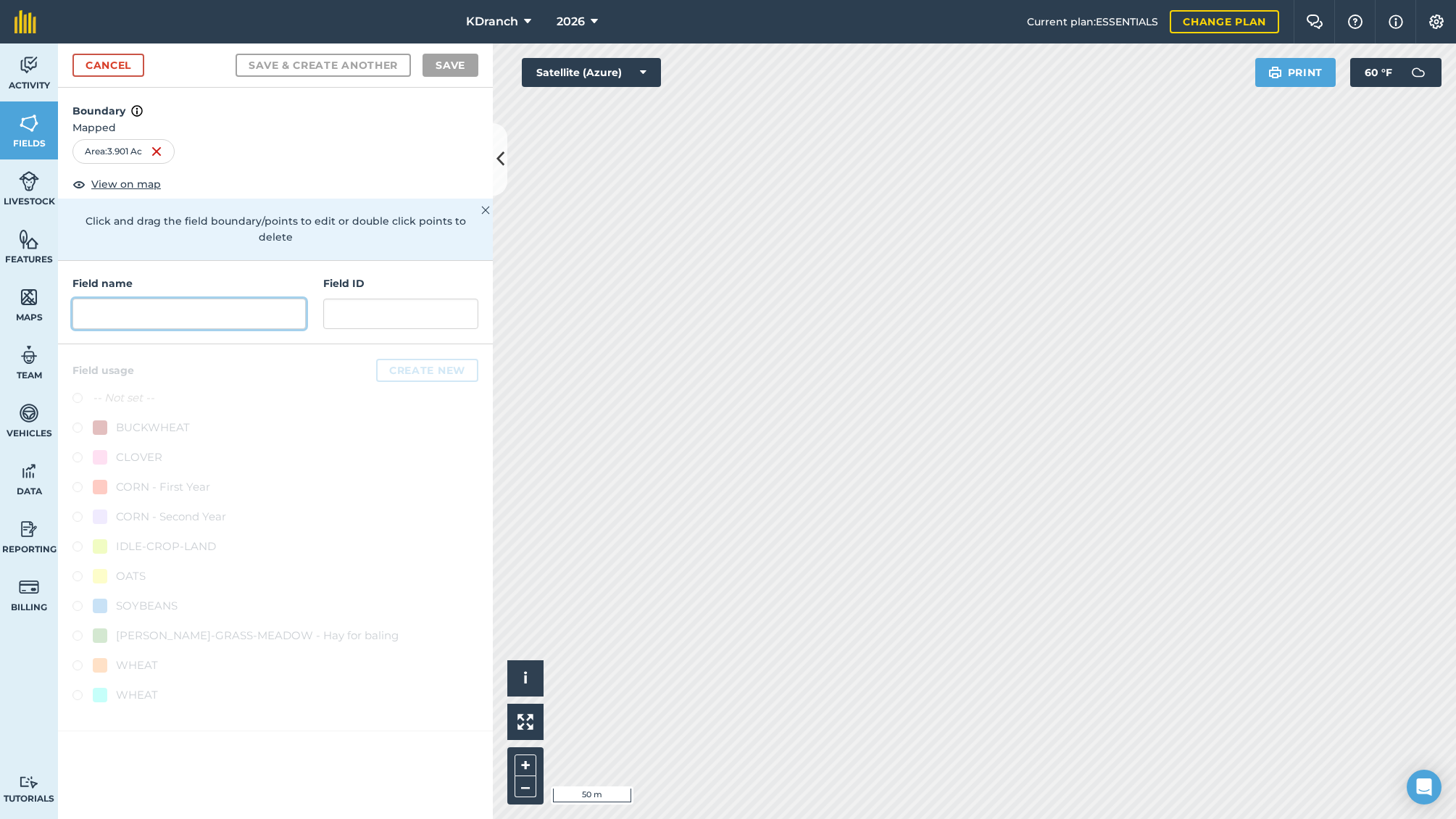
click at [184, 308] on input "text" at bounding box center [189, 313] width 233 height 30
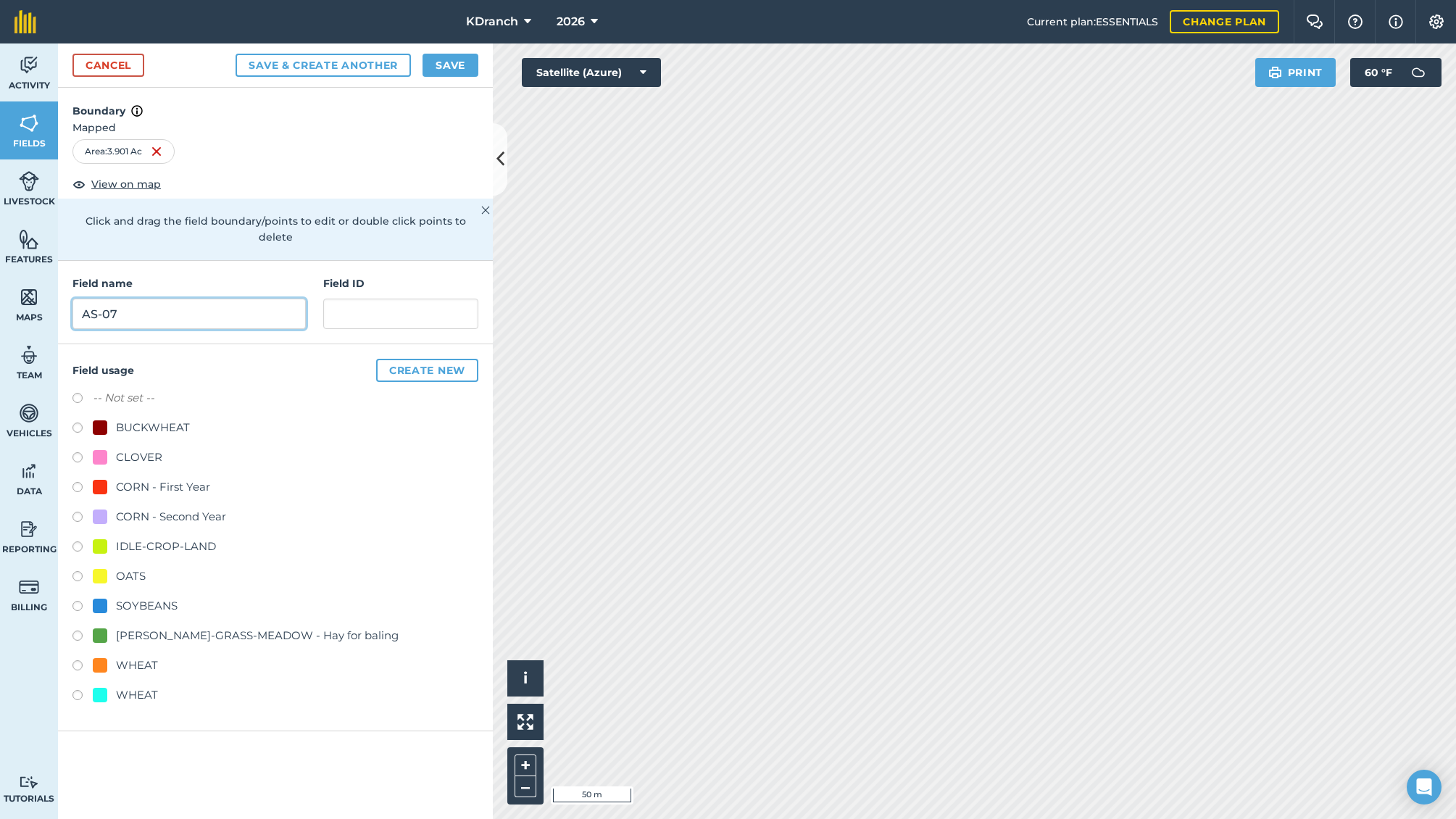
type input "AS-07"
click at [71, 552] on div "Field usage Create new -- Not set -- BUCKWHEAT CLOVER CORN - First Year CORN - …" at bounding box center [276, 538] width 435 height 387
click at [91, 571] on label at bounding box center [82, 578] width 20 height 15
radio input "true"
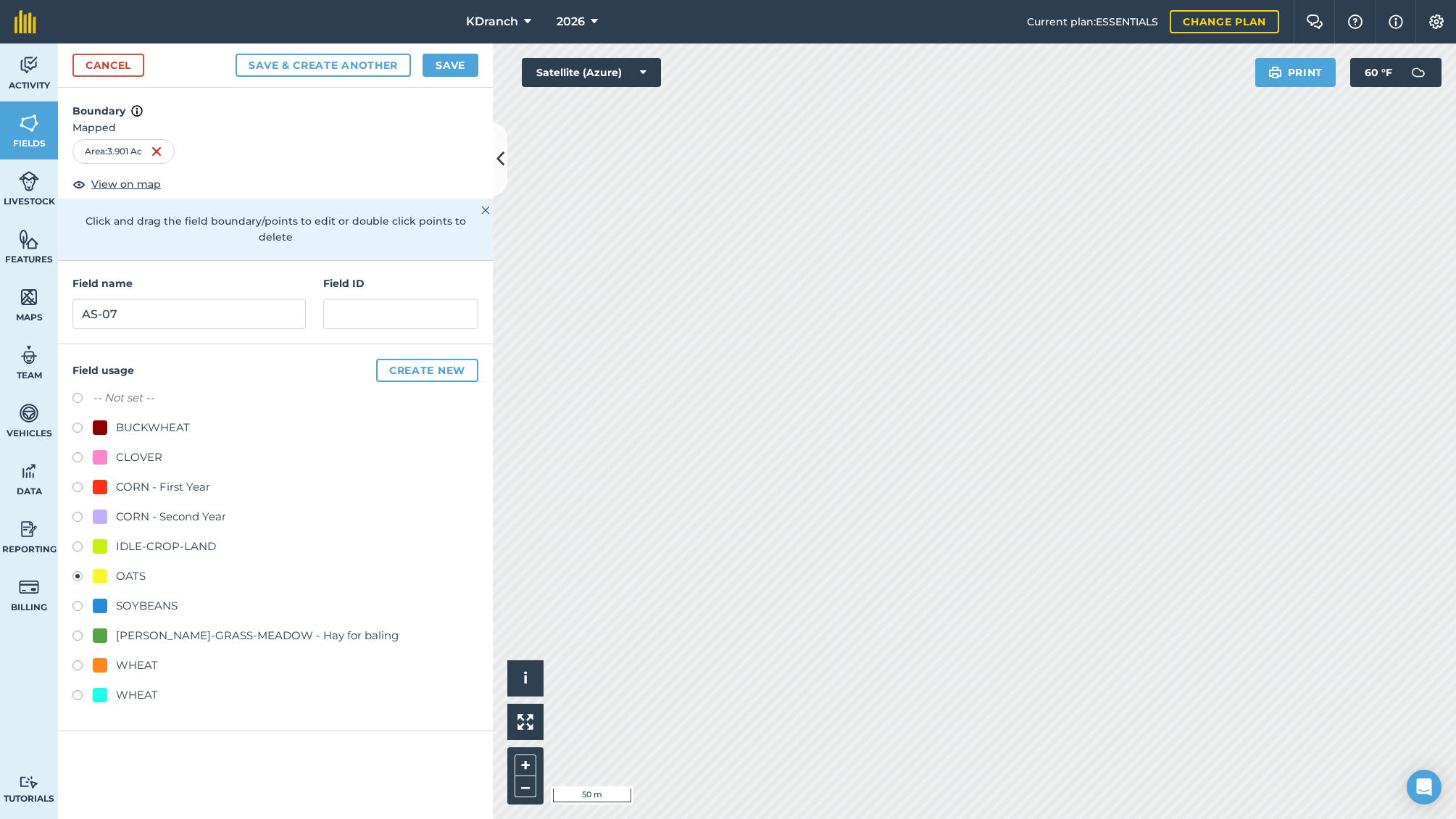
click at [435, 61] on button "Save" at bounding box center [451, 65] width 56 height 23
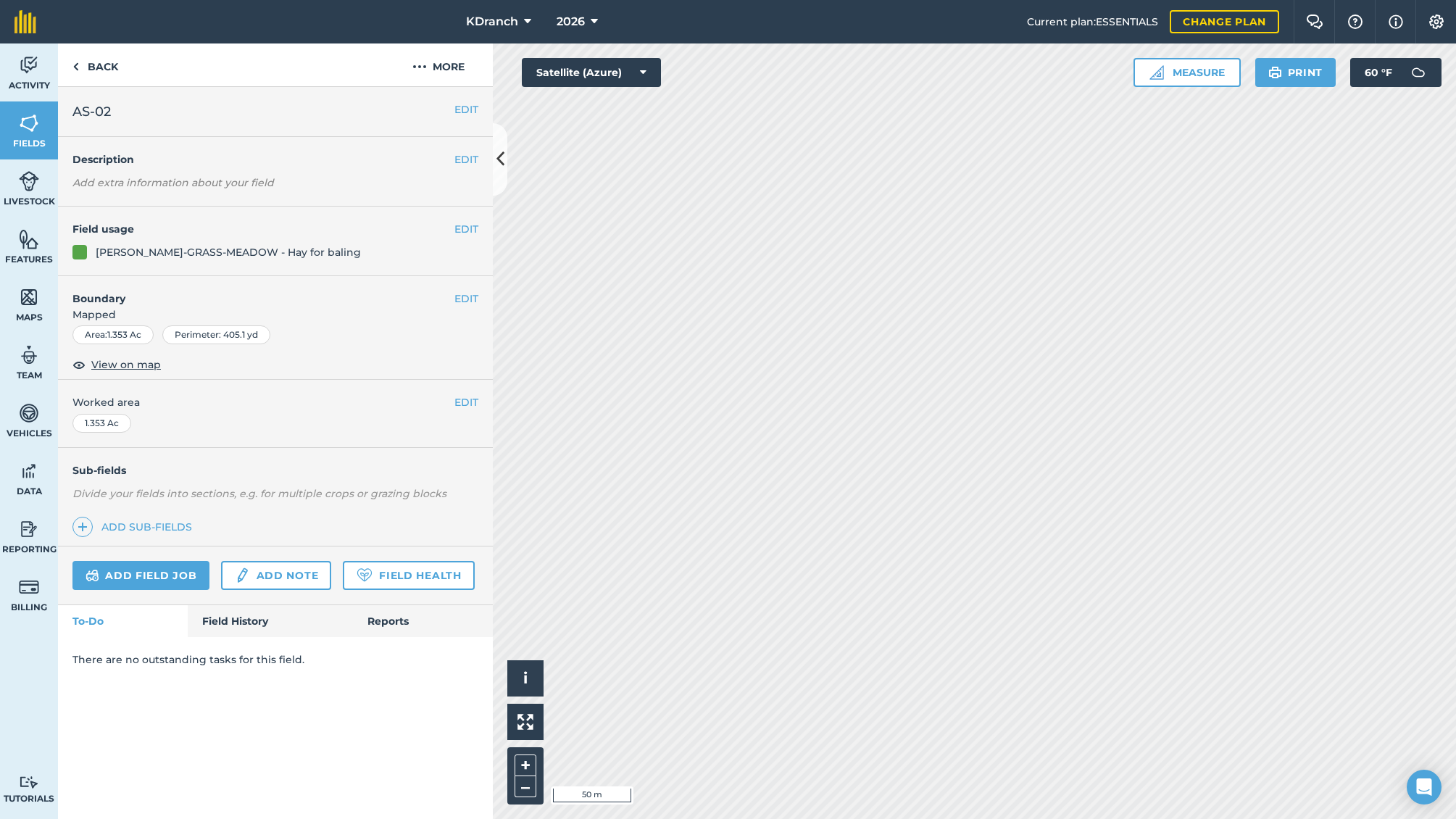
click at [474, 227] on button "EDIT" at bounding box center [466, 229] width 24 height 15
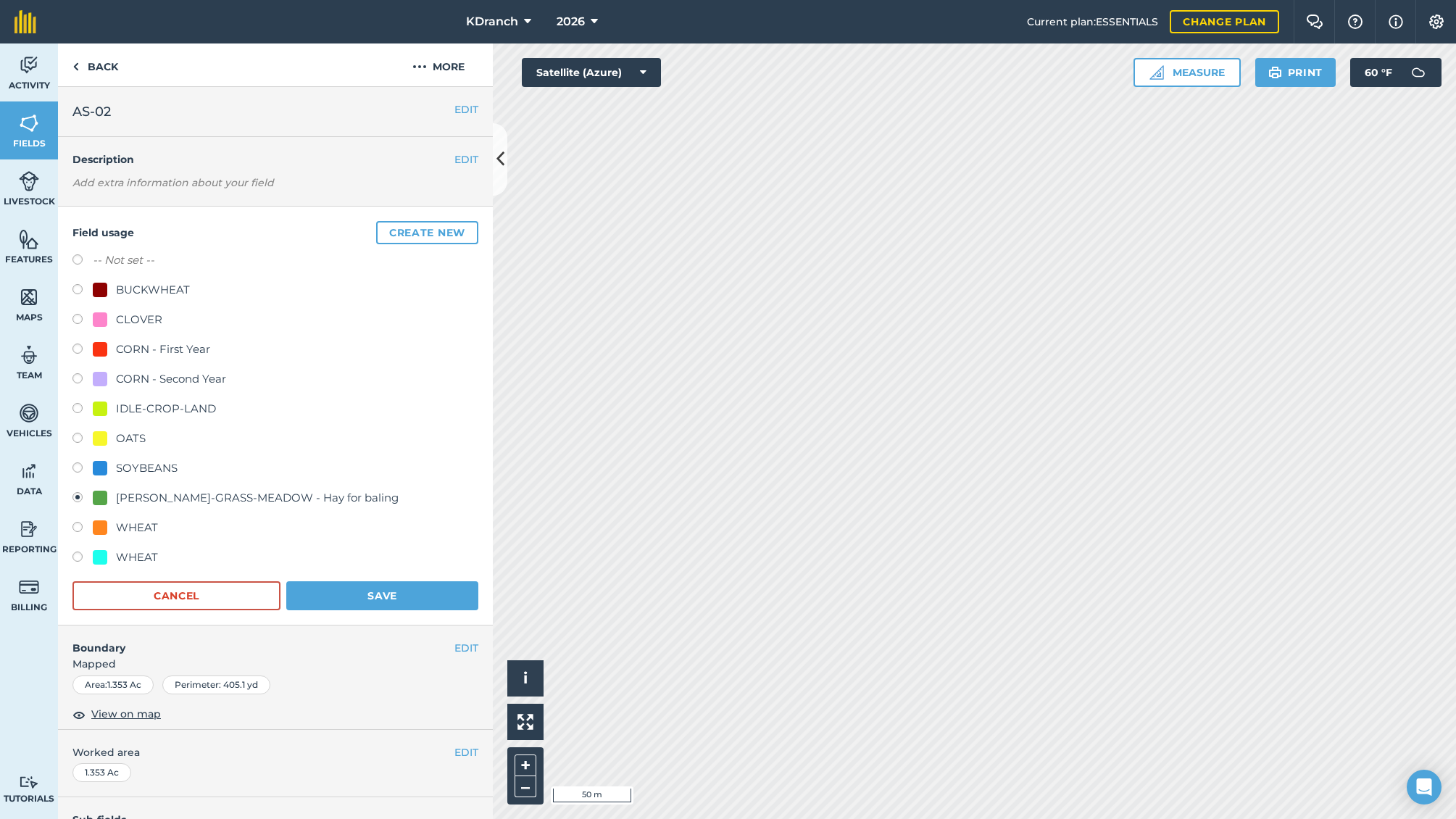
click at [94, 346] on div at bounding box center [100, 349] width 15 height 15
radio input "true"
radio input "false"
click at [443, 611] on div "Field usage Create new -- Not set -- BUCKWHEAT CLOVER CORN - First Year CORN - …" at bounding box center [276, 416] width 435 height 419
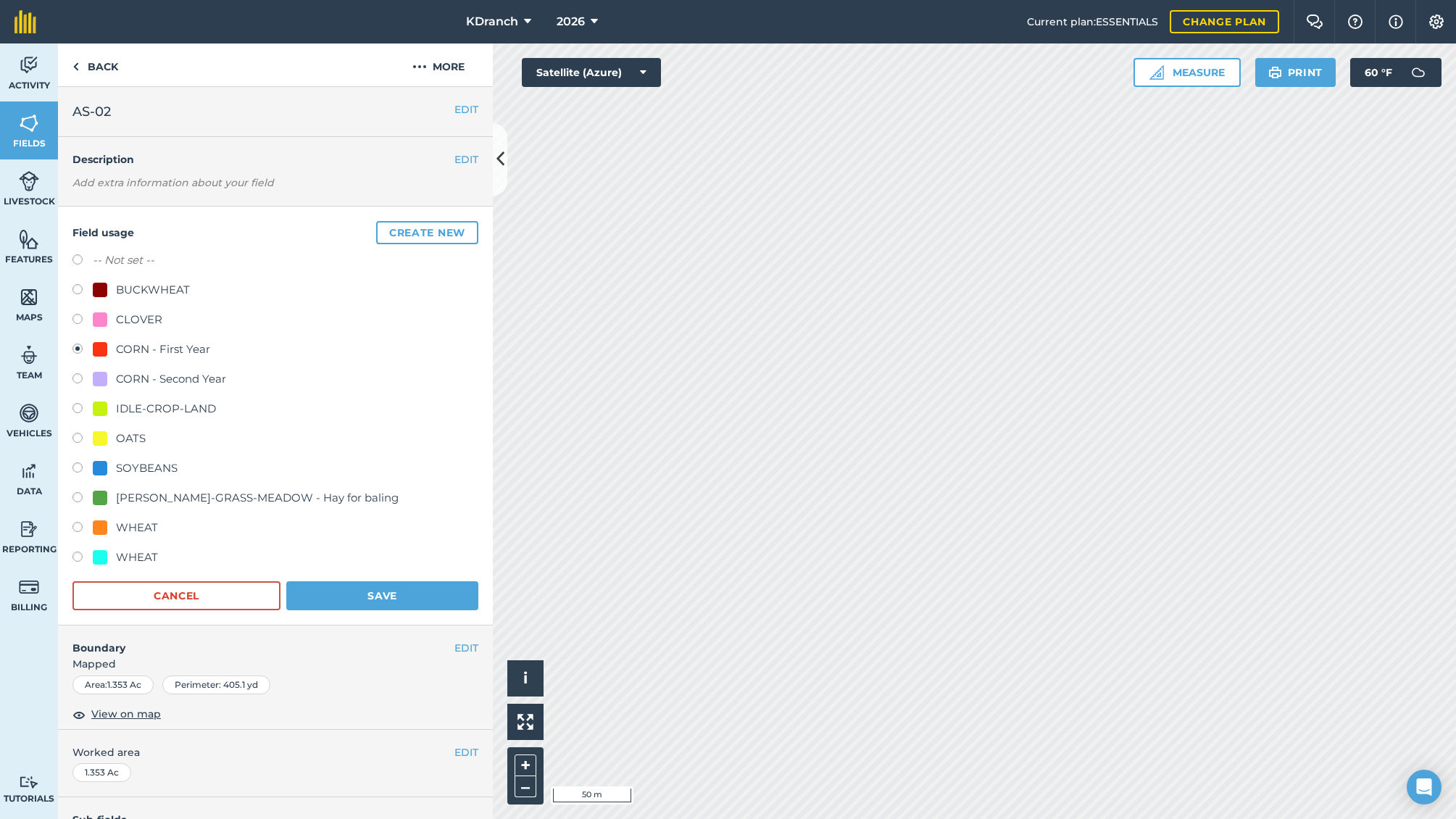
click at [443, 600] on button "Save" at bounding box center [382, 596] width 192 height 29
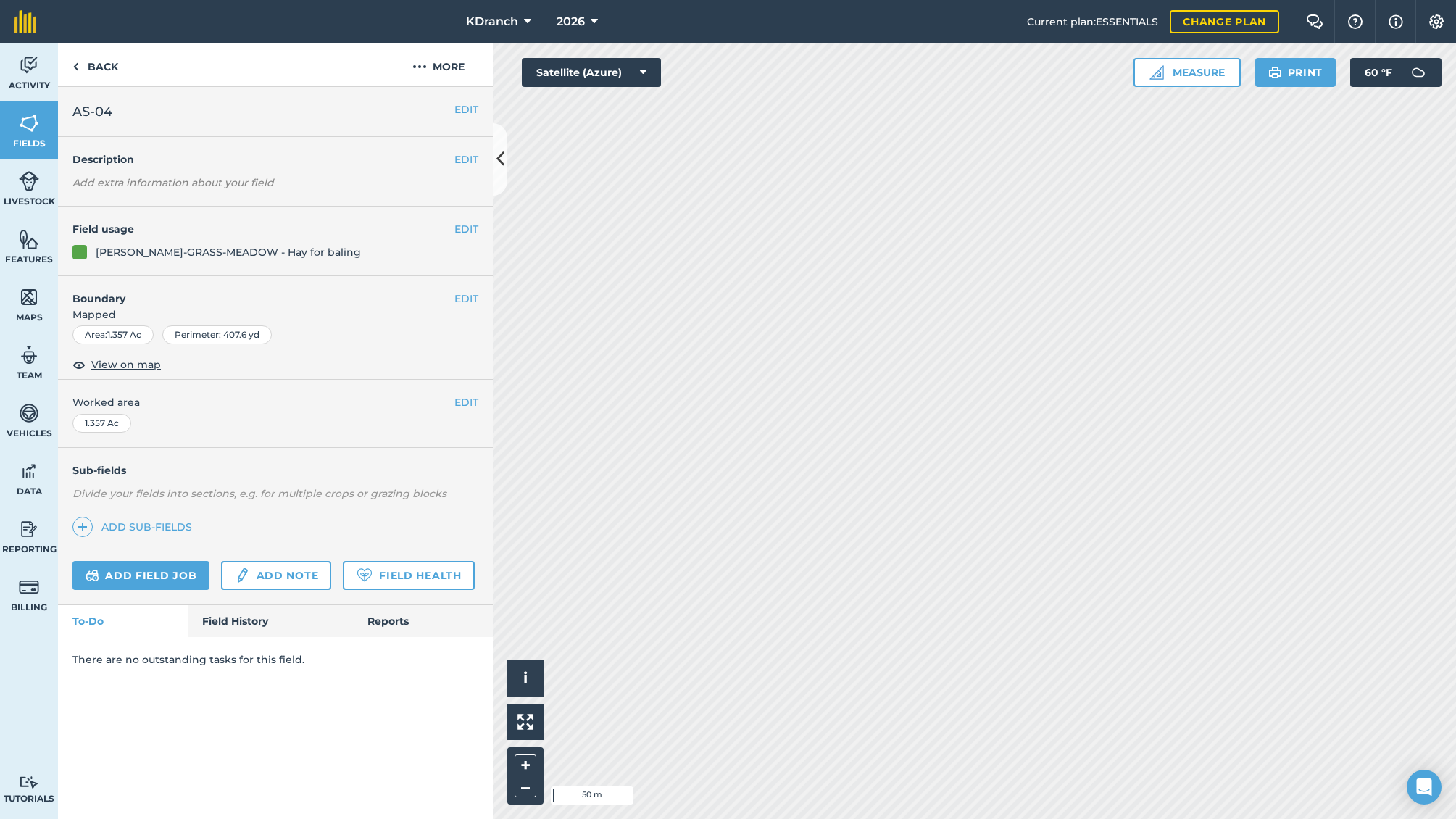
click at [452, 221] on h4 "Field usage" at bounding box center [263, 229] width 382 height 15
click at [455, 227] on button "EDIT" at bounding box center [466, 229] width 24 height 15
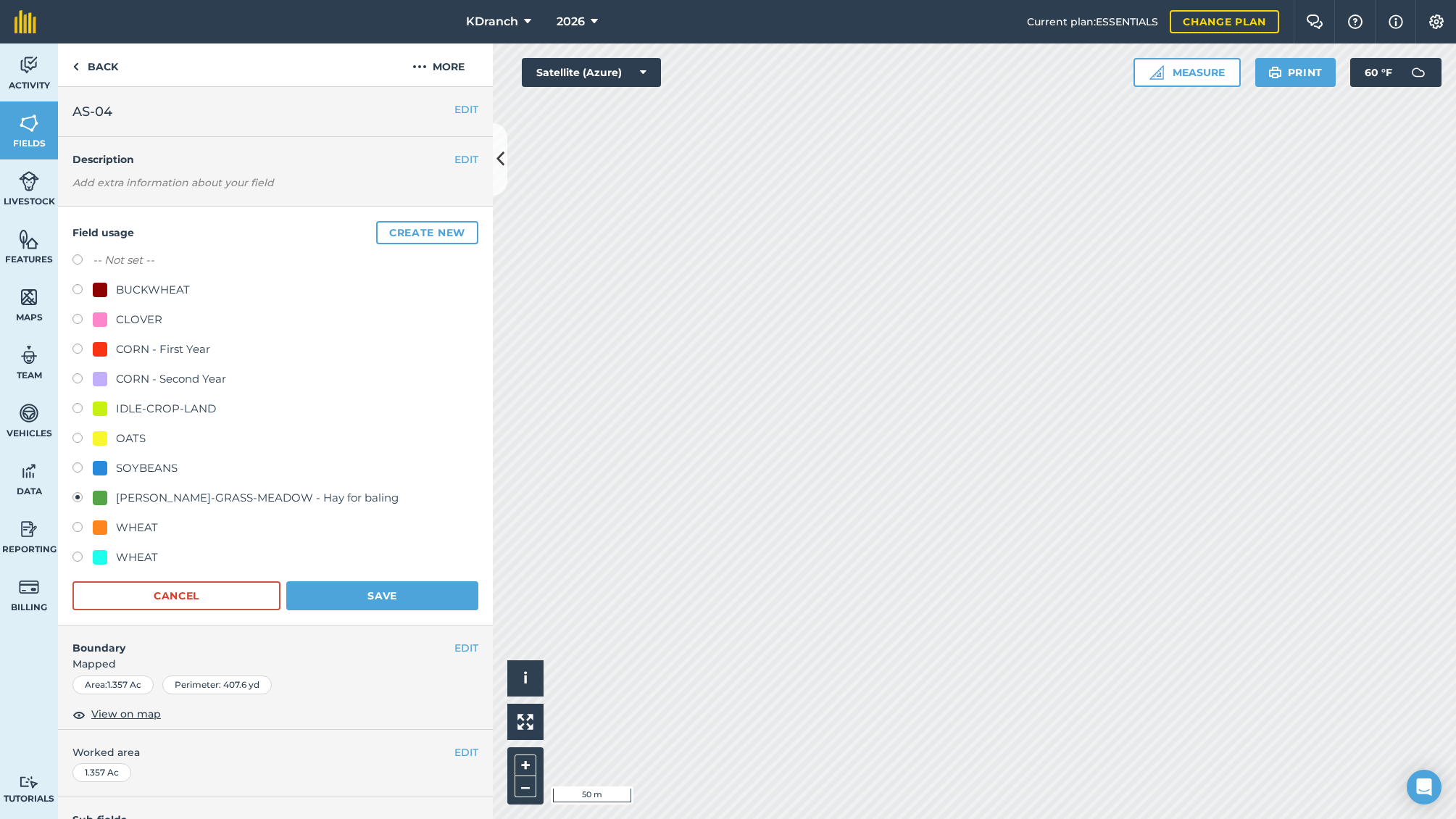
click at [80, 354] on label at bounding box center [82, 350] width 20 height 15
radio input "true"
radio input "false"
click at [407, 605] on button "Save" at bounding box center [382, 596] width 192 height 29
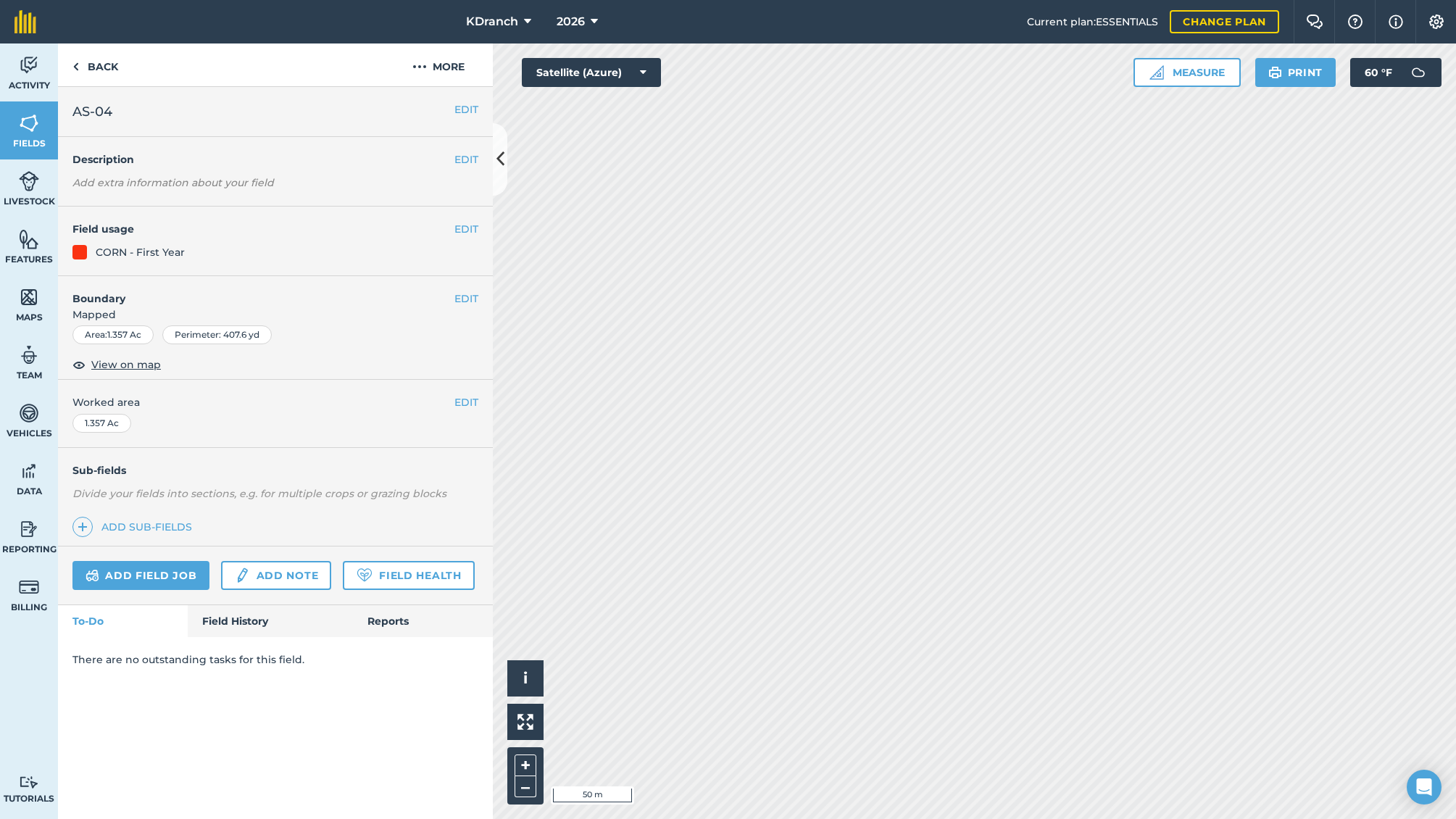
click at [26, 135] on link "Fields" at bounding box center [29, 131] width 58 height 58
click at [478, 235] on button "EDIT" at bounding box center [466, 229] width 24 height 15
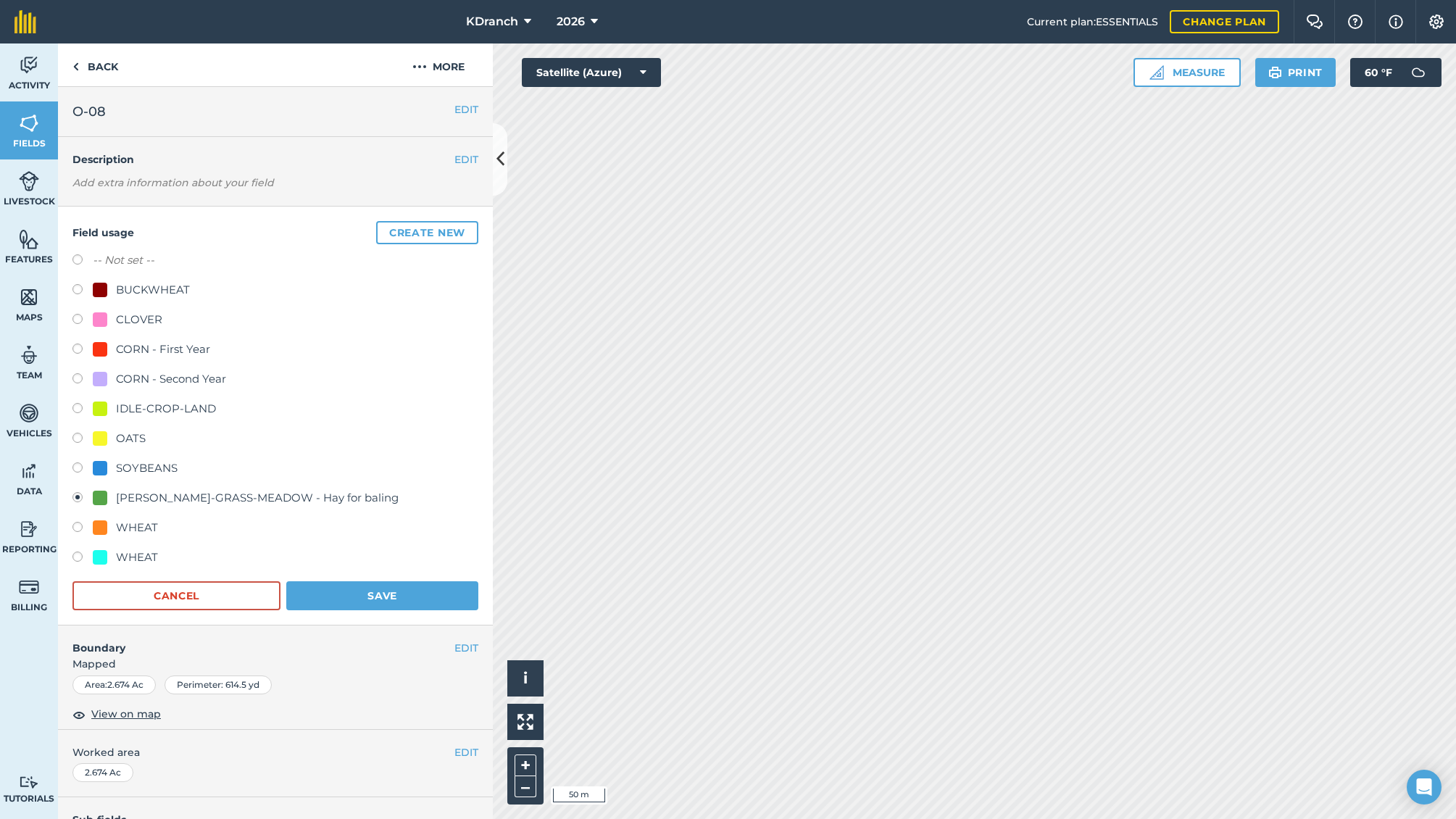
click at [174, 353] on div "CORN - First Year" at bounding box center [162, 349] width 94 height 17
radio input "true"
radio input "false"
click at [393, 593] on button "Save" at bounding box center [382, 596] width 192 height 29
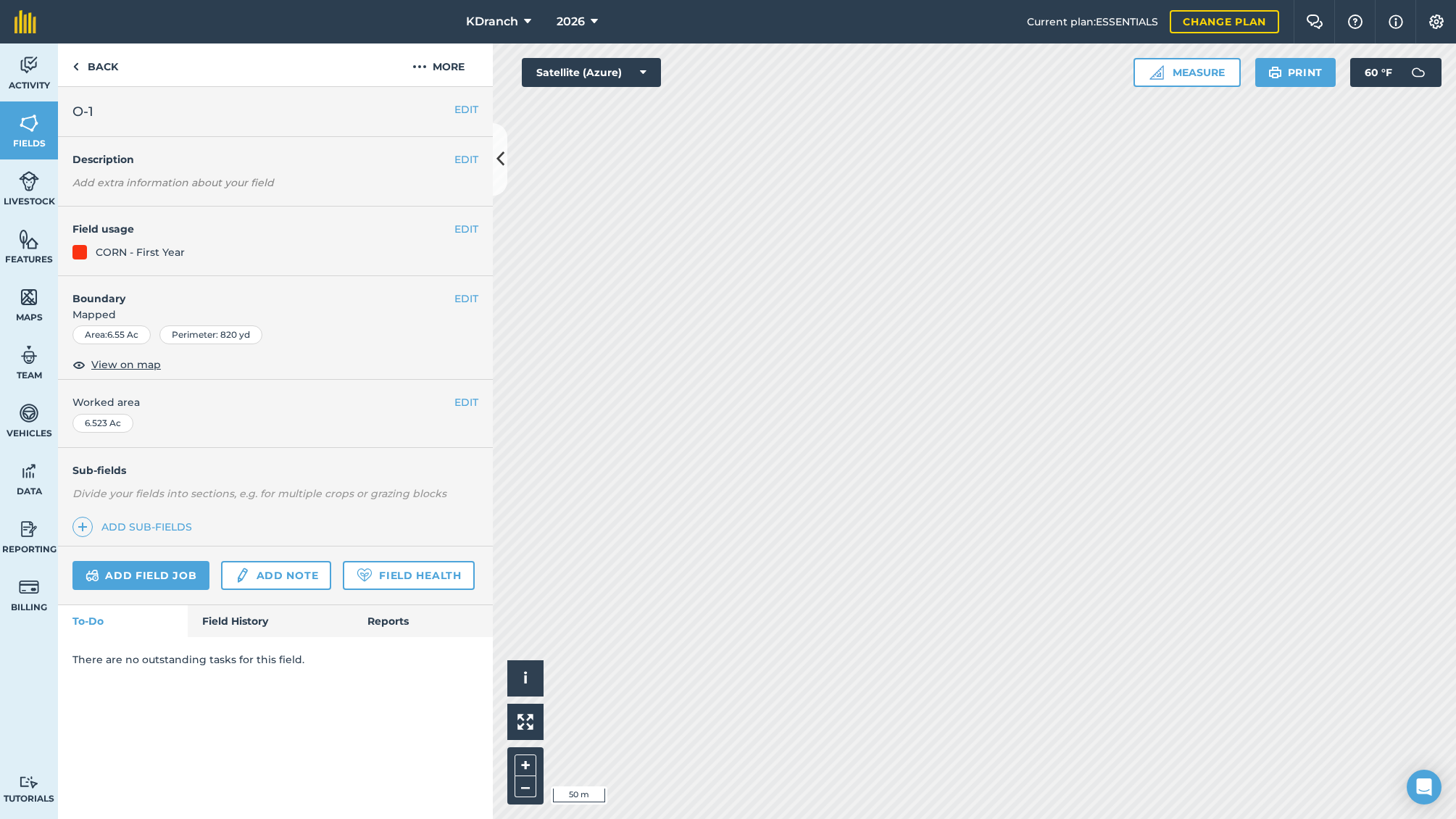
click at [468, 304] on button "EDIT" at bounding box center [466, 299] width 24 height 15
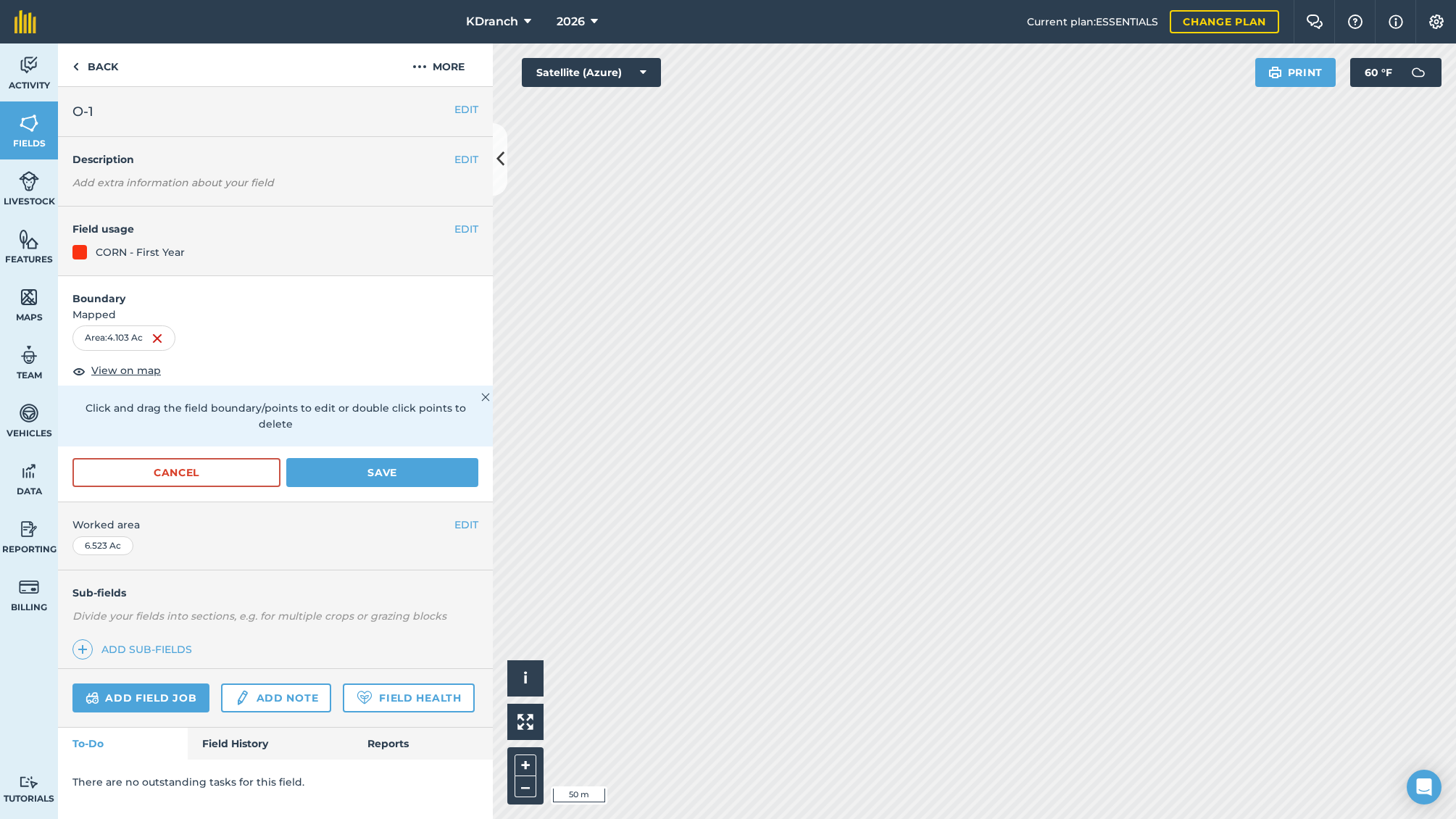
click at [421, 458] on button "Save" at bounding box center [382, 473] width 192 height 29
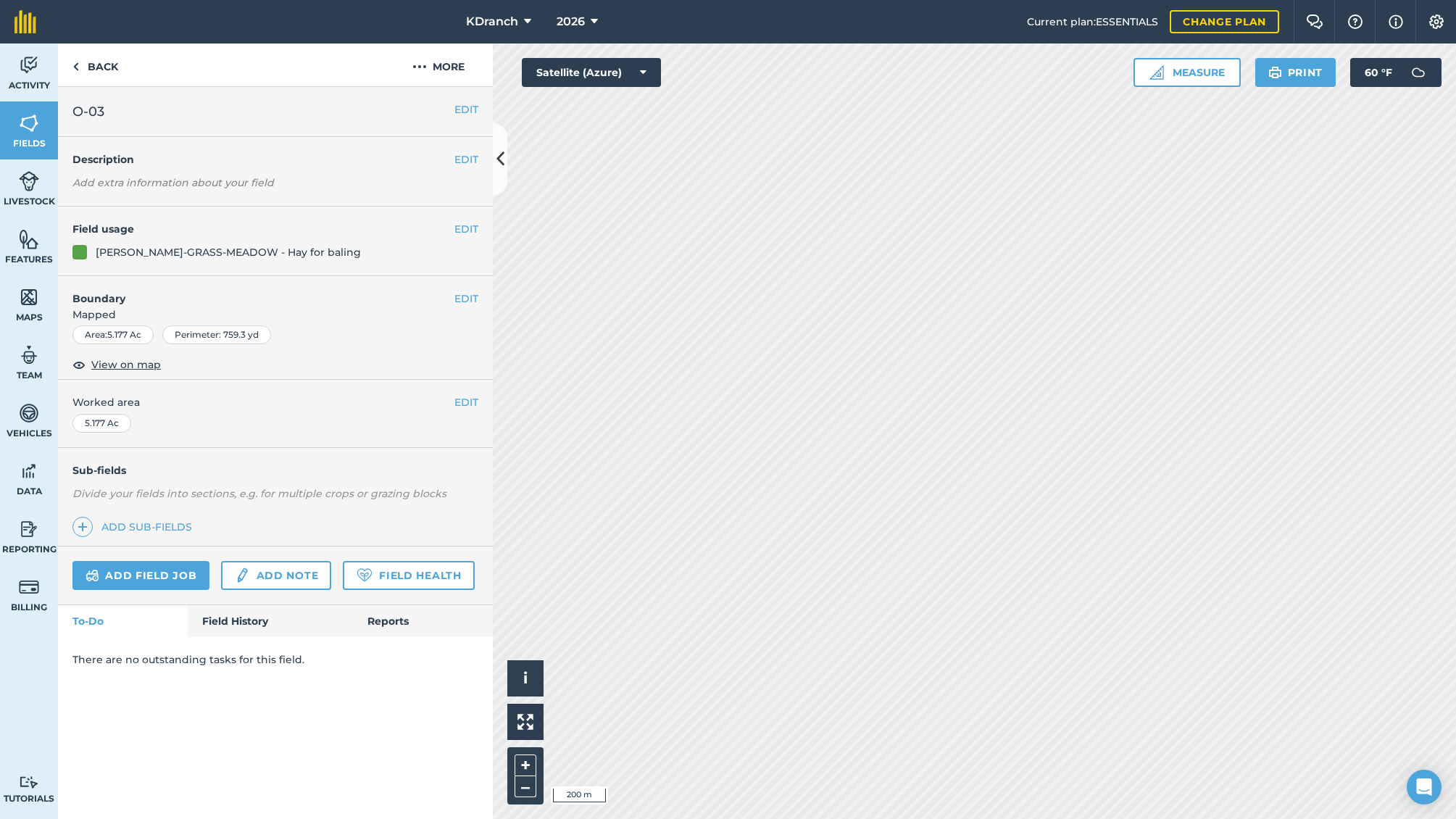
click at [23, 141] on span "Fields" at bounding box center [29, 143] width 58 height 12
click at [453, 299] on h4 "Boundary" at bounding box center [256, 291] width 396 height 30
click at [462, 285] on div "EDIT Boundary Mapped Area : 4.776 Ac Perimeter : 648.2 yd View on map" at bounding box center [276, 329] width 435 height 104
click at [465, 296] on button "EDIT" at bounding box center [466, 299] width 24 height 15
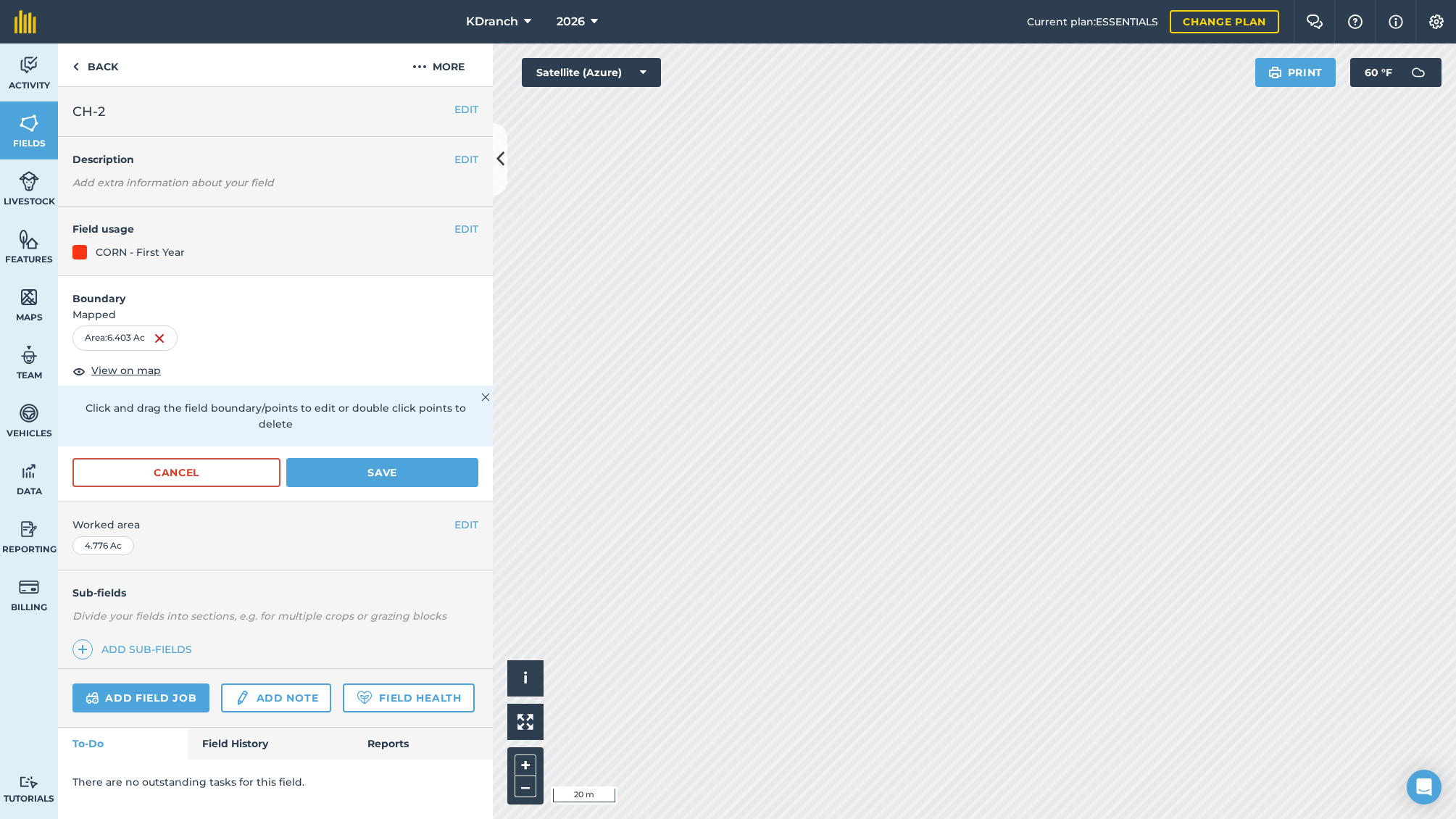
click at [422, 458] on button "Save" at bounding box center [382, 473] width 192 height 29
